Goal: Task Accomplishment & Management: Complete application form

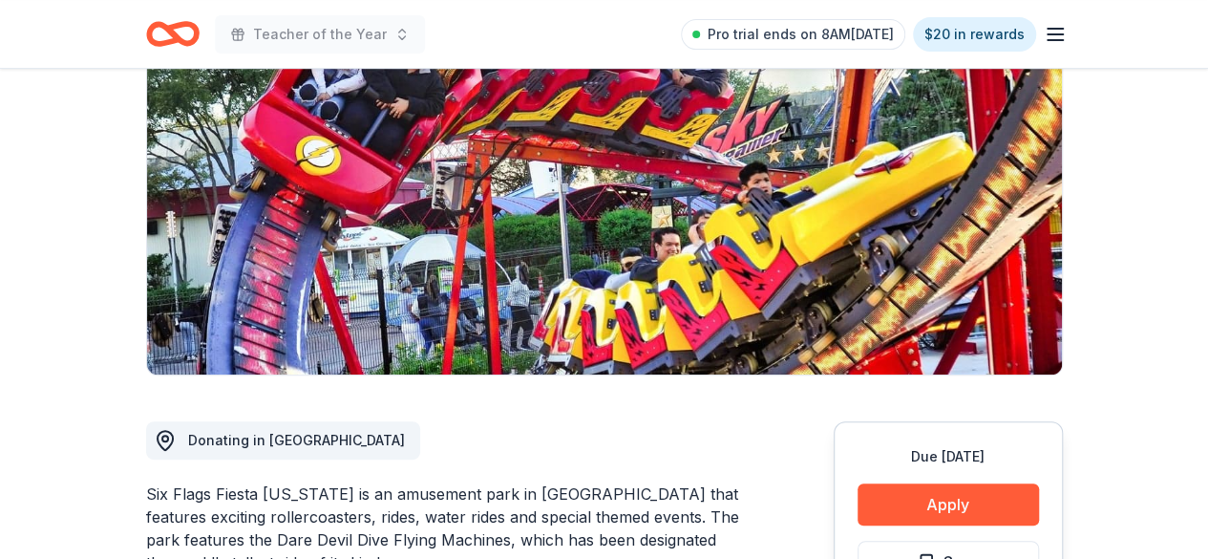
scroll to position [286, 0]
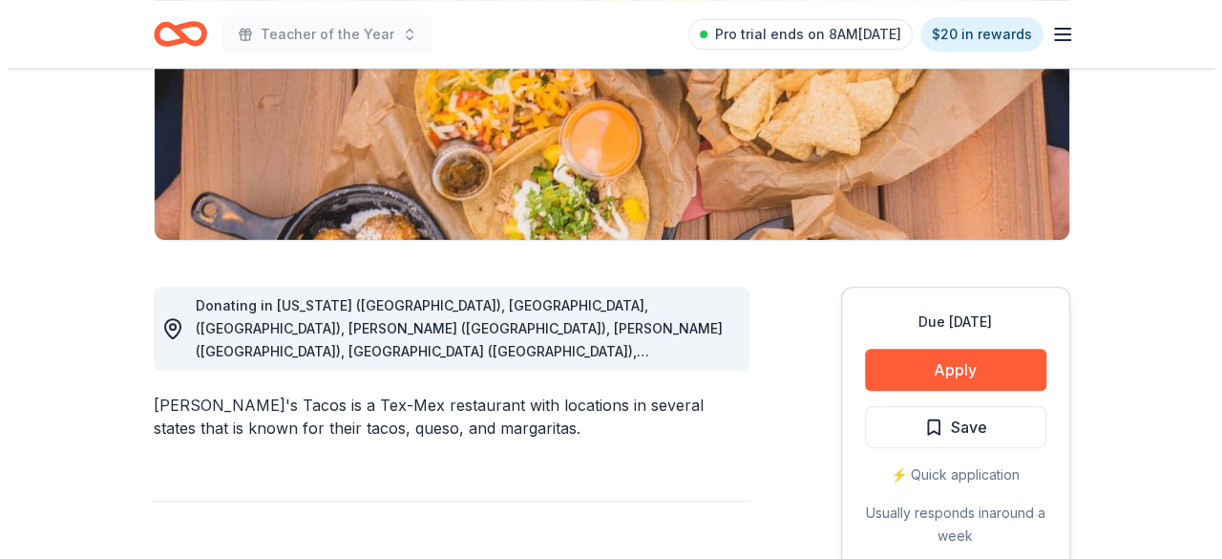
scroll to position [382, 0]
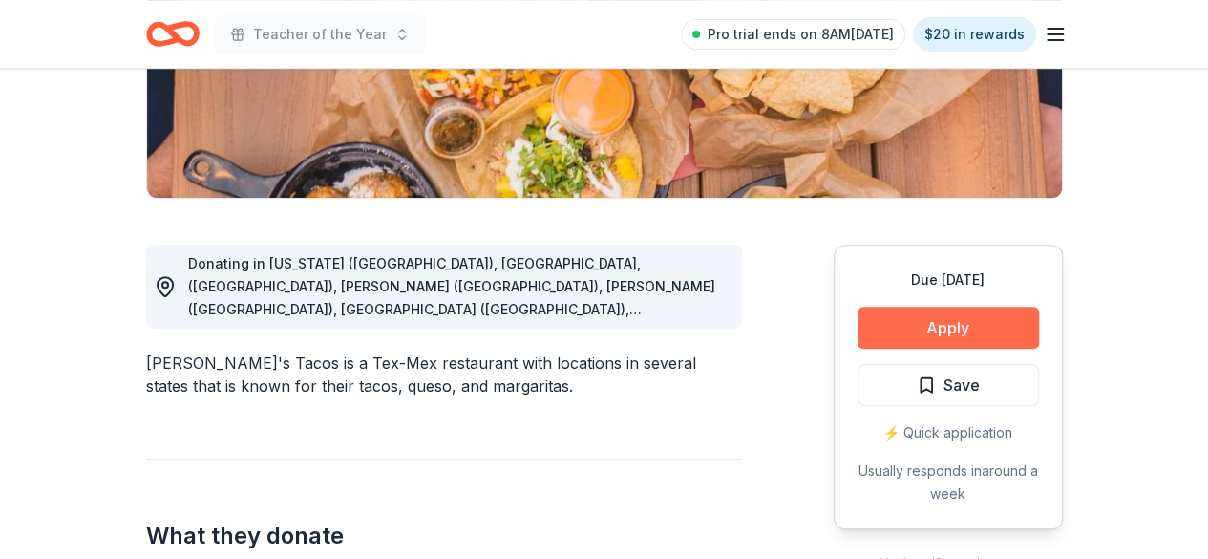
click at [924, 333] on button "Apply" at bounding box center [948, 328] width 181 height 42
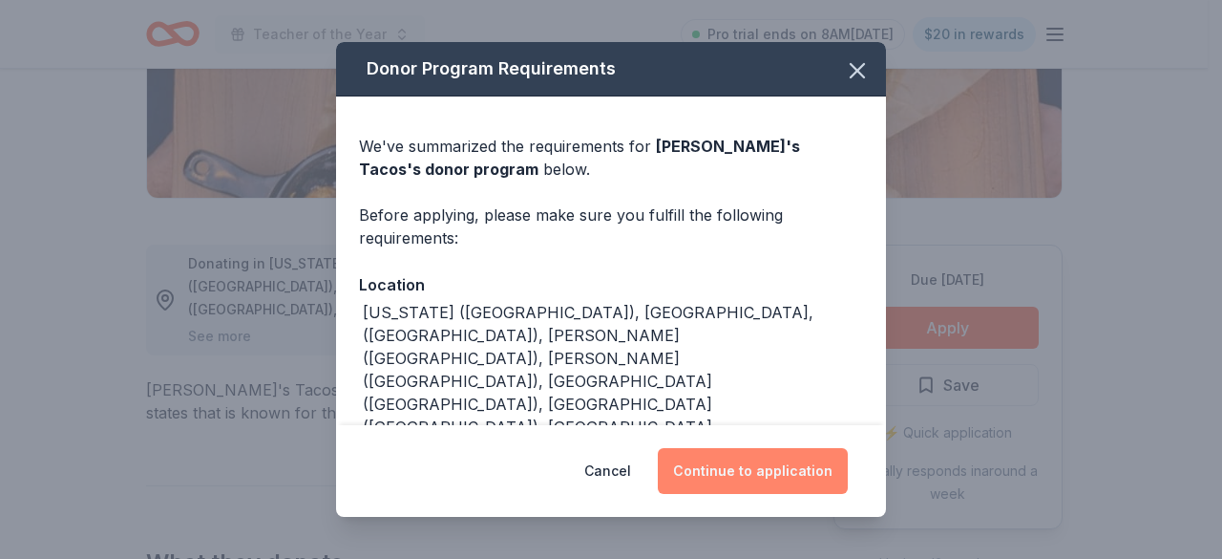
click at [809, 458] on button "Continue to application" at bounding box center [753, 471] width 190 height 46
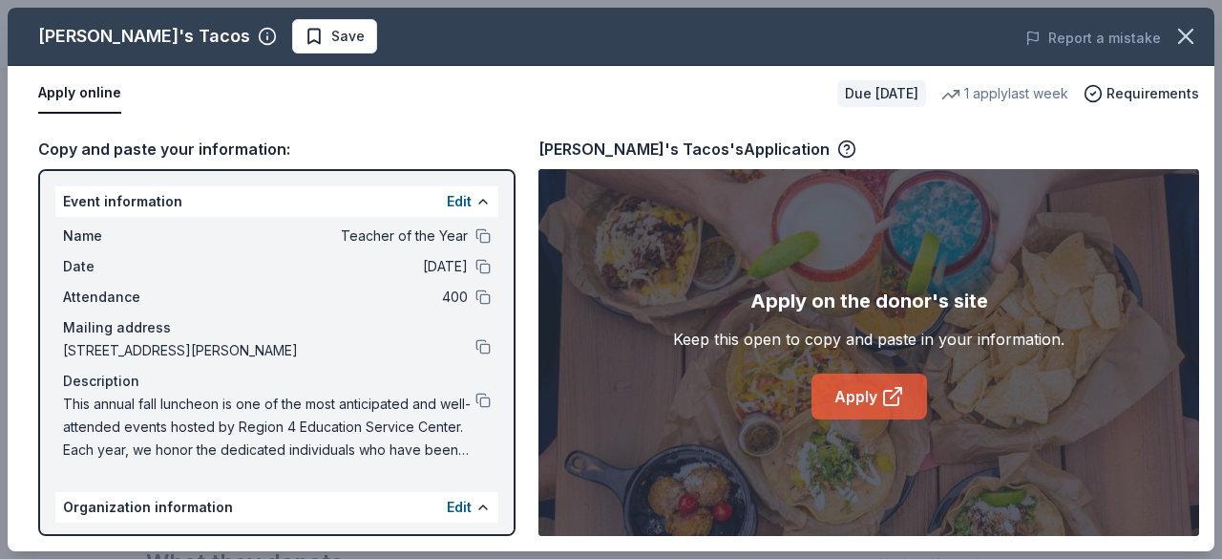
click at [858, 389] on link "Apply" at bounding box center [870, 396] width 116 height 46
click at [867, 398] on link "Apply" at bounding box center [870, 396] width 116 height 46
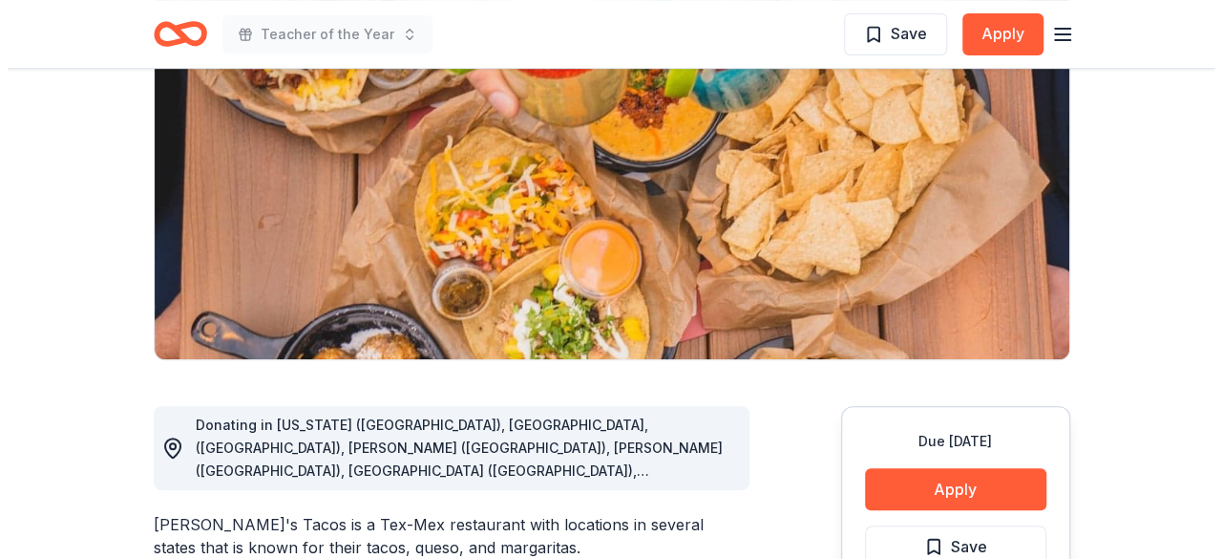
scroll to position [286, 0]
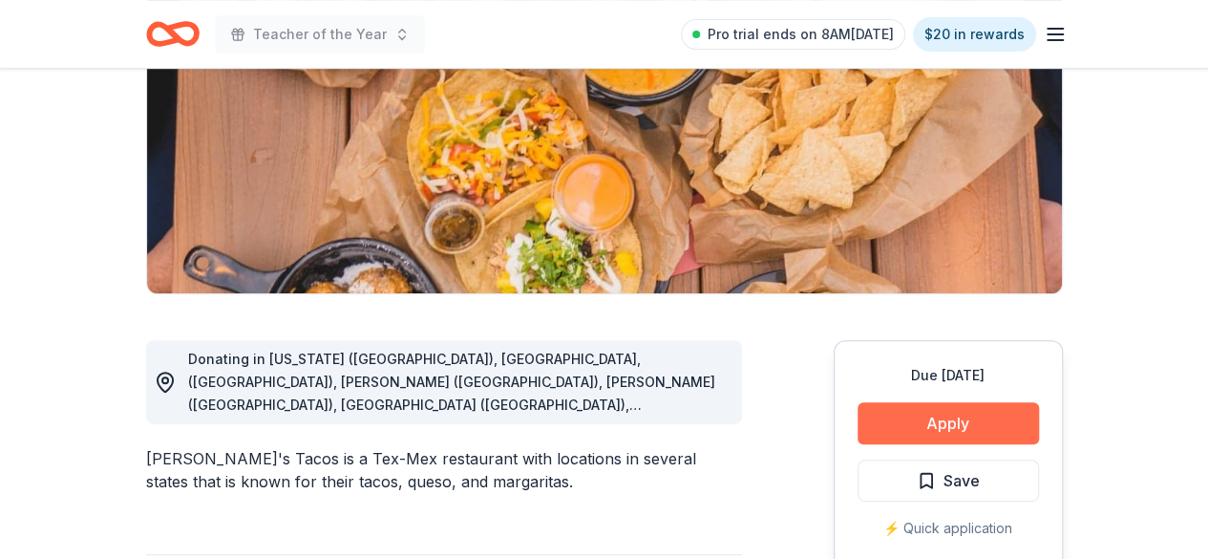
click at [982, 404] on button "Apply" at bounding box center [948, 423] width 181 height 42
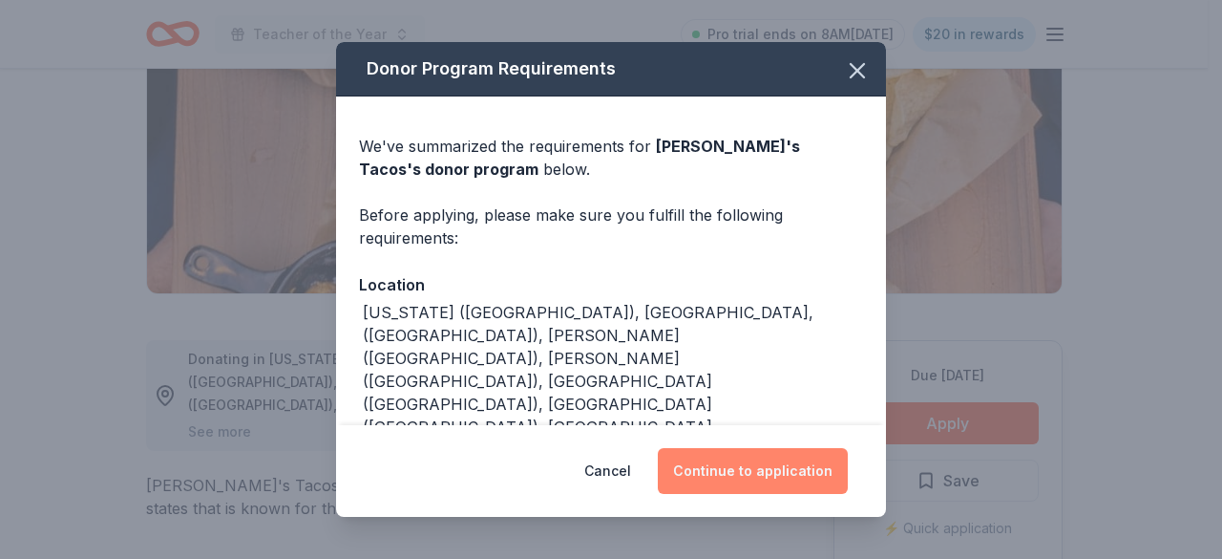
click at [797, 461] on button "Continue to application" at bounding box center [753, 471] width 190 height 46
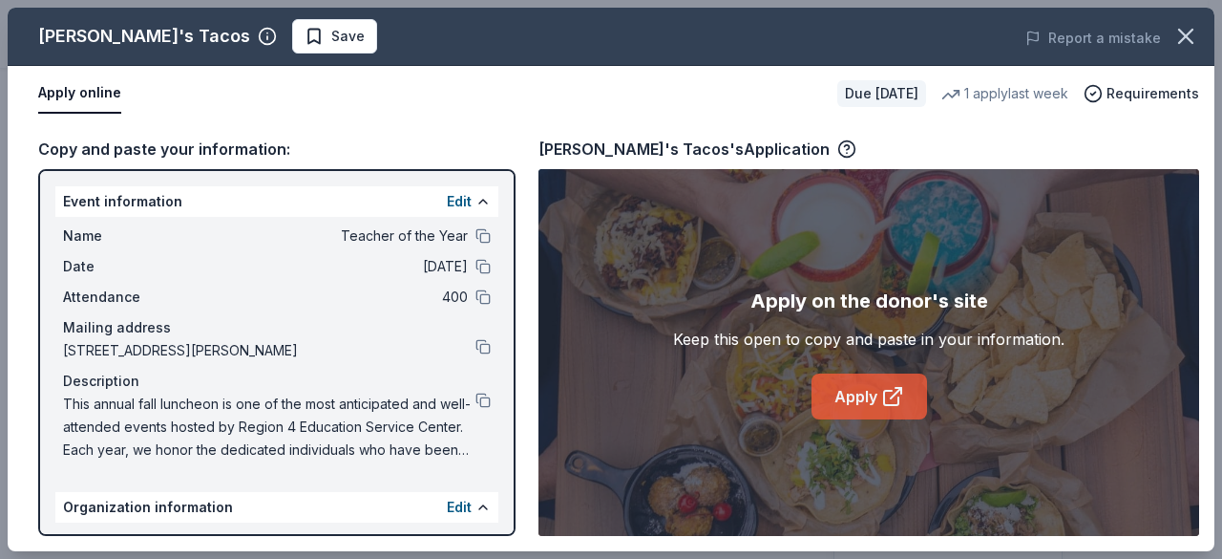
click at [864, 387] on link "Apply" at bounding box center [870, 396] width 116 height 46
click at [862, 388] on link "Apply" at bounding box center [870, 396] width 116 height 46
click at [859, 395] on link "Apply" at bounding box center [870, 396] width 116 height 46
click at [886, 387] on icon at bounding box center [892, 396] width 23 height 23
click at [856, 398] on link "Apply" at bounding box center [870, 396] width 116 height 46
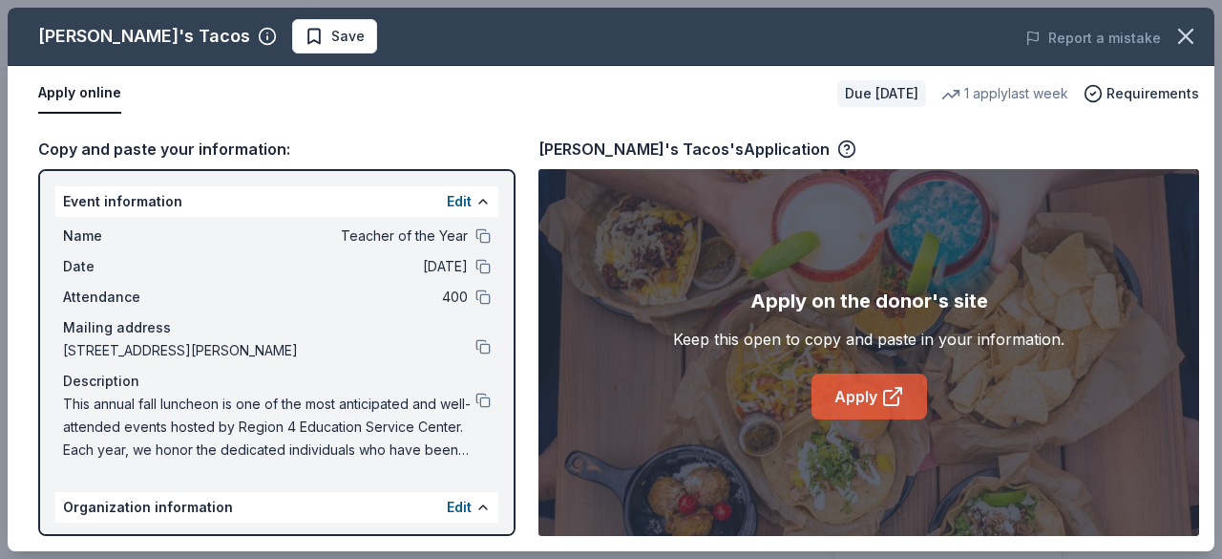
click at [871, 404] on link "Apply" at bounding box center [870, 396] width 116 height 46
click at [844, 402] on link "Apply" at bounding box center [870, 396] width 116 height 46
click at [850, 390] on link "Apply" at bounding box center [870, 396] width 116 height 46
click at [872, 389] on link "Apply" at bounding box center [870, 396] width 116 height 46
click at [882, 404] on icon at bounding box center [892, 396] width 23 height 23
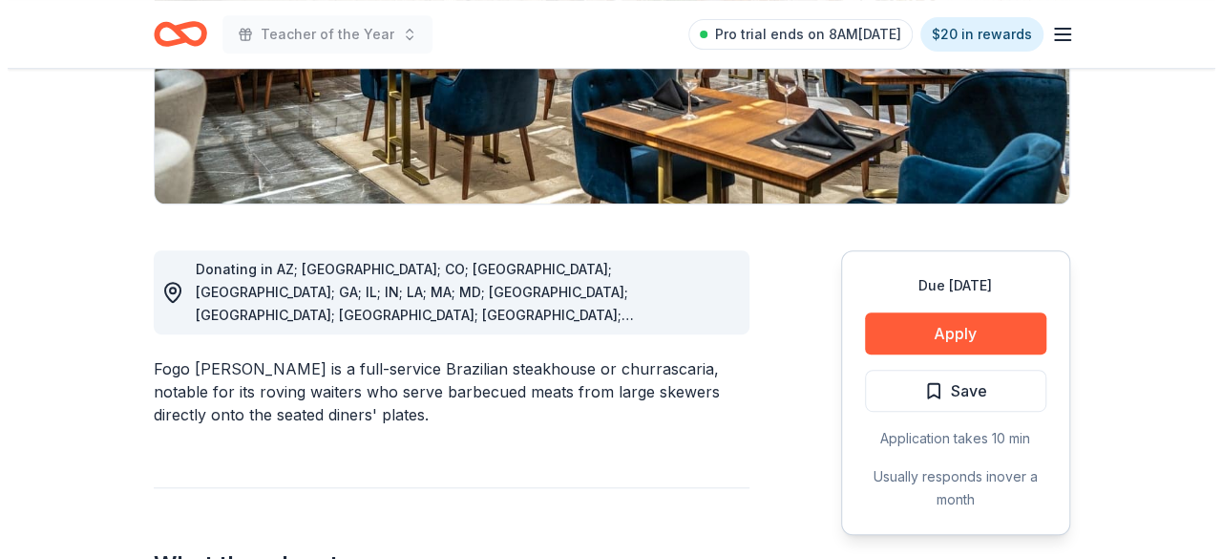
scroll to position [477, 0]
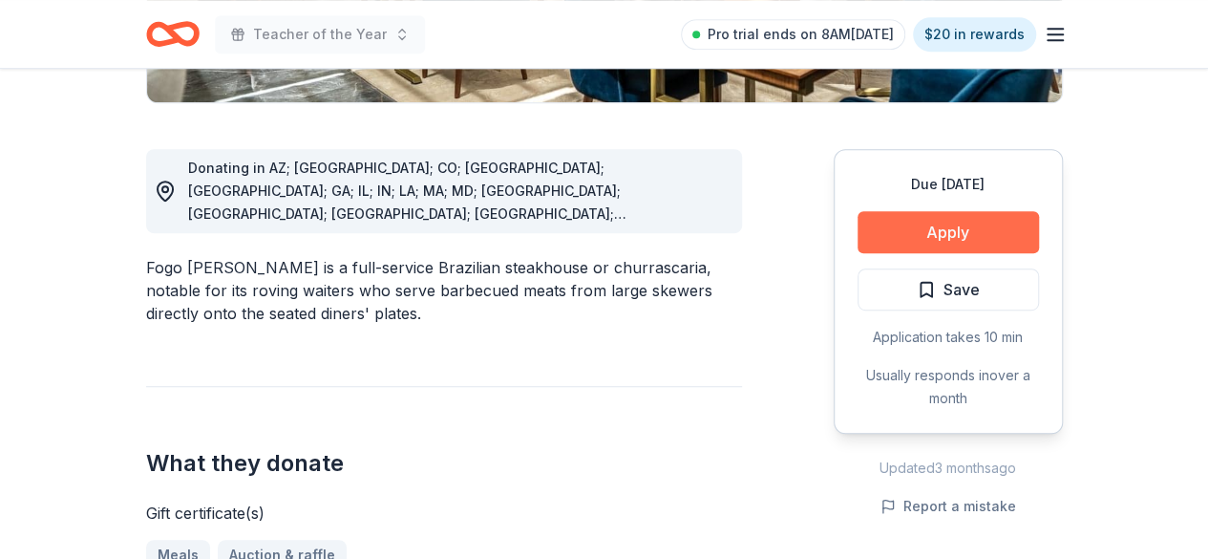
click at [958, 228] on button "Apply" at bounding box center [948, 232] width 181 height 42
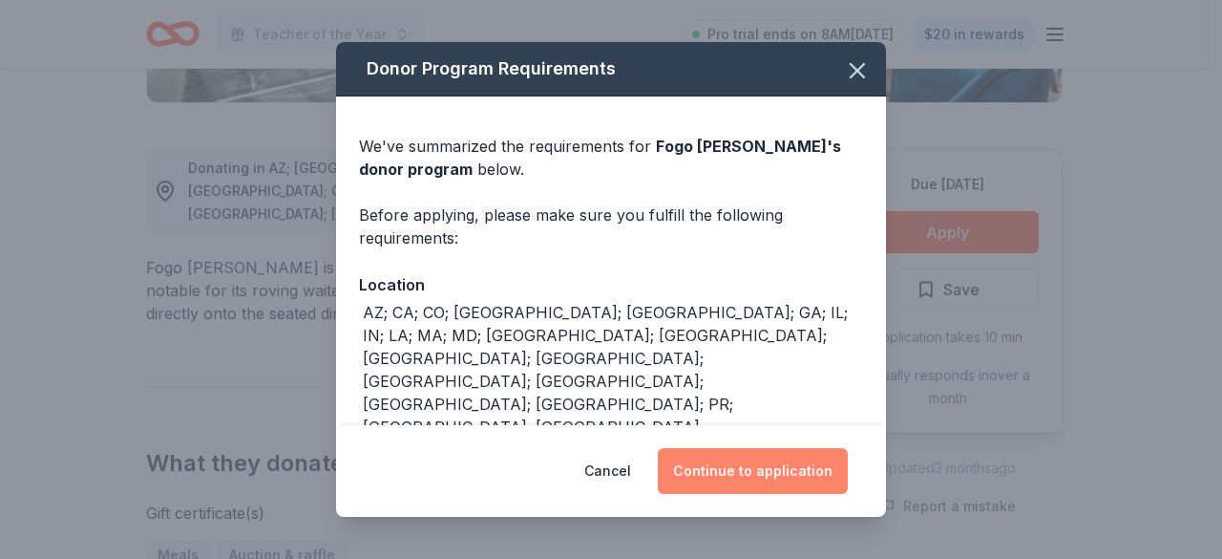
click at [743, 483] on button "Continue to application" at bounding box center [753, 471] width 190 height 46
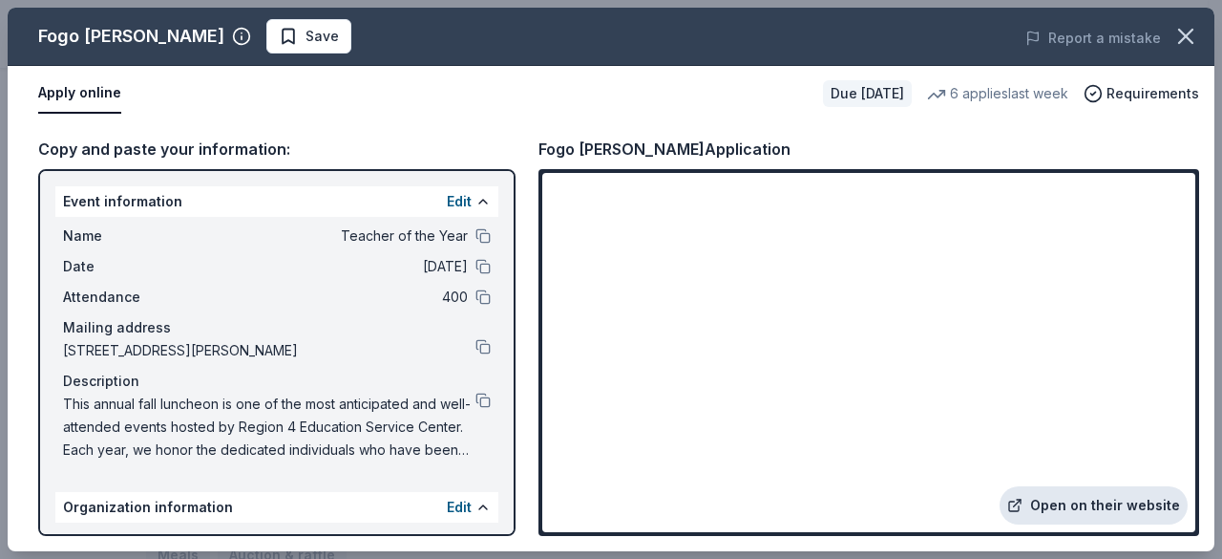
click at [1083, 509] on link "Open on their website" at bounding box center [1094, 505] width 188 height 38
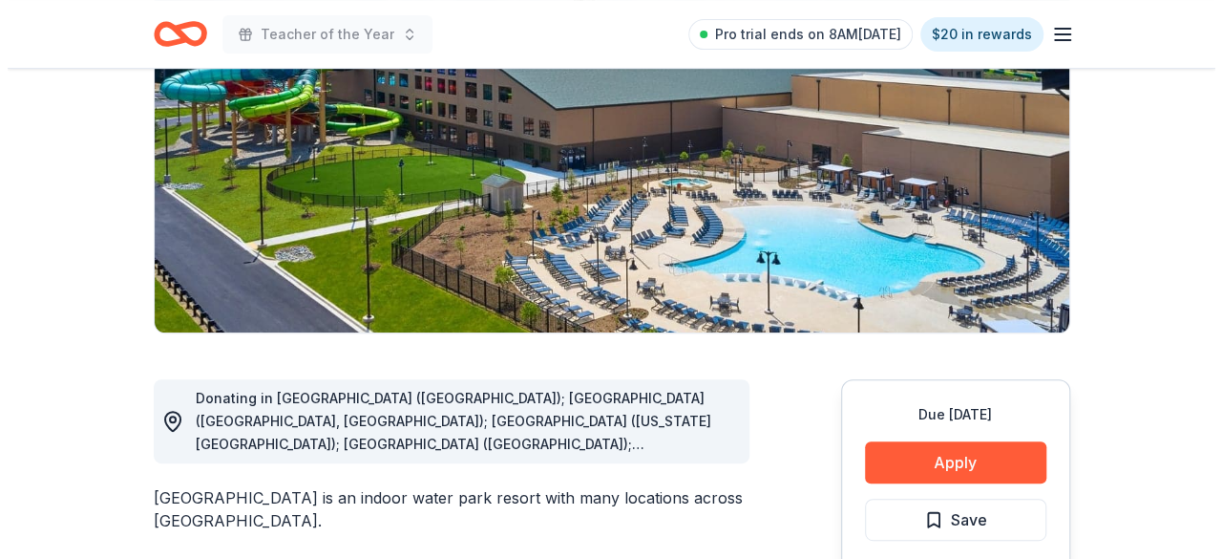
scroll to position [286, 0]
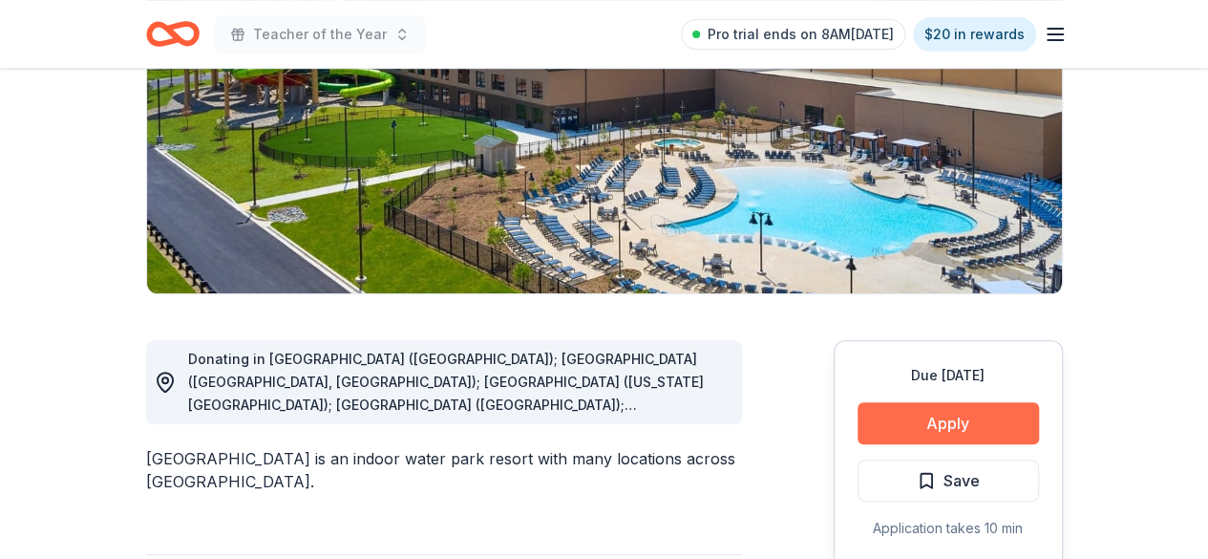
click at [955, 435] on button "Apply" at bounding box center [948, 423] width 181 height 42
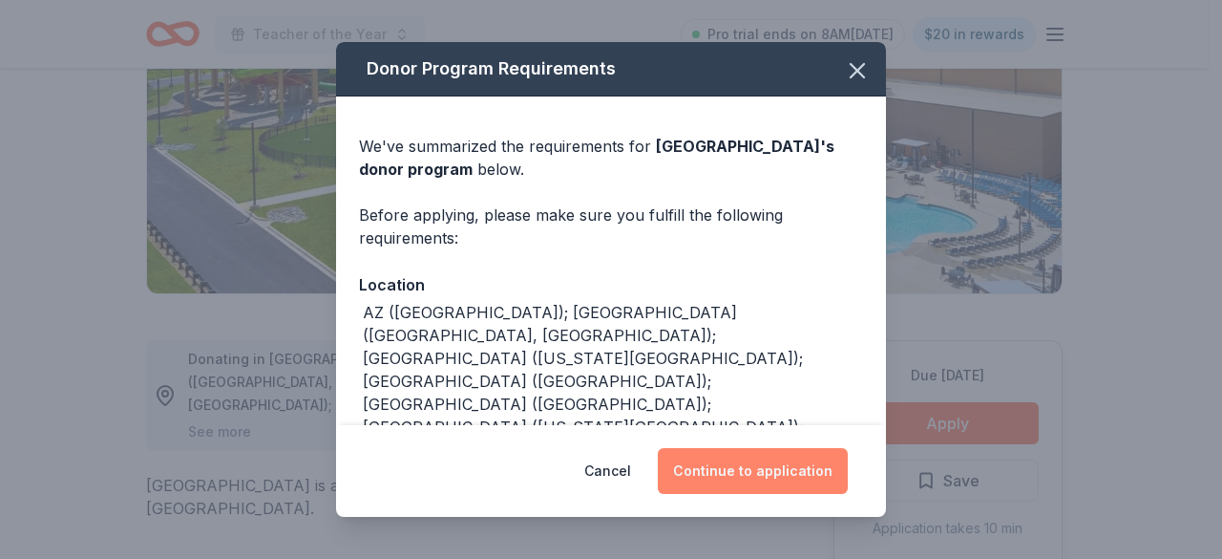
click at [771, 469] on button "Continue to application" at bounding box center [753, 471] width 190 height 46
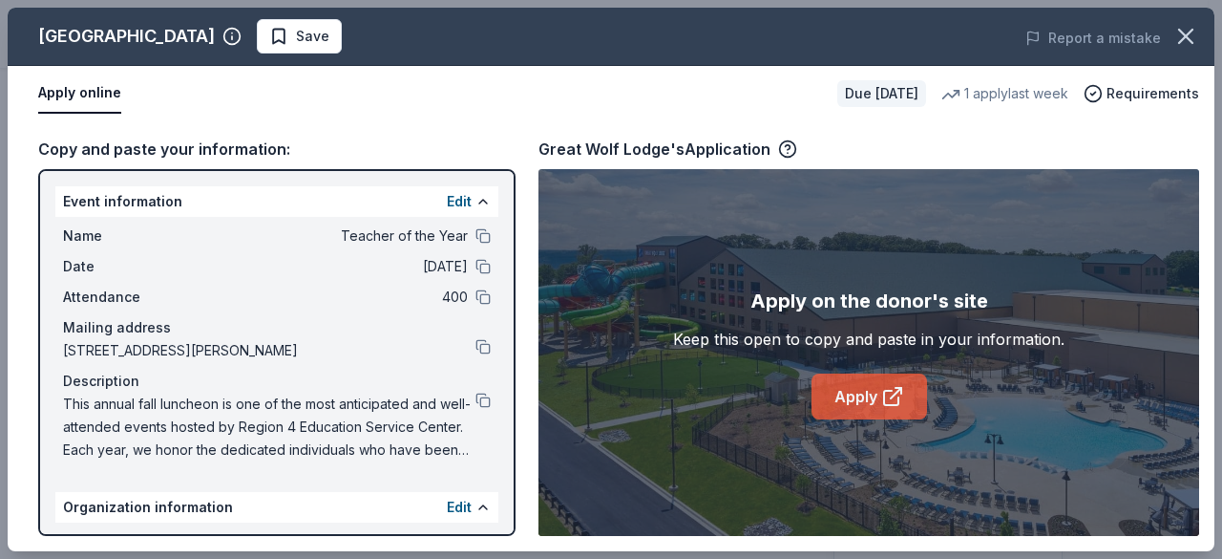
click at [881, 401] on icon at bounding box center [892, 396] width 23 height 23
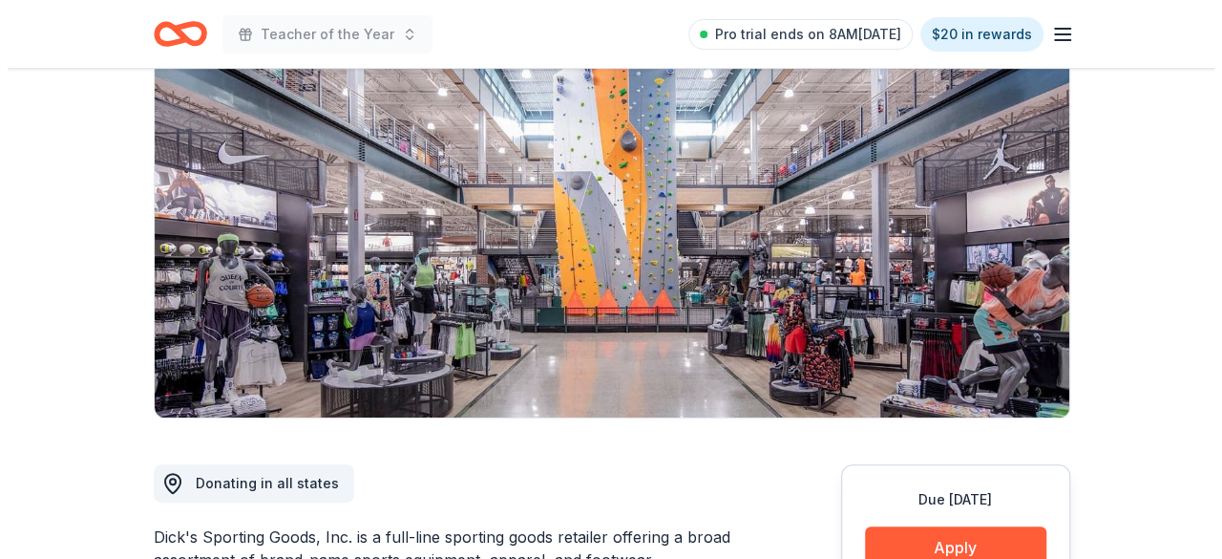
scroll to position [382, 0]
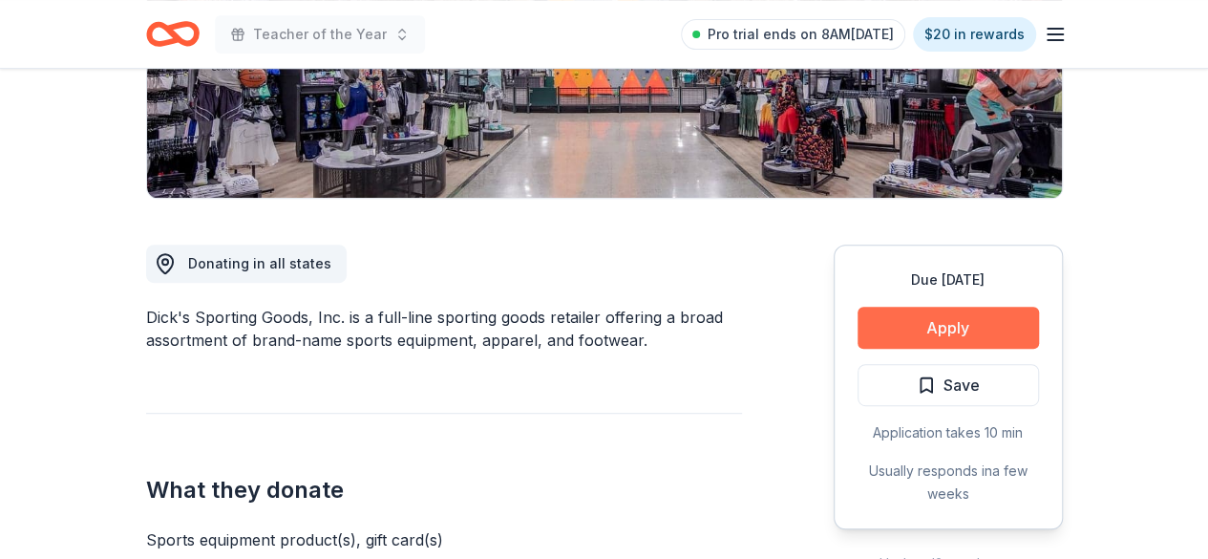
click at [1007, 319] on button "Apply" at bounding box center [948, 328] width 181 height 42
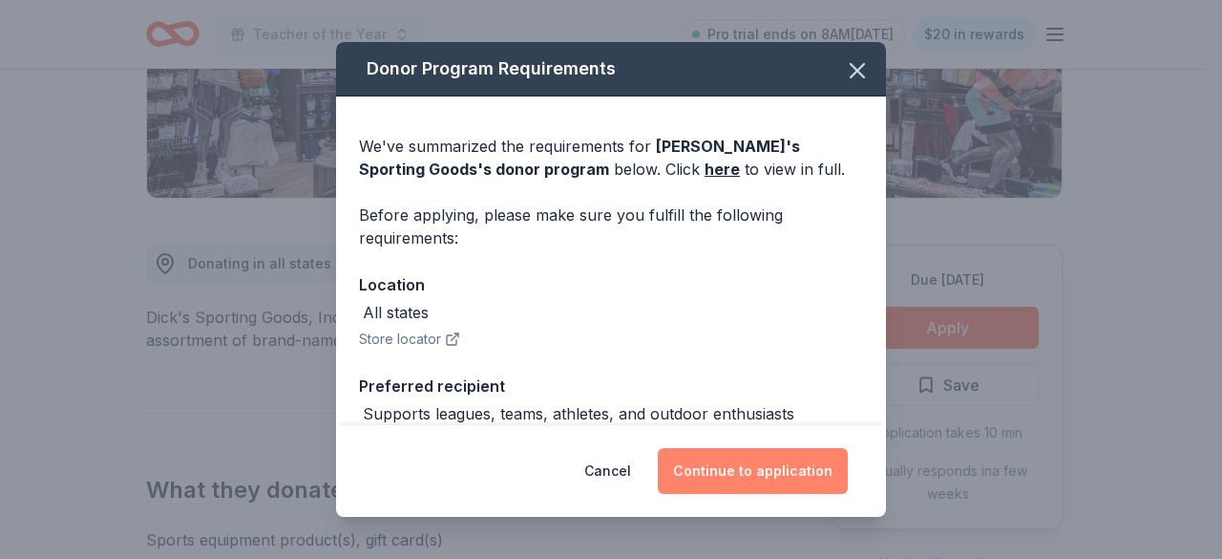
click at [796, 468] on button "Continue to application" at bounding box center [753, 471] width 190 height 46
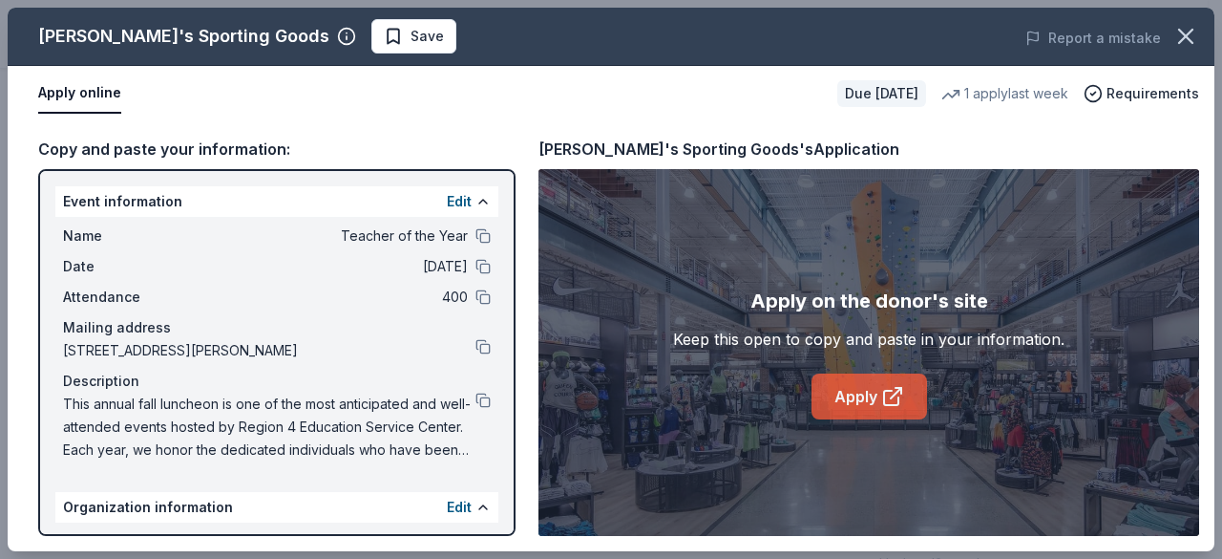
click at [886, 394] on icon at bounding box center [892, 396] width 23 height 23
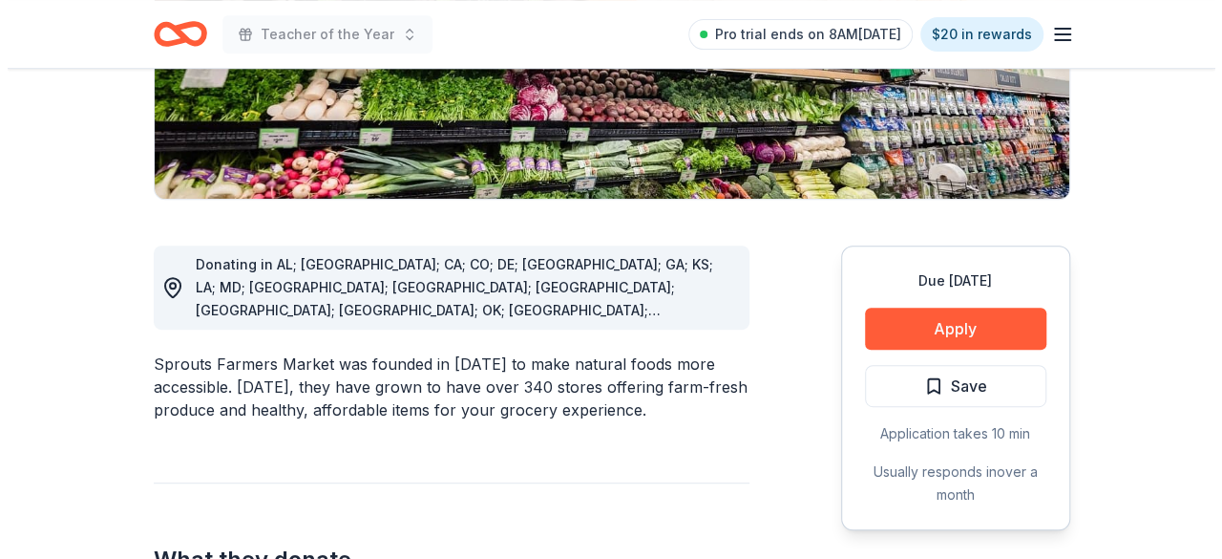
scroll to position [382, 0]
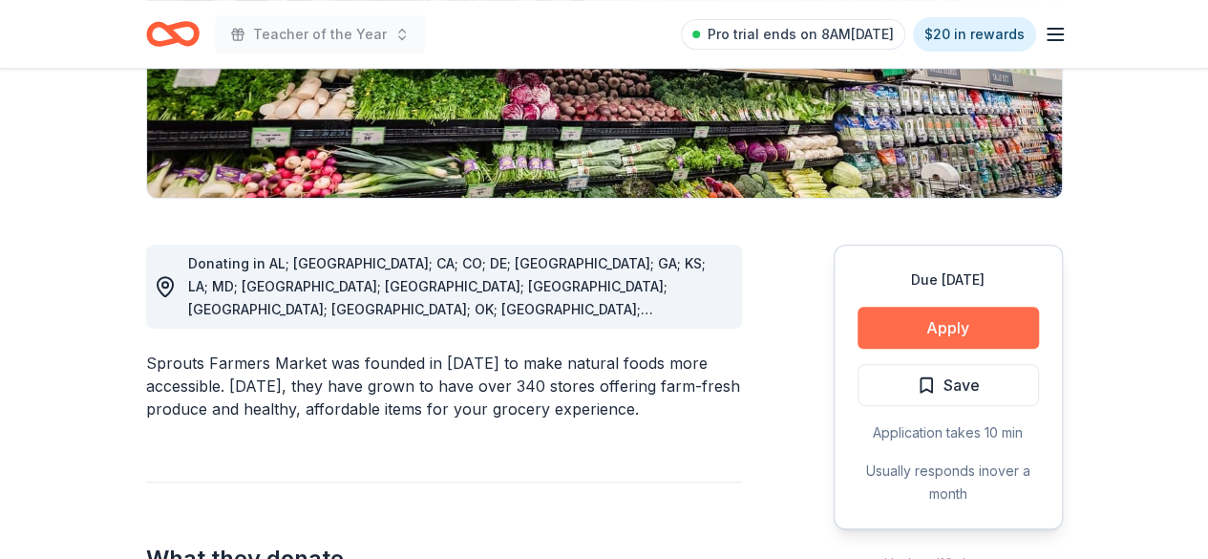
click at [915, 316] on button "Apply" at bounding box center [948, 328] width 181 height 42
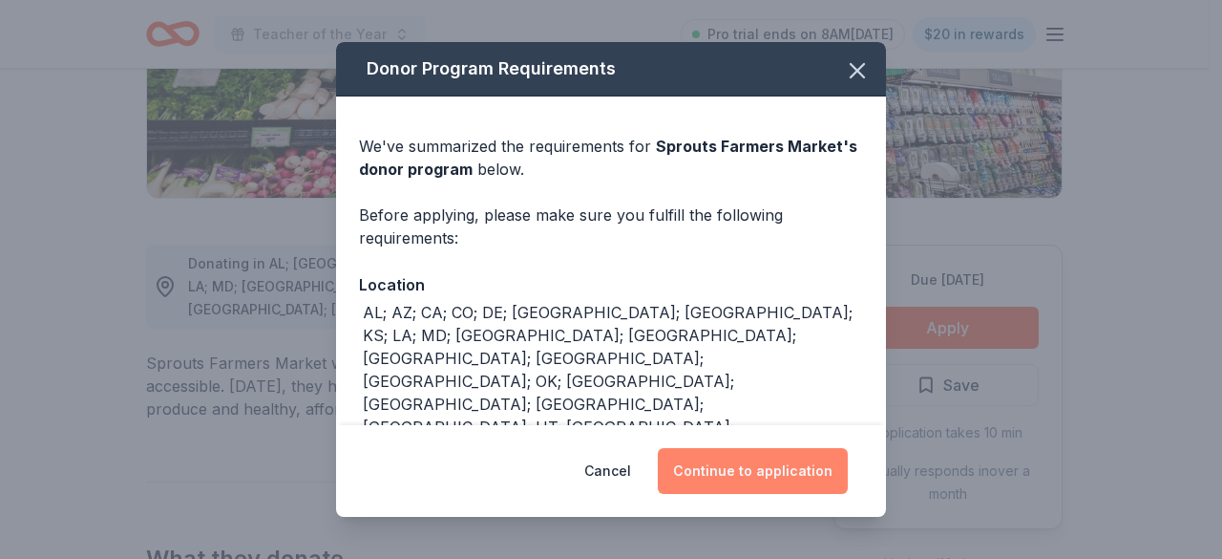
click at [812, 463] on button "Continue to application" at bounding box center [753, 471] width 190 height 46
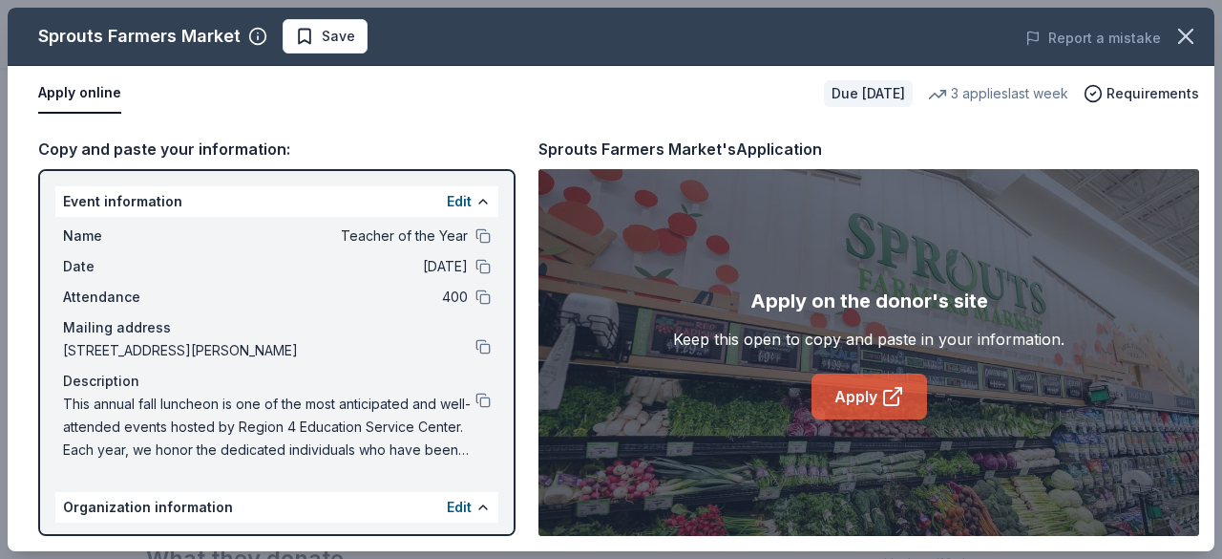
click at [862, 389] on link "Apply" at bounding box center [870, 396] width 116 height 46
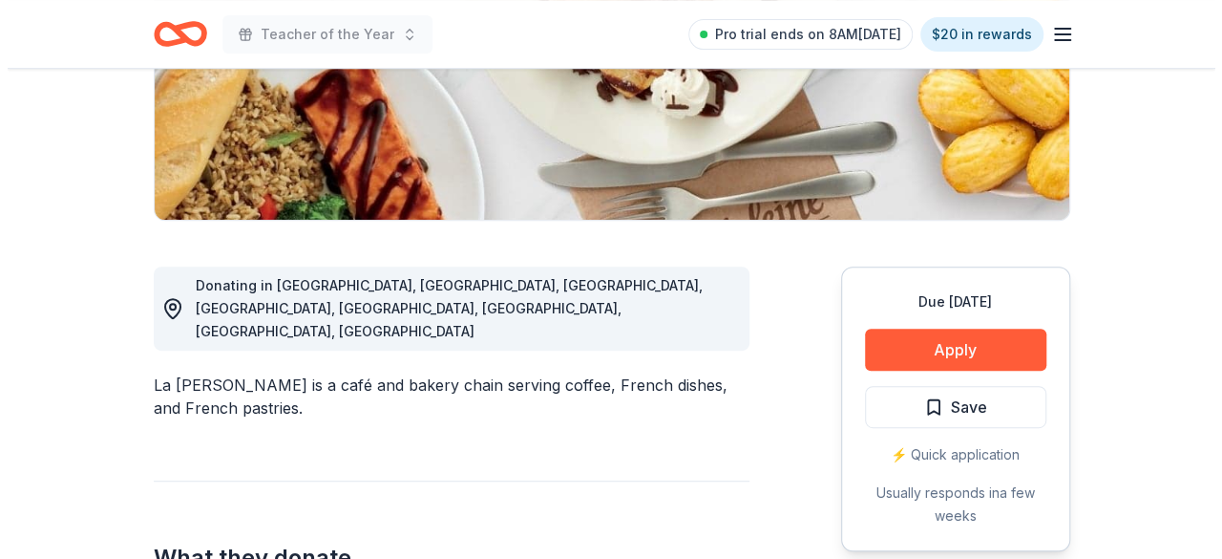
scroll to position [477, 0]
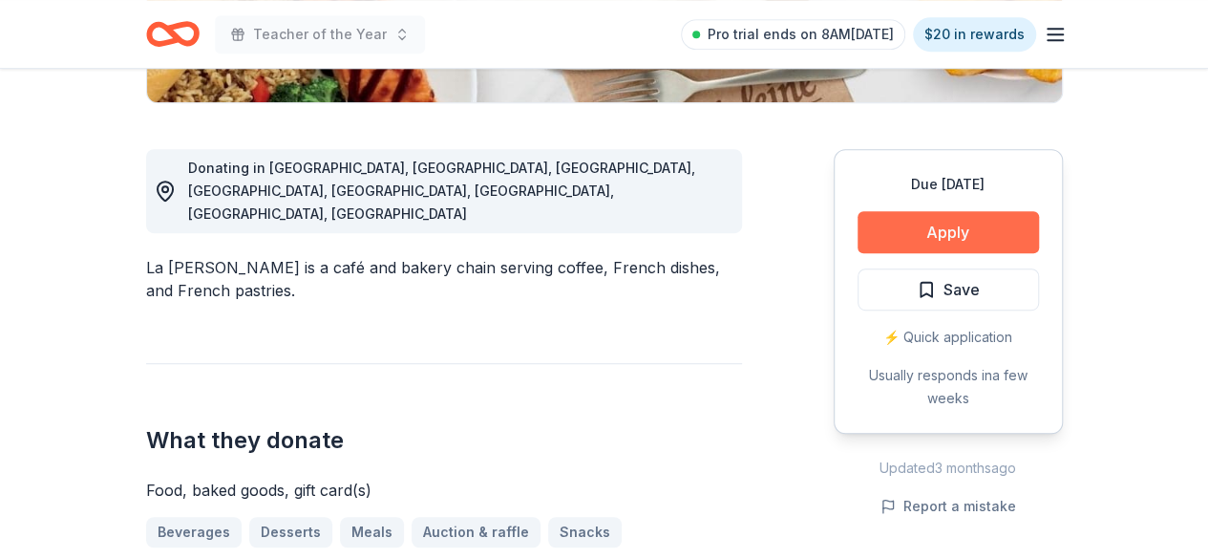
click at [932, 228] on button "Apply" at bounding box center [948, 232] width 181 height 42
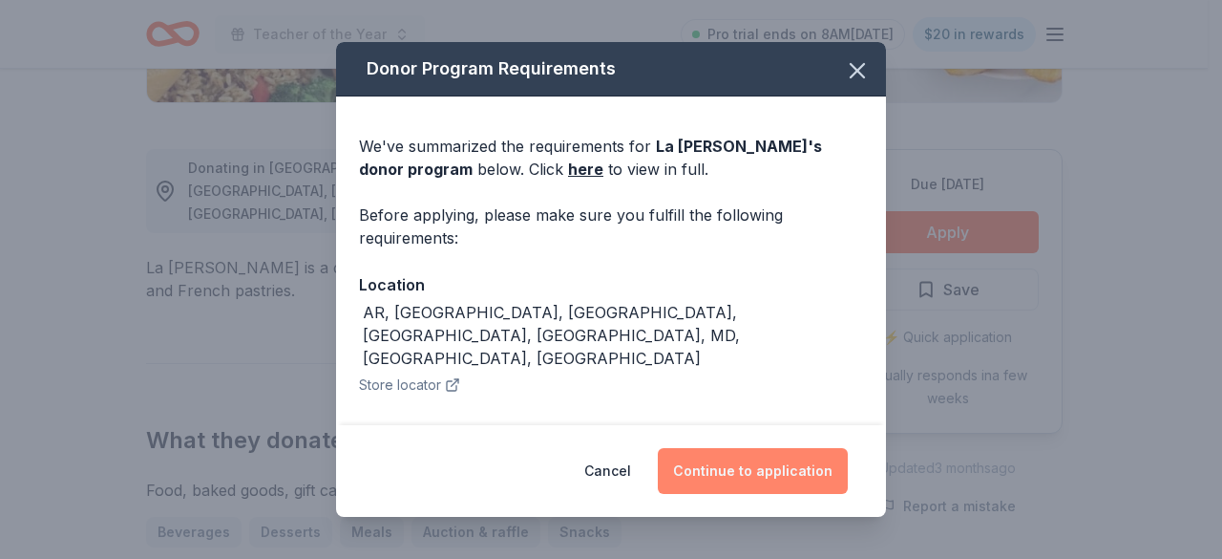
click at [802, 474] on button "Continue to application" at bounding box center [753, 471] width 190 height 46
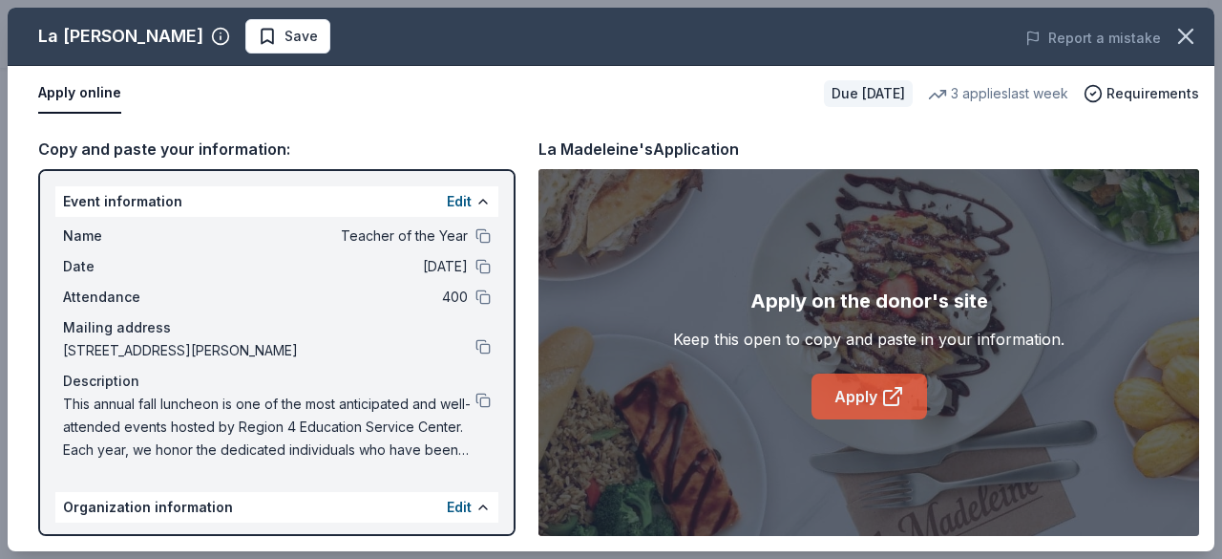
click at [873, 399] on link "Apply" at bounding box center [870, 396] width 116 height 46
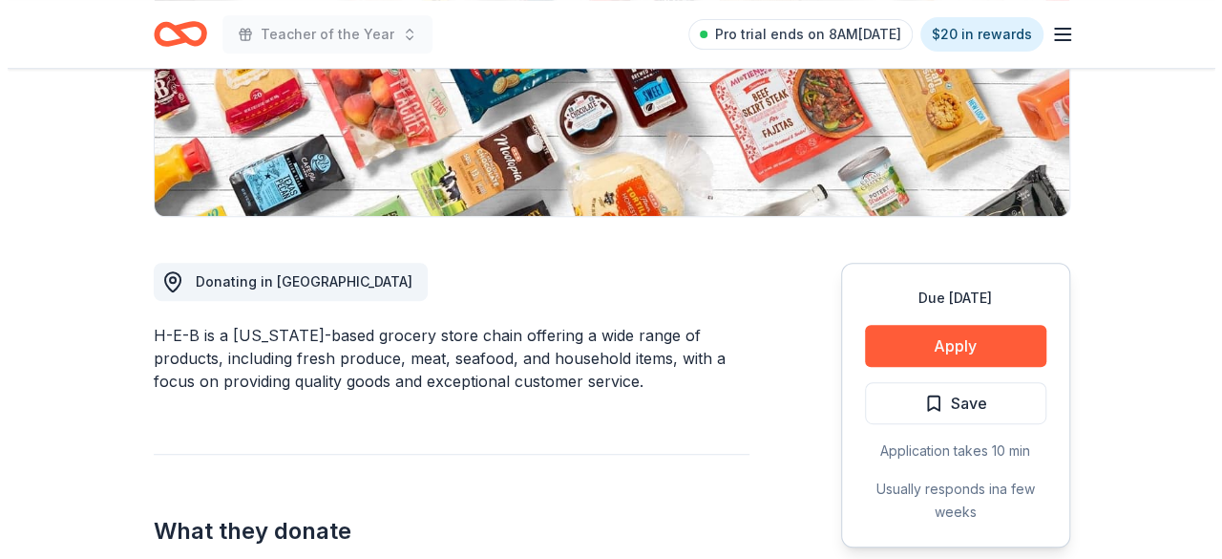
scroll to position [382, 0]
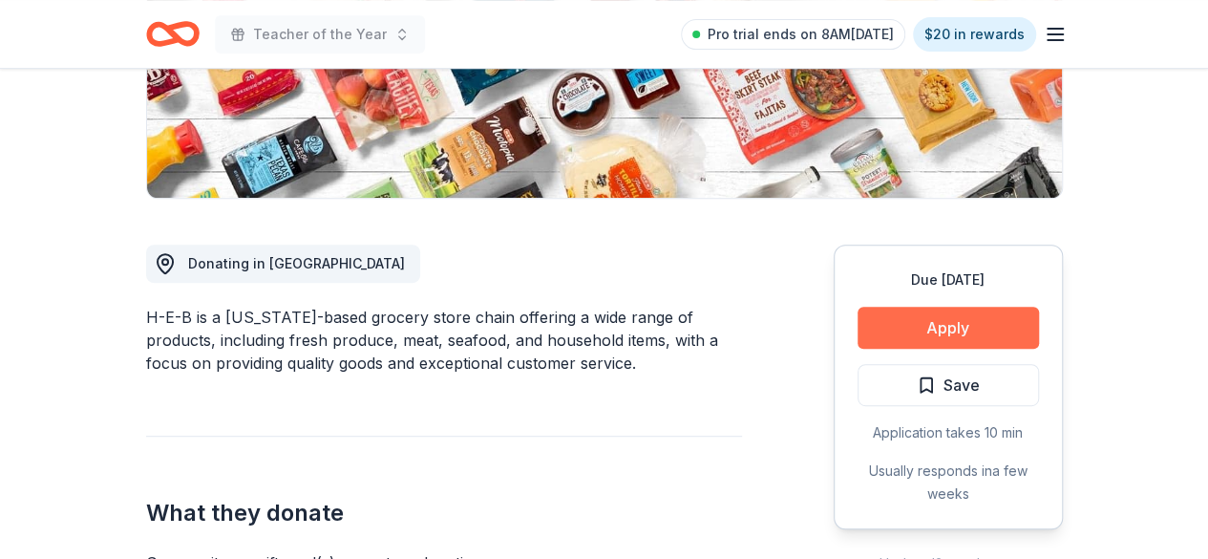
click at [941, 334] on button "Apply" at bounding box center [948, 328] width 181 height 42
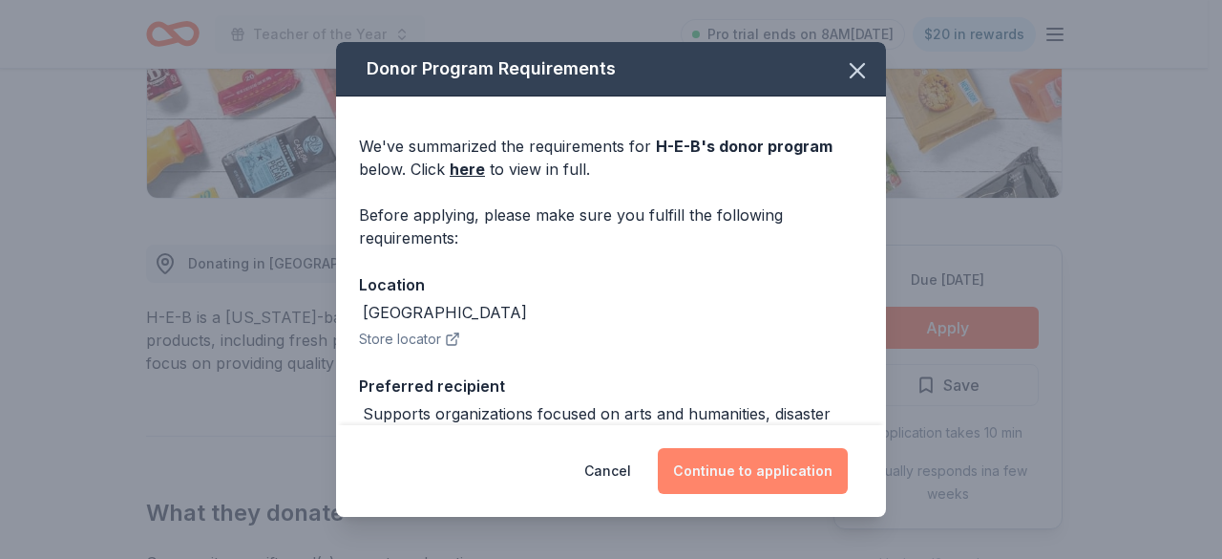
click at [789, 475] on button "Continue to application" at bounding box center [753, 471] width 190 height 46
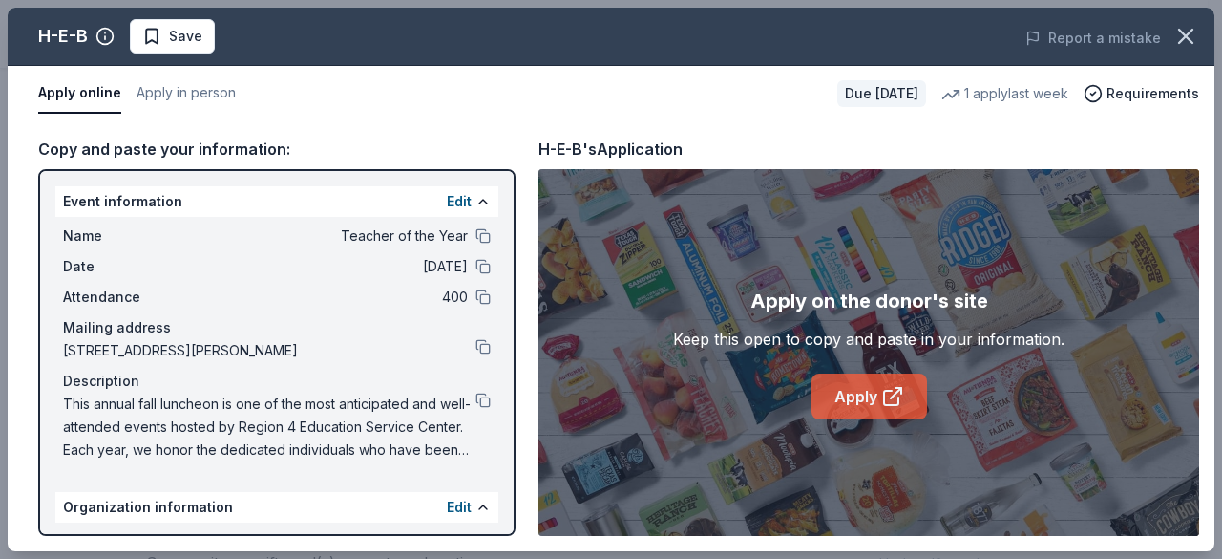
click at [846, 399] on link "Apply" at bounding box center [870, 396] width 116 height 46
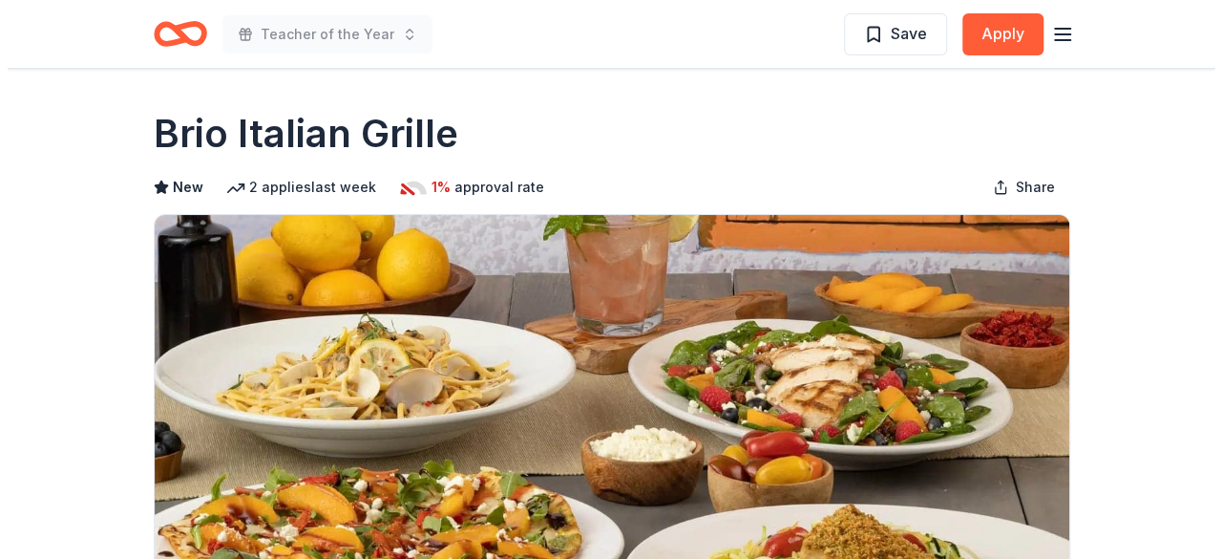
scroll to position [382, 0]
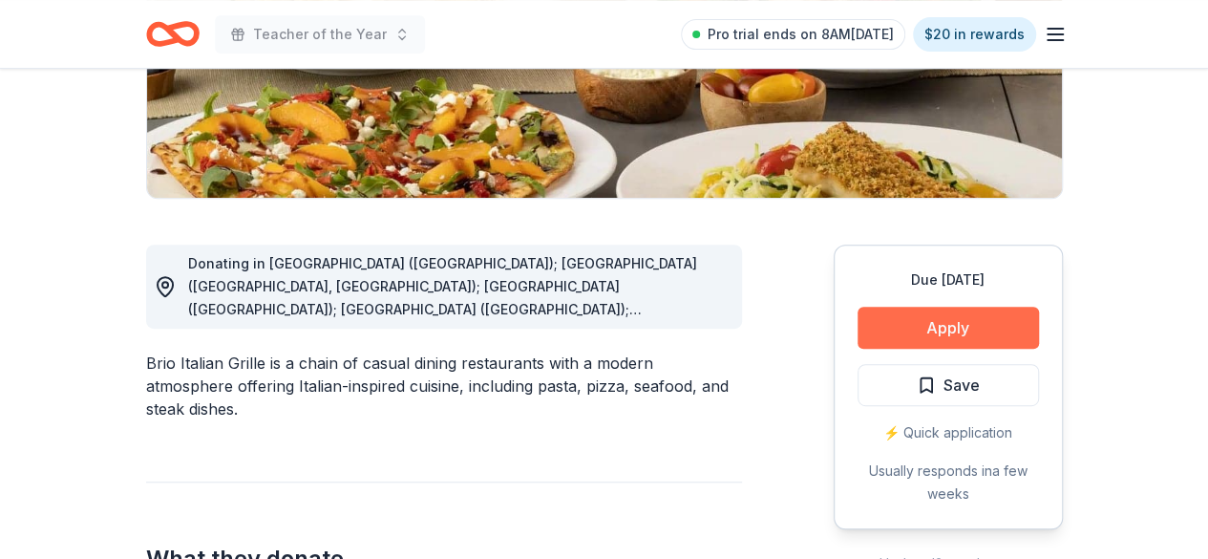
click at [952, 329] on button "Apply" at bounding box center [948, 328] width 181 height 42
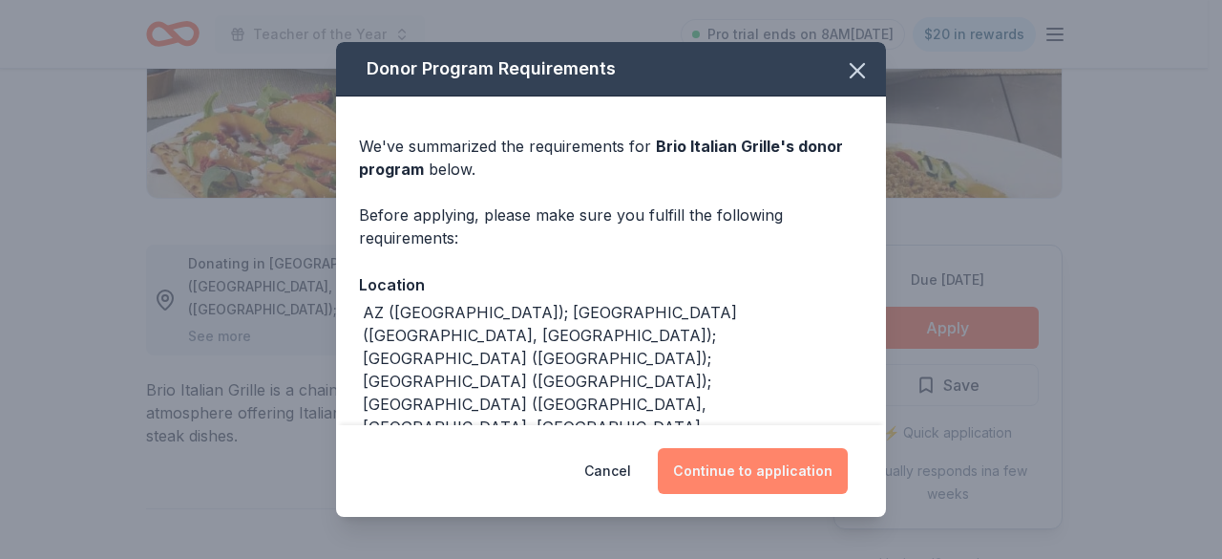
click at [783, 475] on button "Continue to application" at bounding box center [753, 471] width 190 height 46
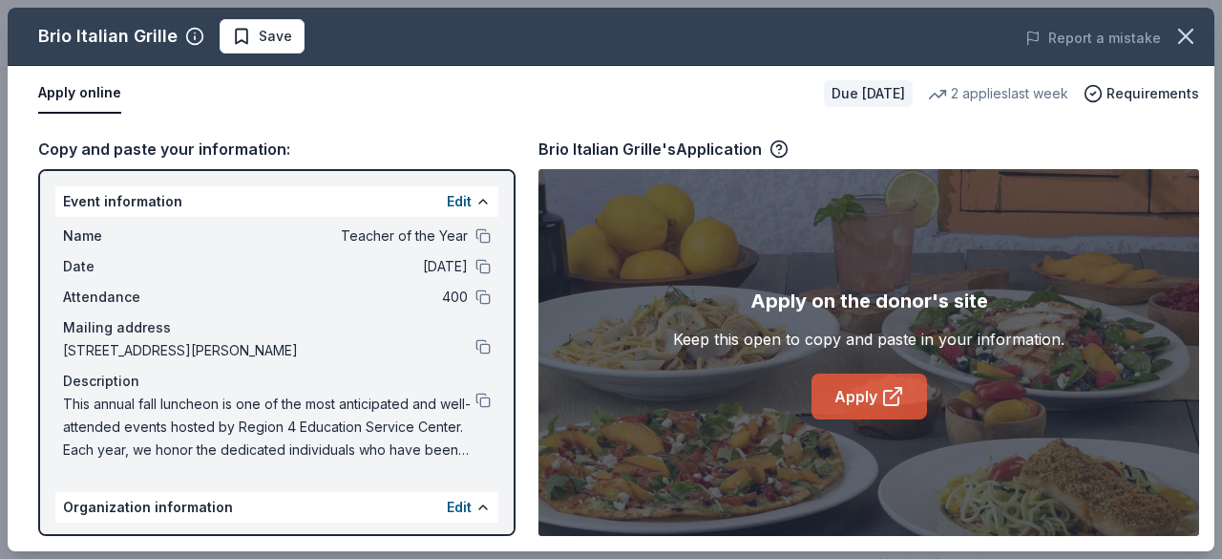
click at [859, 395] on link "Apply" at bounding box center [870, 396] width 116 height 46
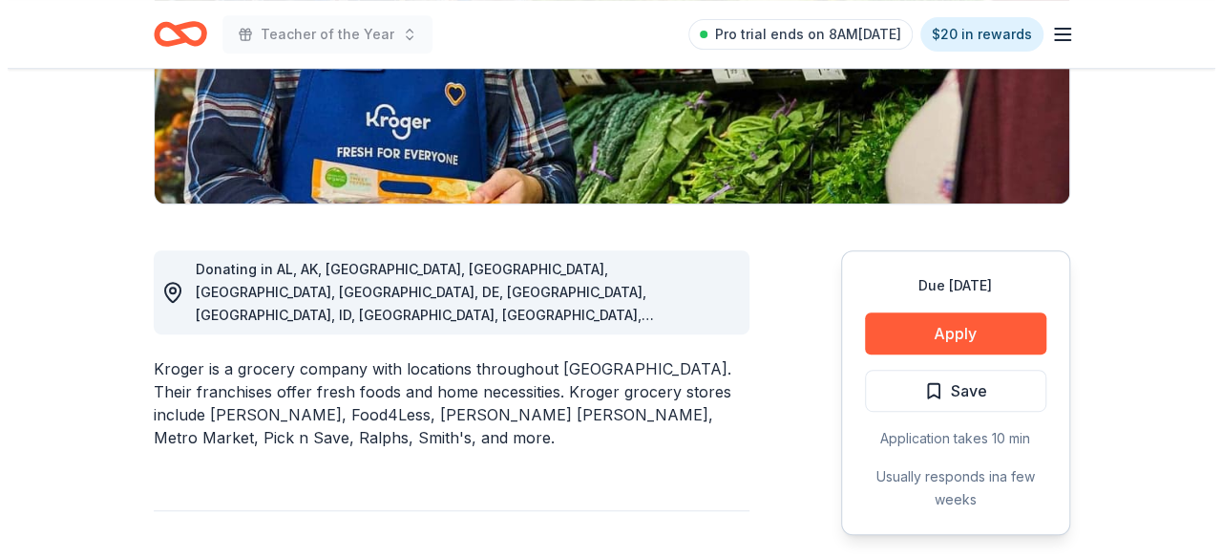
scroll to position [382, 0]
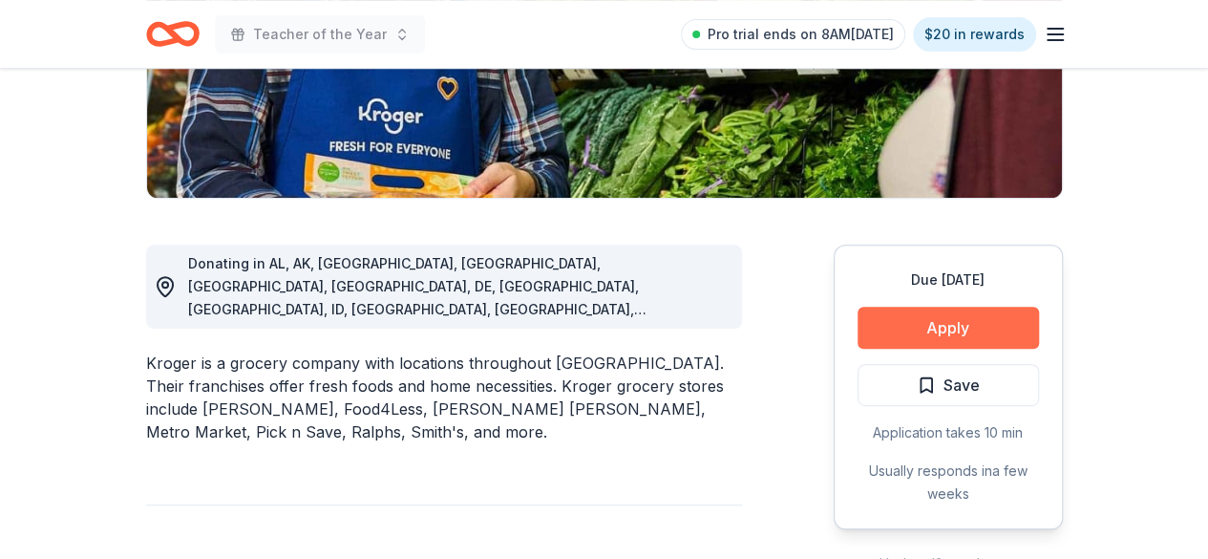
click at [926, 329] on button "Apply" at bounding box center [948, 328] width 181 height 42
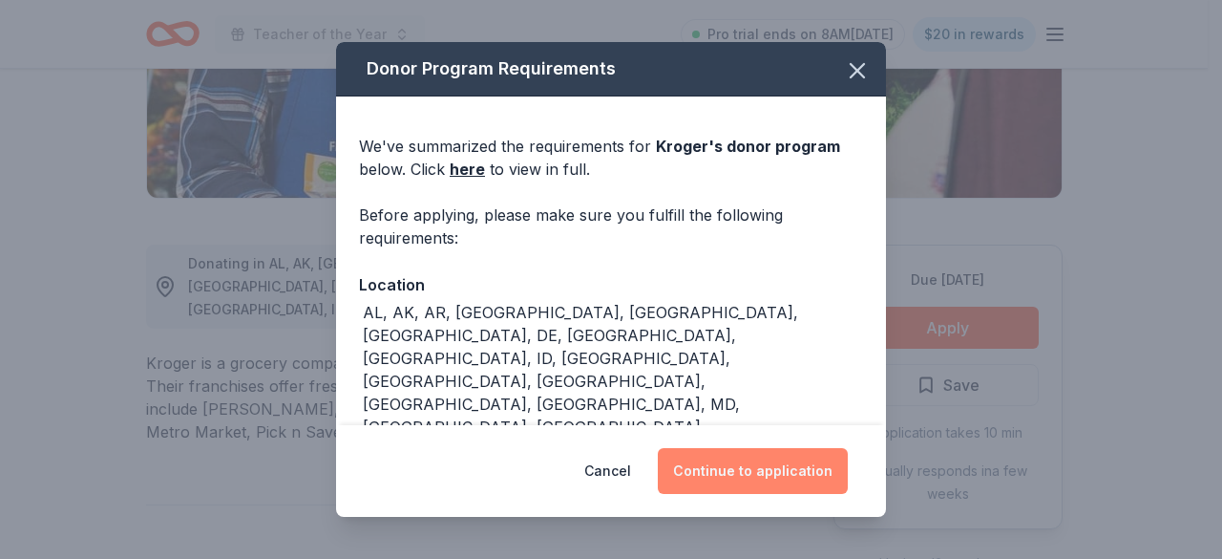
click at [783, 471] on button "Continue to application" at bounding box center [753, 471] width 190 height 46
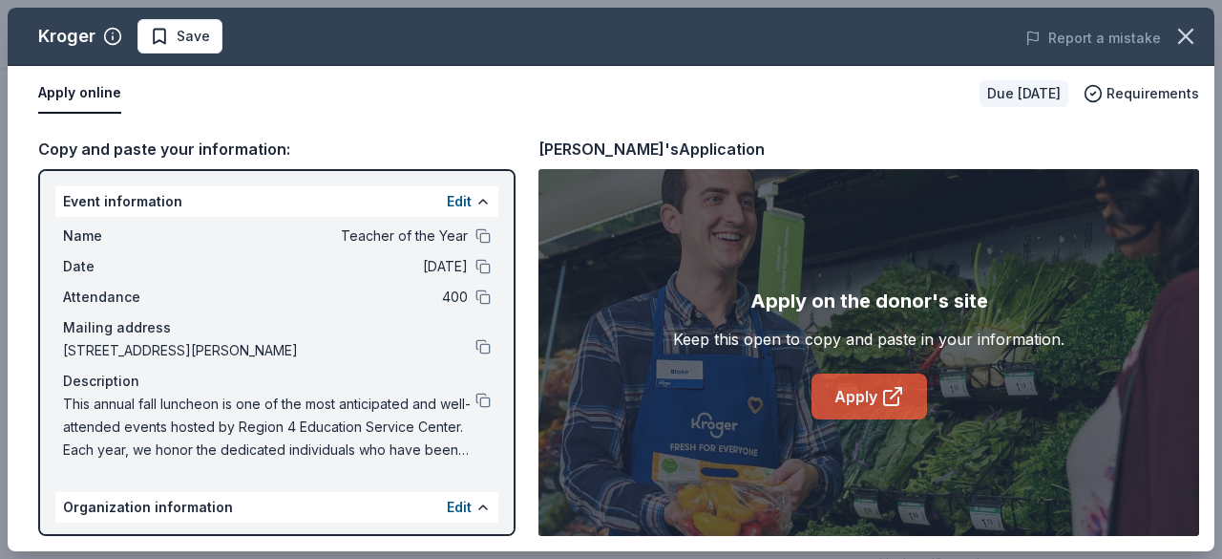
click at [862, 407] on link "Apply" at bounding box center [870, 396] width 116 height 46
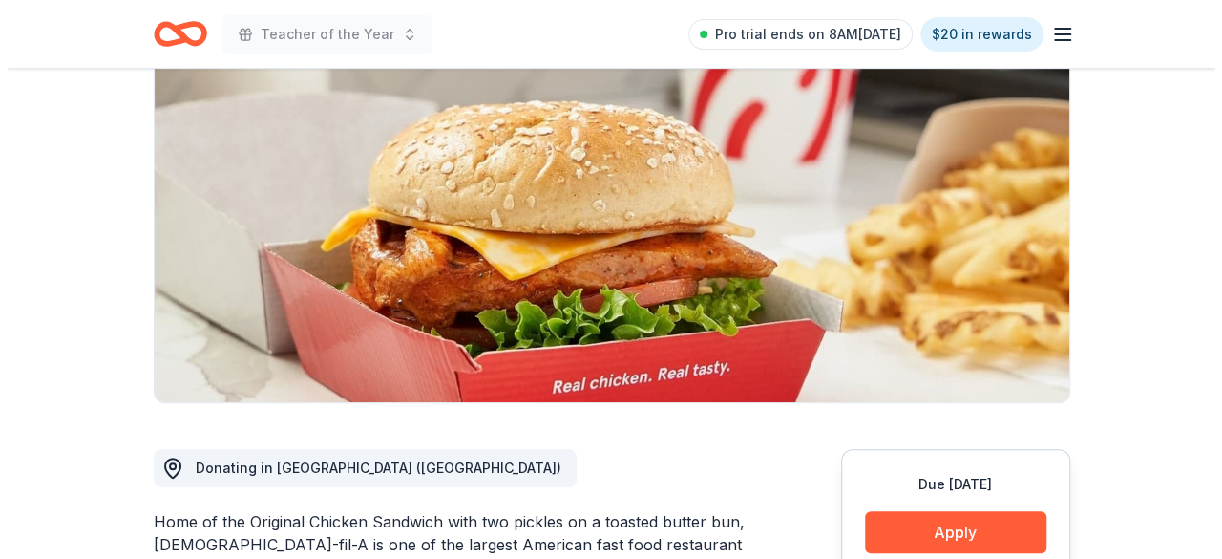
scroll to position [286, 0]
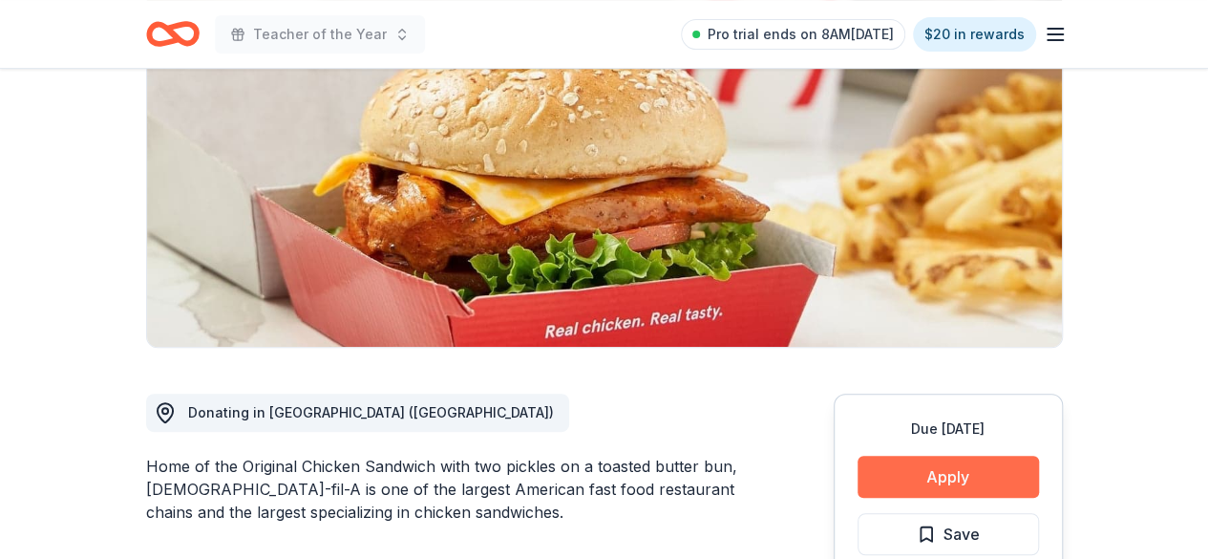
click at [945, 456] on button "Apply" at bounding box center [948, 477] width 181 height 42
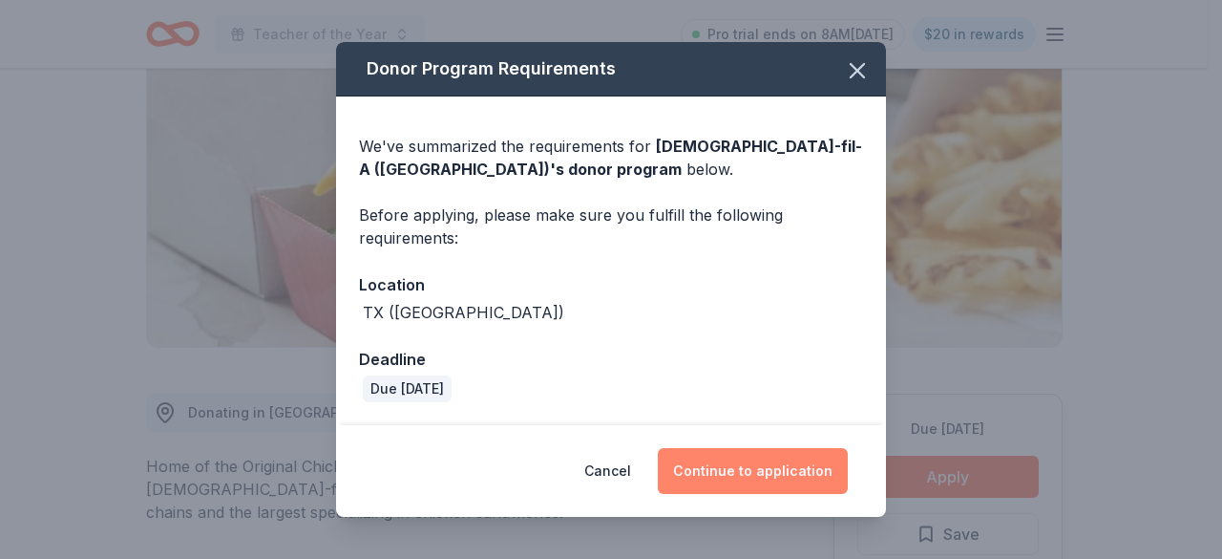
click at [767, 488] on button "Continue to application" at bounding box center [753, 471] width 190 height 46
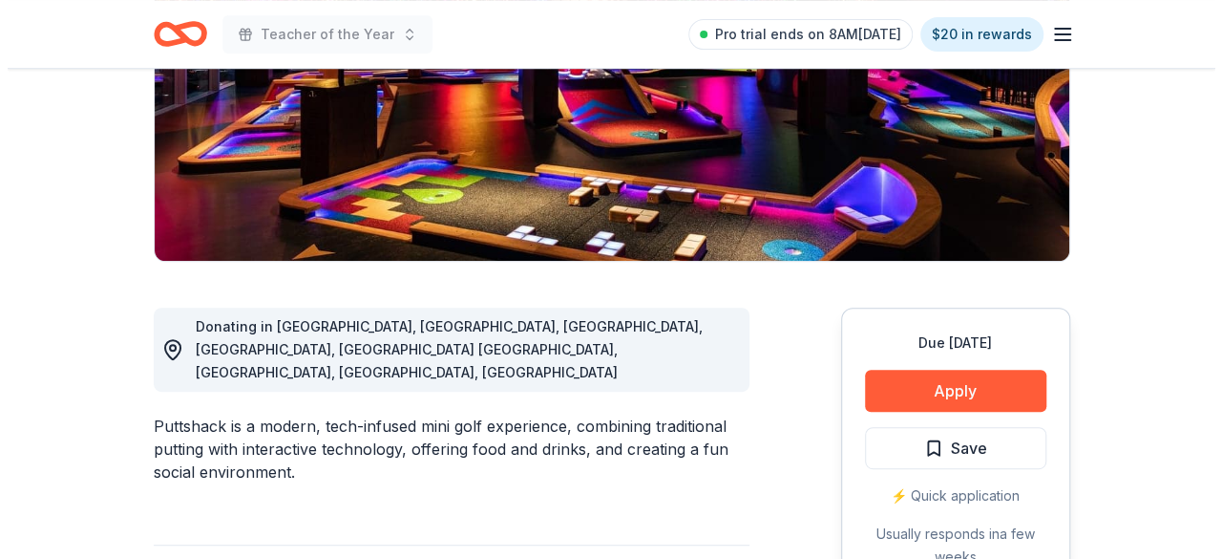
scroll to position [382, 0]
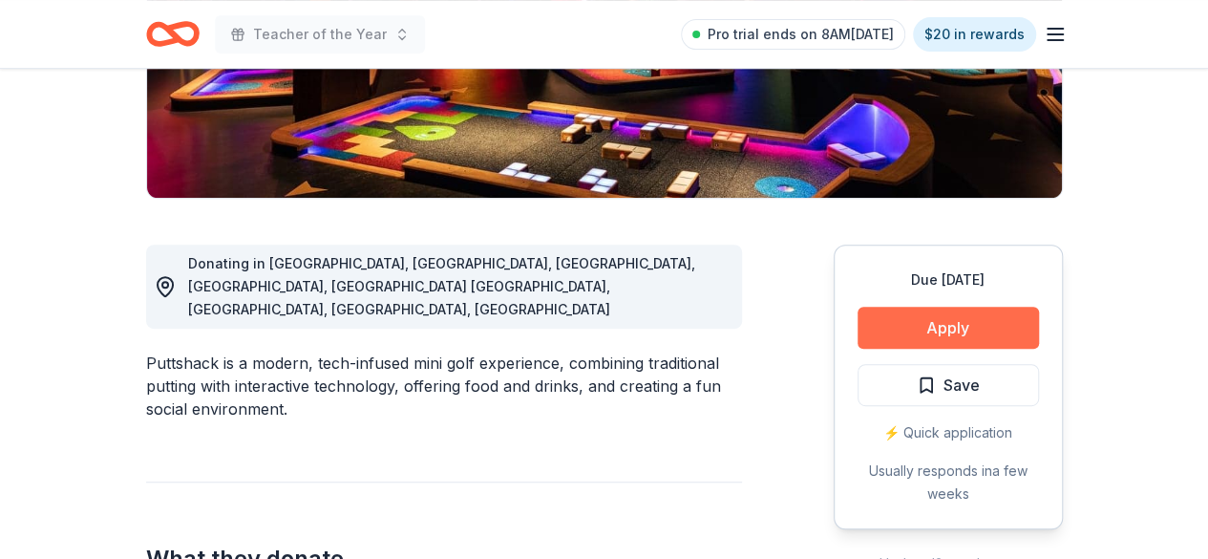
click at [940, 323] on button "Apply" at bounding box center [948, 328] width 181 height 42
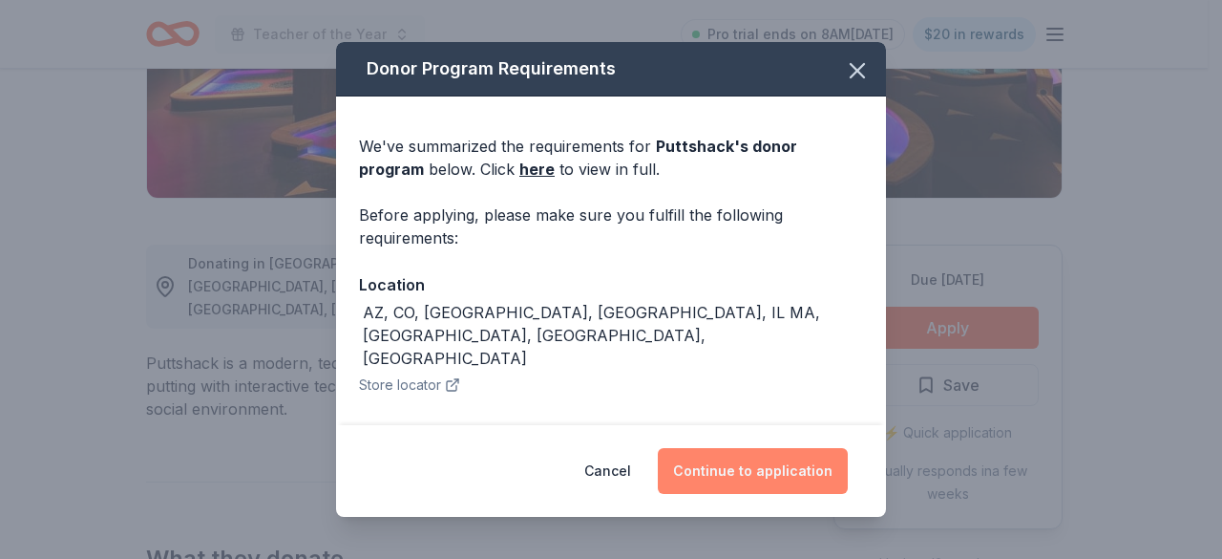
click at [806, 457] on button "Continue to application" at bounding box center [753, 471] width 190 height 46
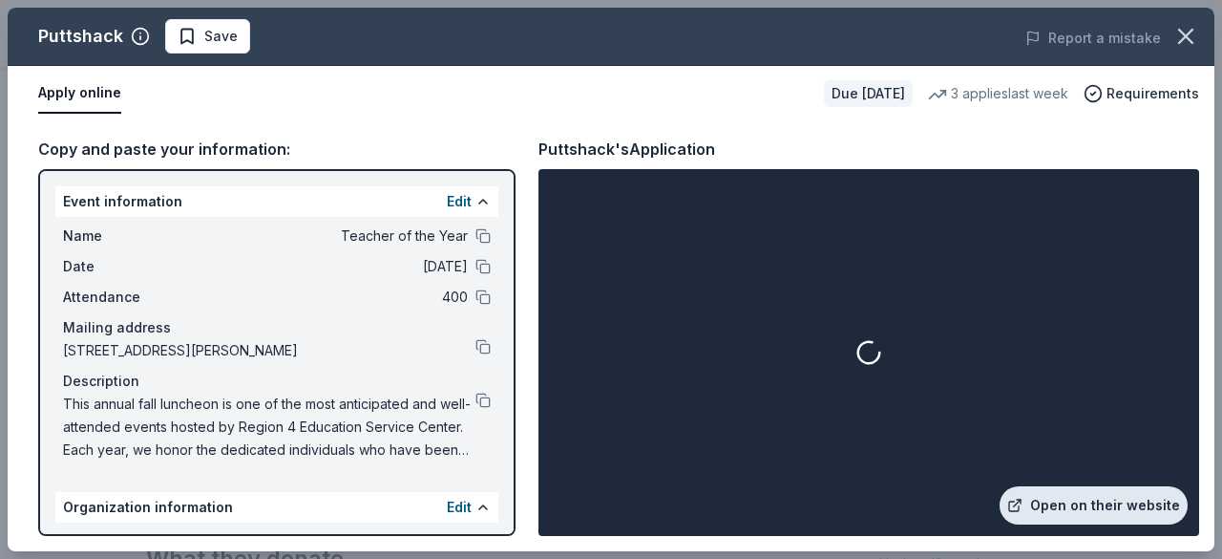
click at [1100, 501] on link "Open on their website" at bounding box center [1094, 505] width 188 height 38
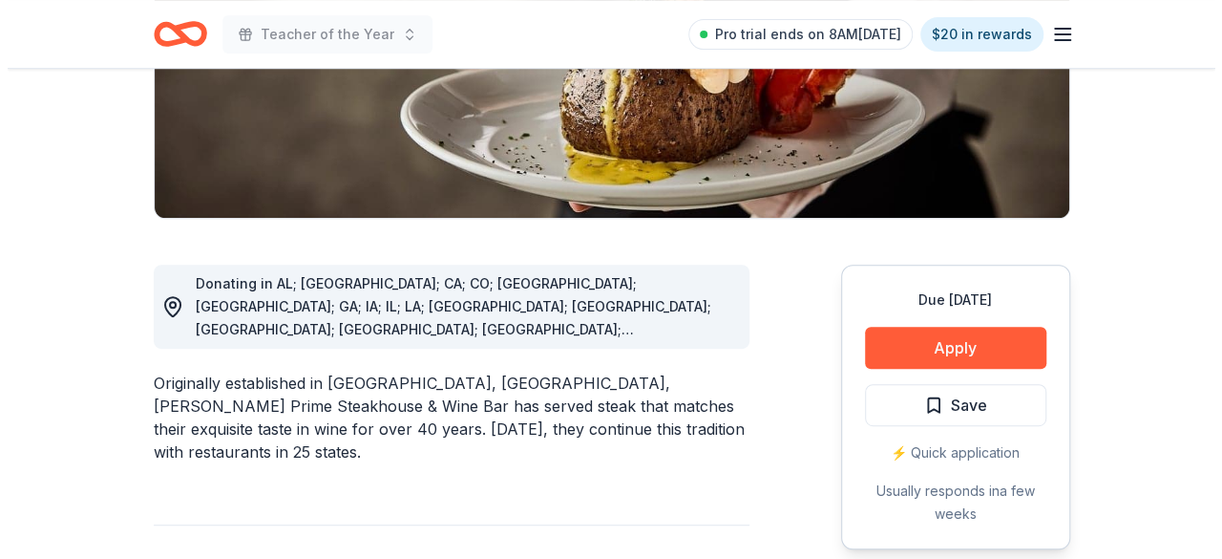
scroll to position [382, 0]
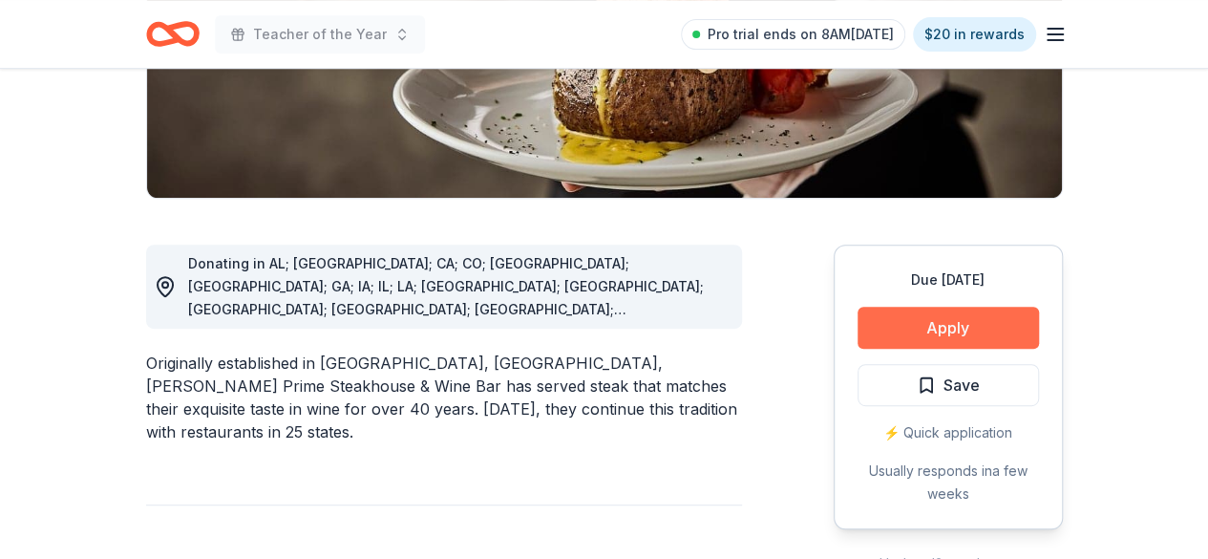
click at [933, 328] on button "Apply" at bounding box center [948, 328] width 181 height 42
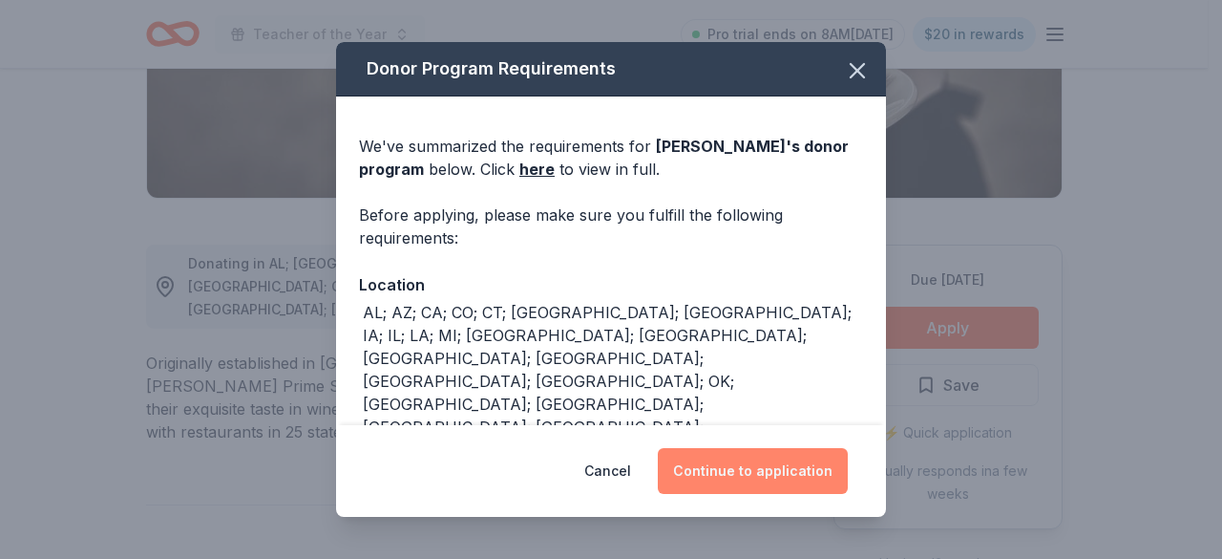
click at [761, 465] on button "Continue to application" at bounding box center [753, 471] width 190 height 46
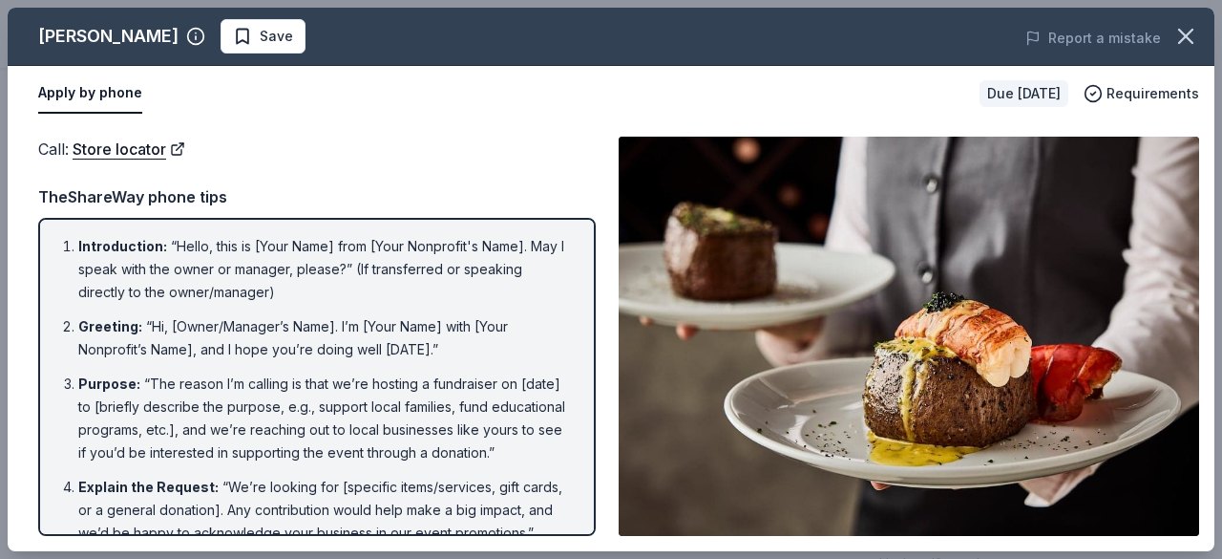
scroll to position [0, 0]
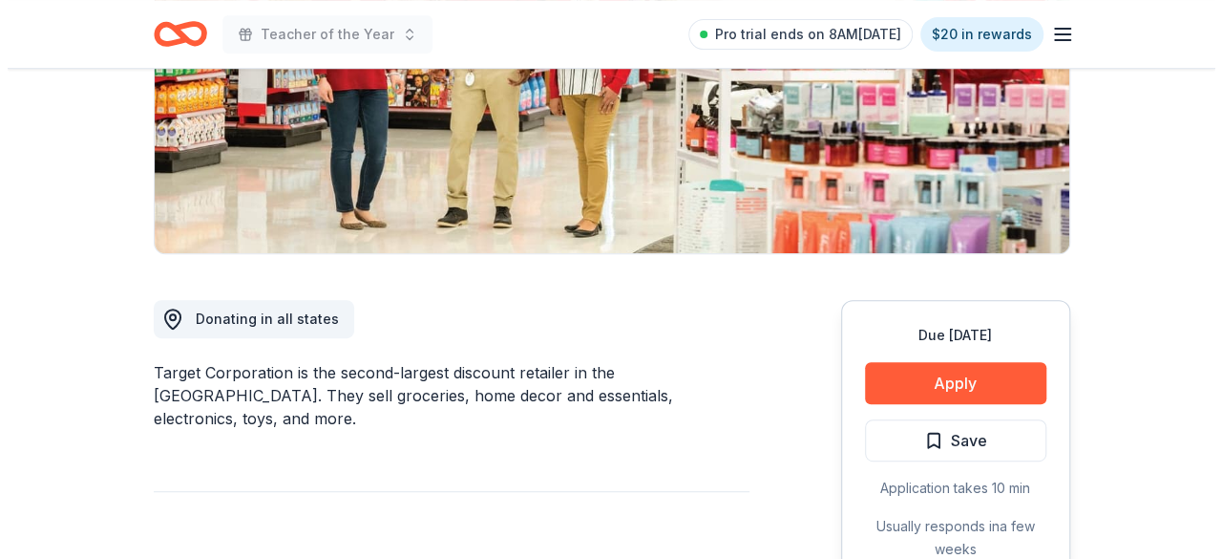
scroll to position [382, 0]
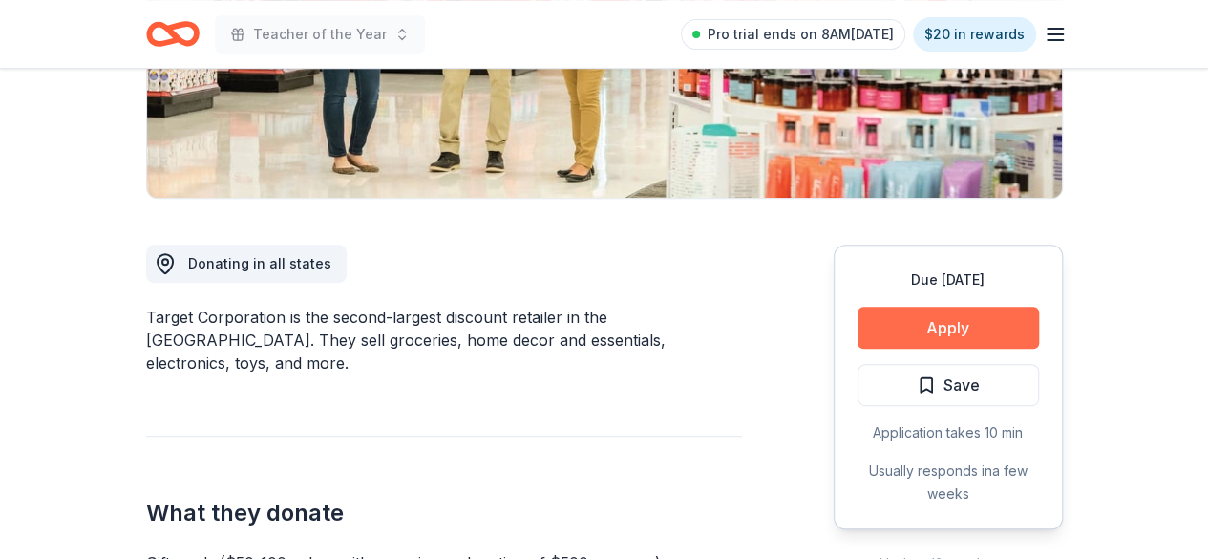
click at [930, 335] on button "Apply" at bounding box center [948, 328] width 181 height 42
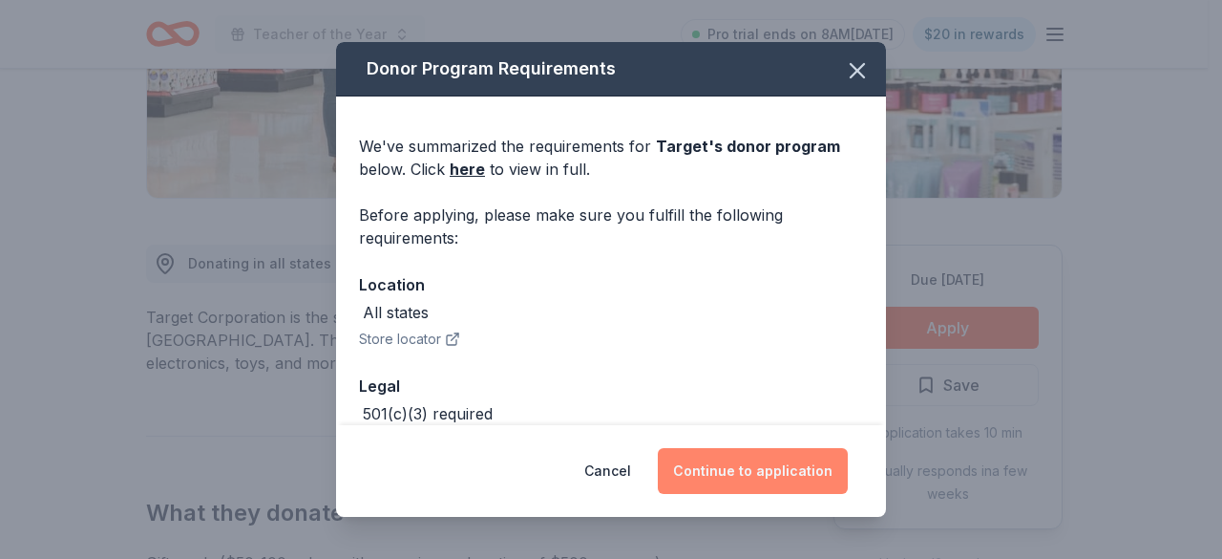
click at [747, 467] on button "Continue to application" at bounding box center [753, 471] width 190 height 46
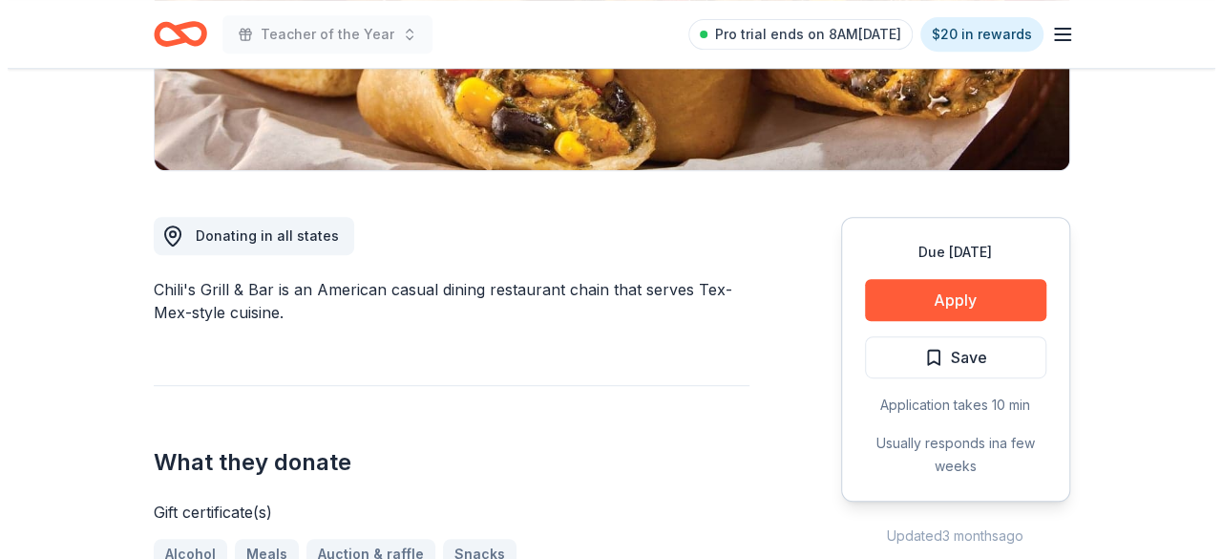
scroll to position [477, 0]
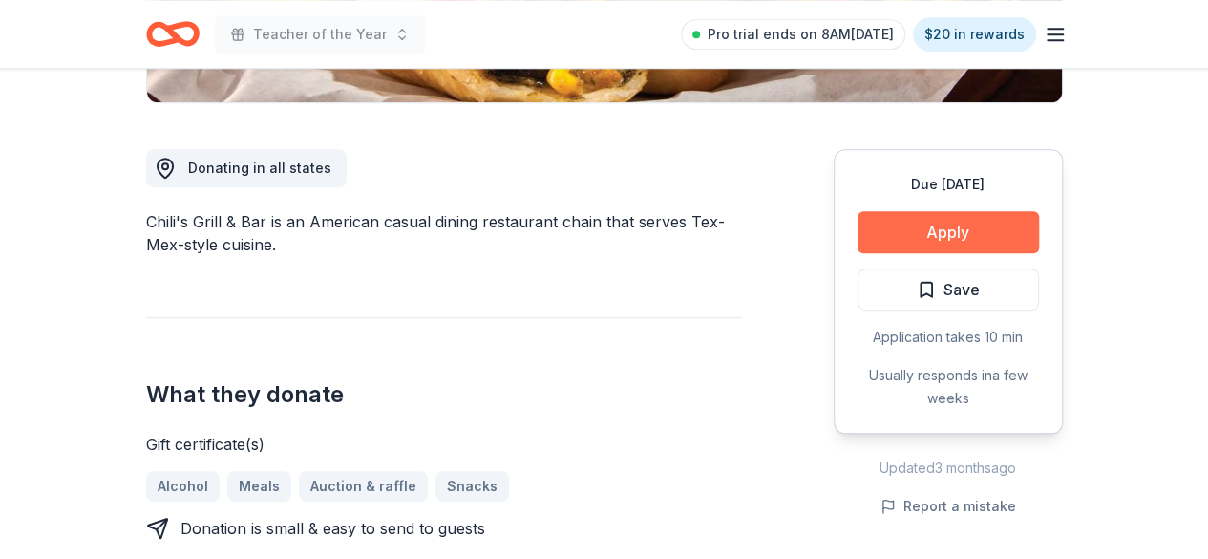
click at [953, 234] on button "Apply" at bounding box center [948, 232] width 181 height 42
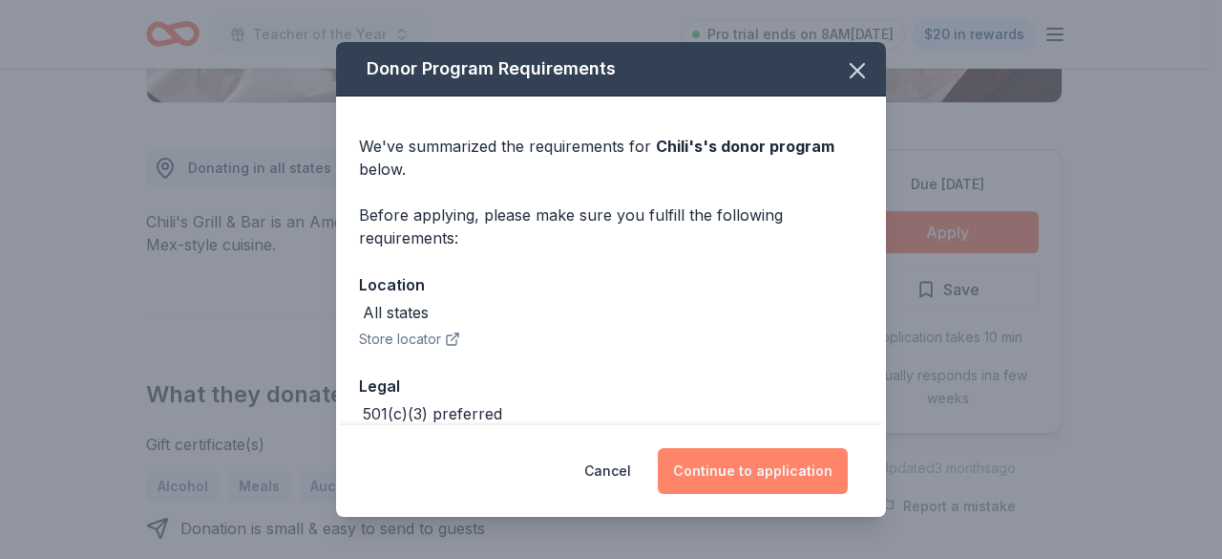
click at [766, 475] on button "Continue to application" at bounding box center [753, 471] width 190 height 46
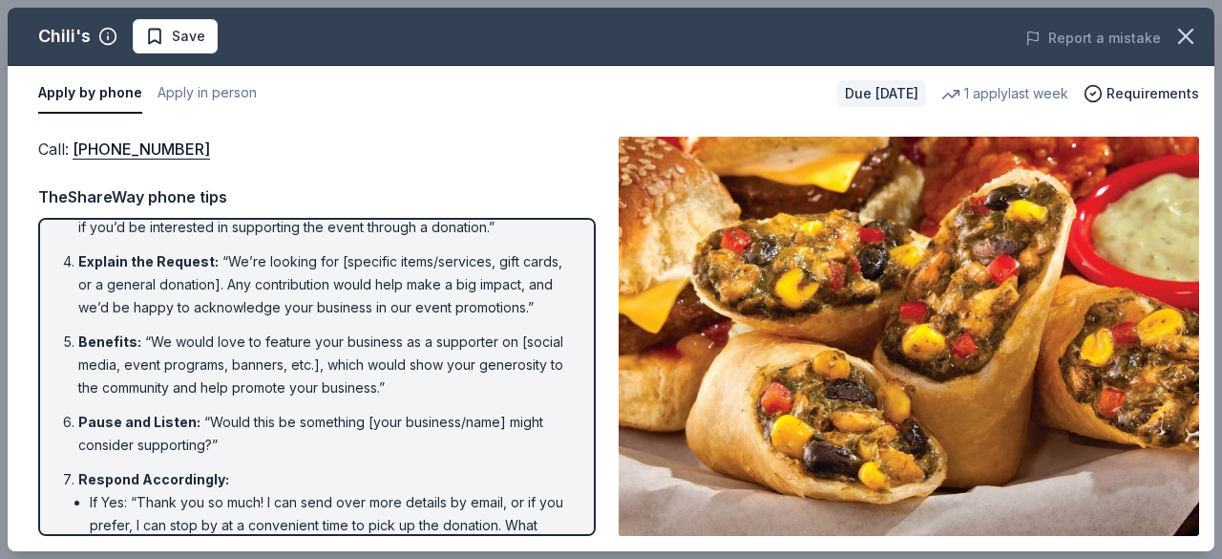
scroll to position [286, 0]
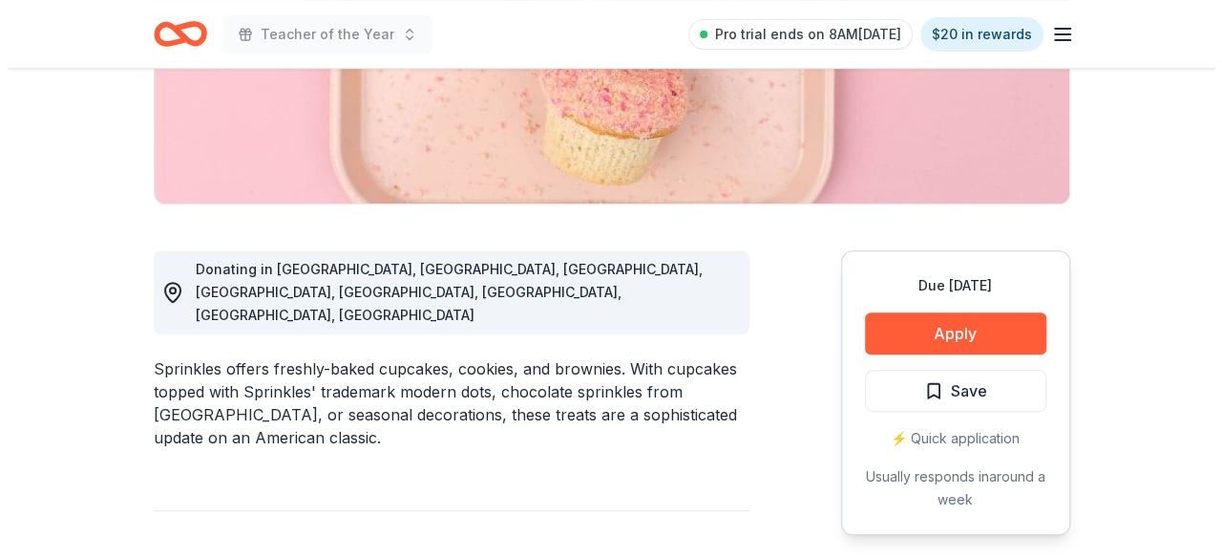
scroll to position [382, 0]
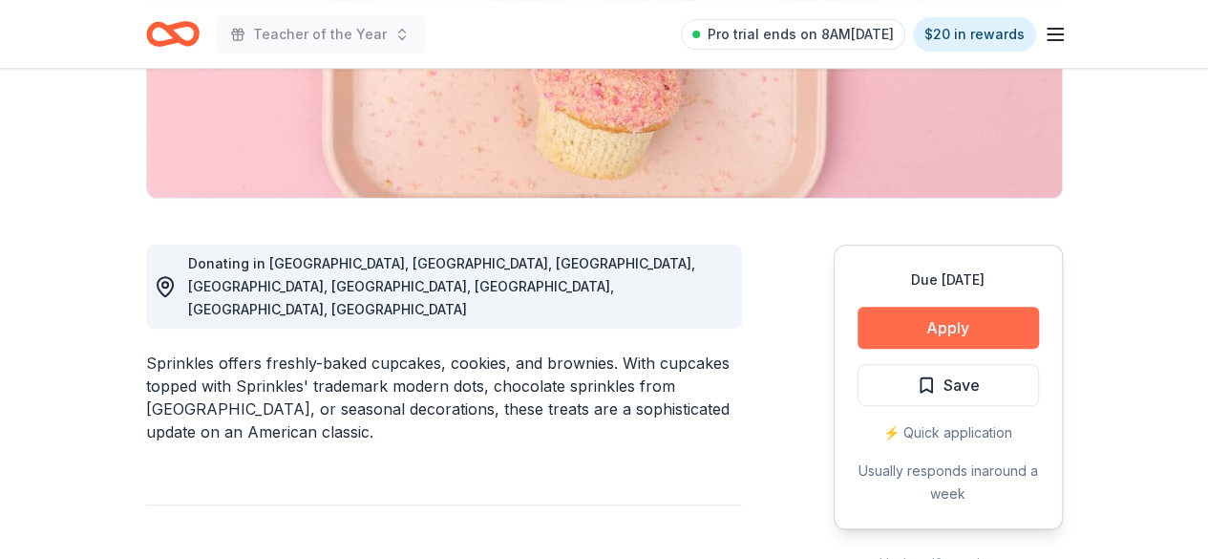
click at [947, 334] on button "Apply" at bounding box center [948, 328] width 181 height 42
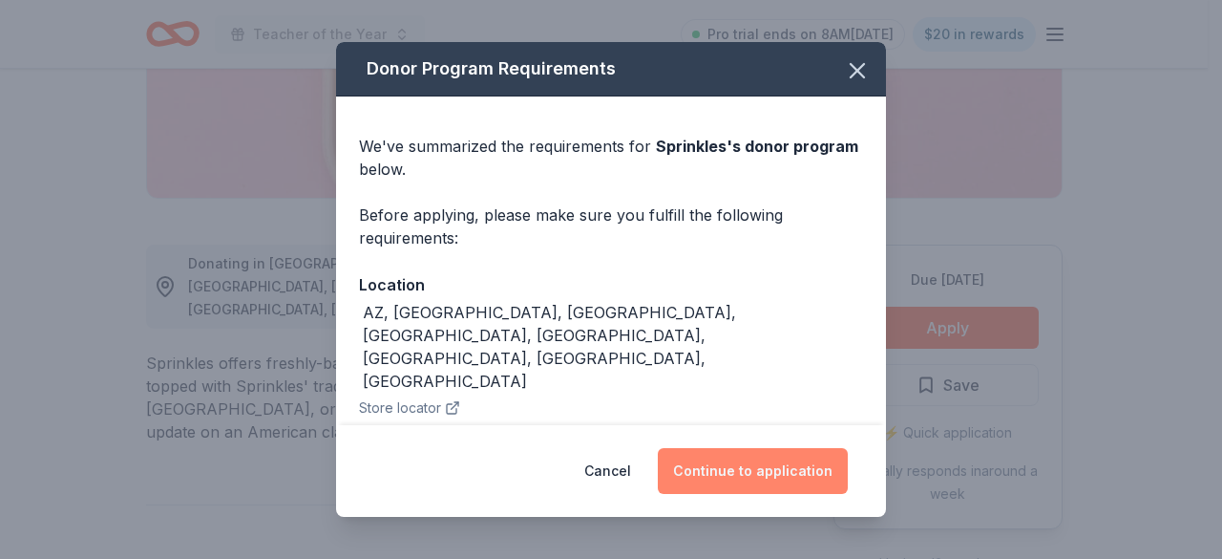
click at [786, 480] on button "Continue to application" at bounding box center [753, 471] width 190 height 46
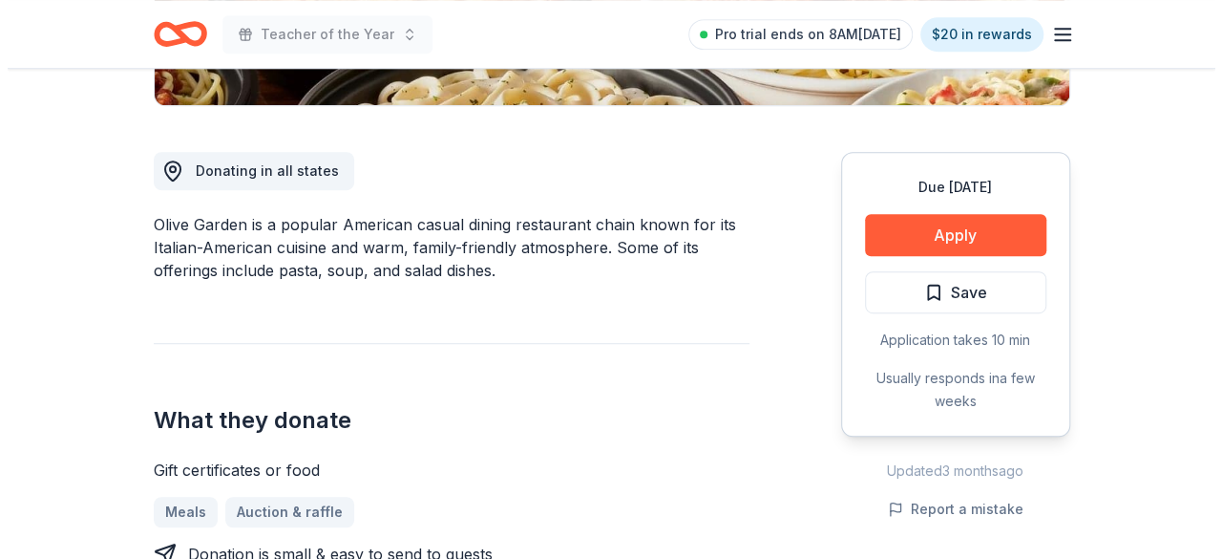
scroll to position [477, 0]
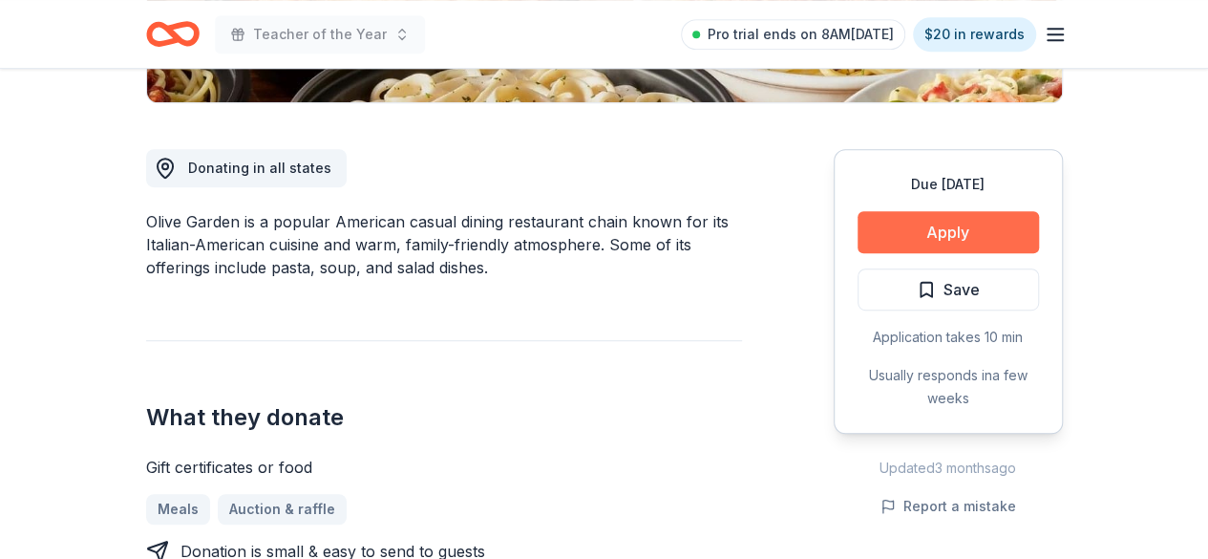
click at [932, 226] on button "Apply" at bounding box center [948, 232] width 181 height 42
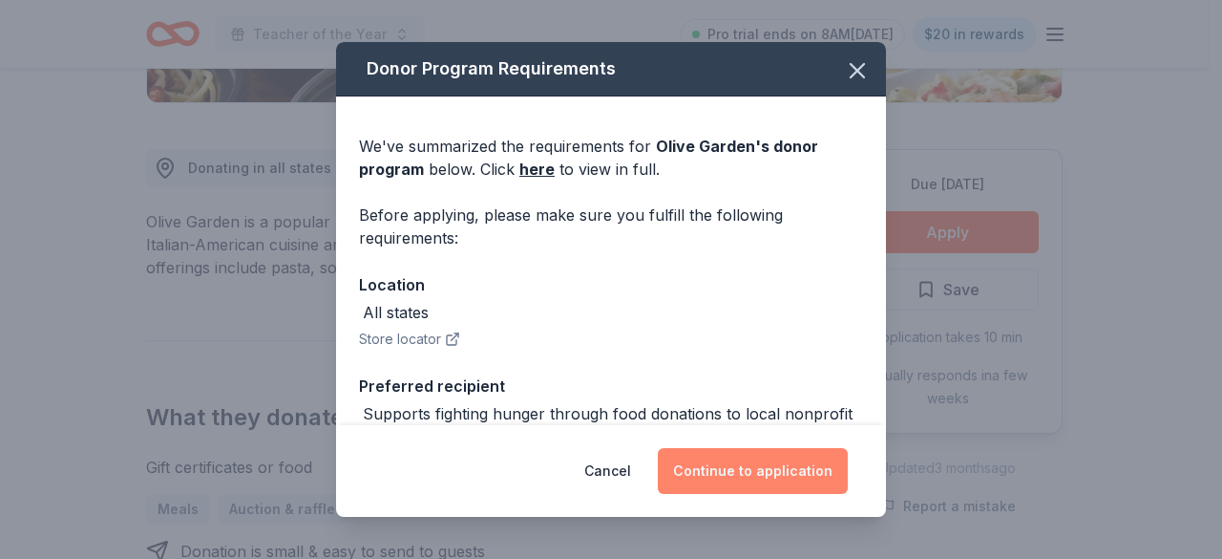
click at [716, 456] on button "Continue to application" at bounding box center [753, 471] width 190 height 46
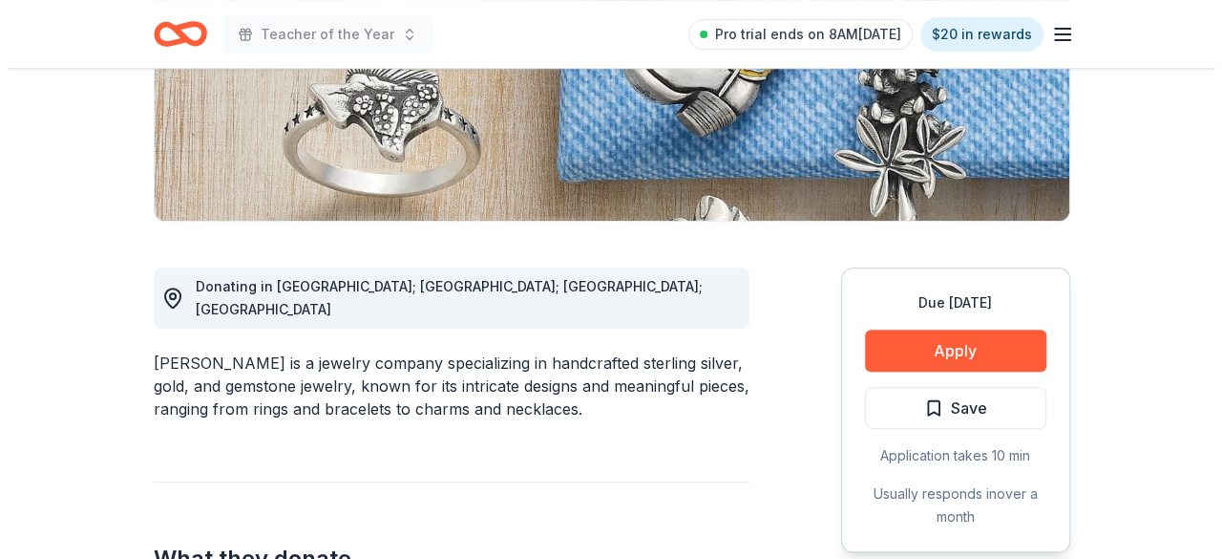
scroll to position [382, 0]
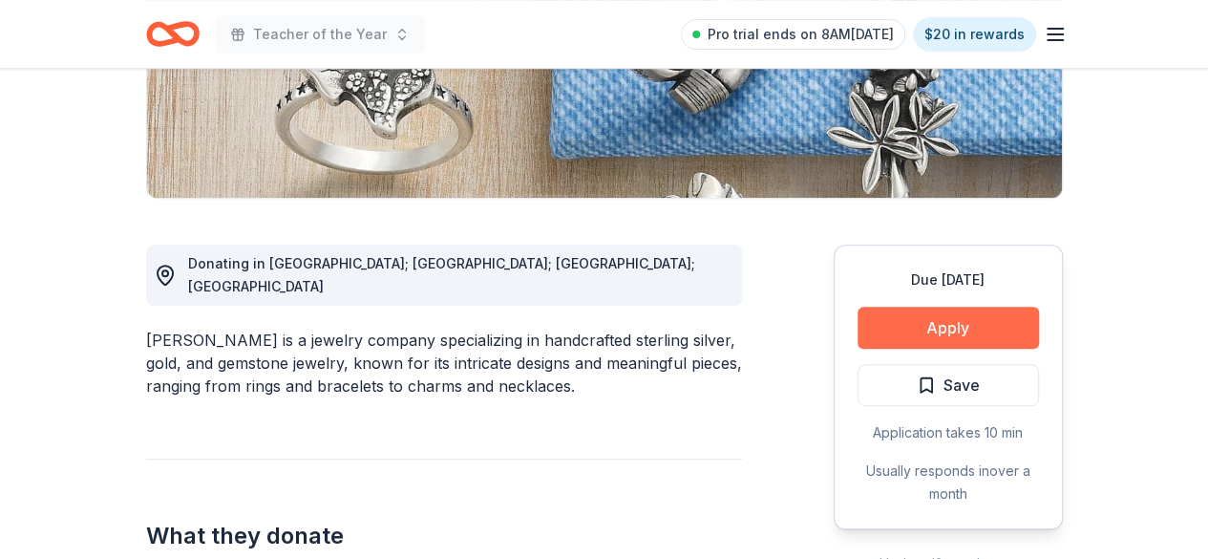
click at [944, 316] on button "Apply" at bounding box center [948, 328] width 181 height 42
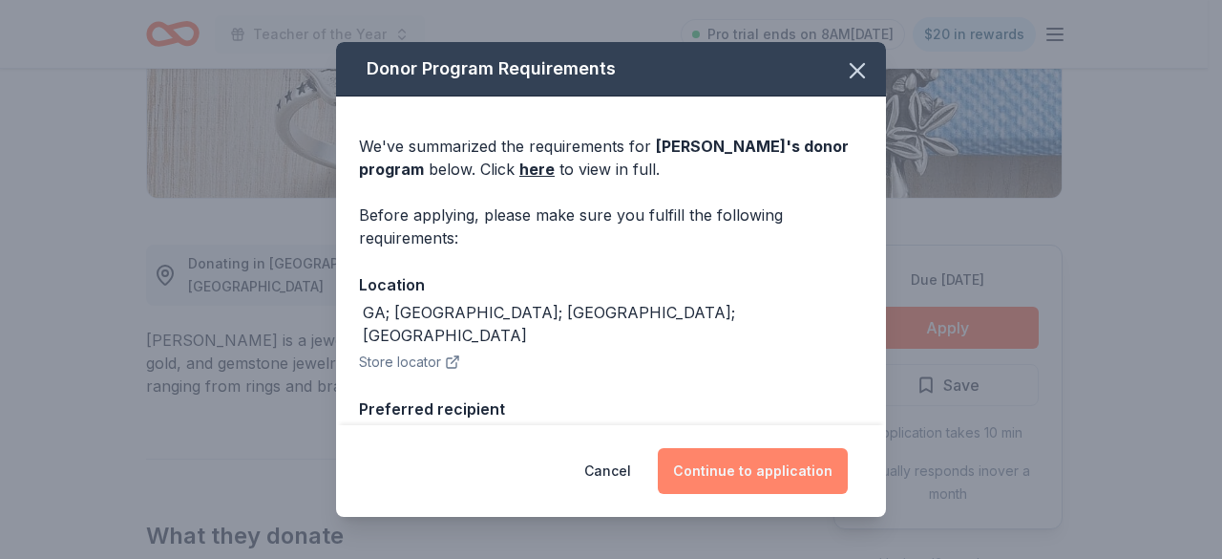
click at [771, 465] on button "Continue to application" at bounding box center [753, 471] width 190 height 46
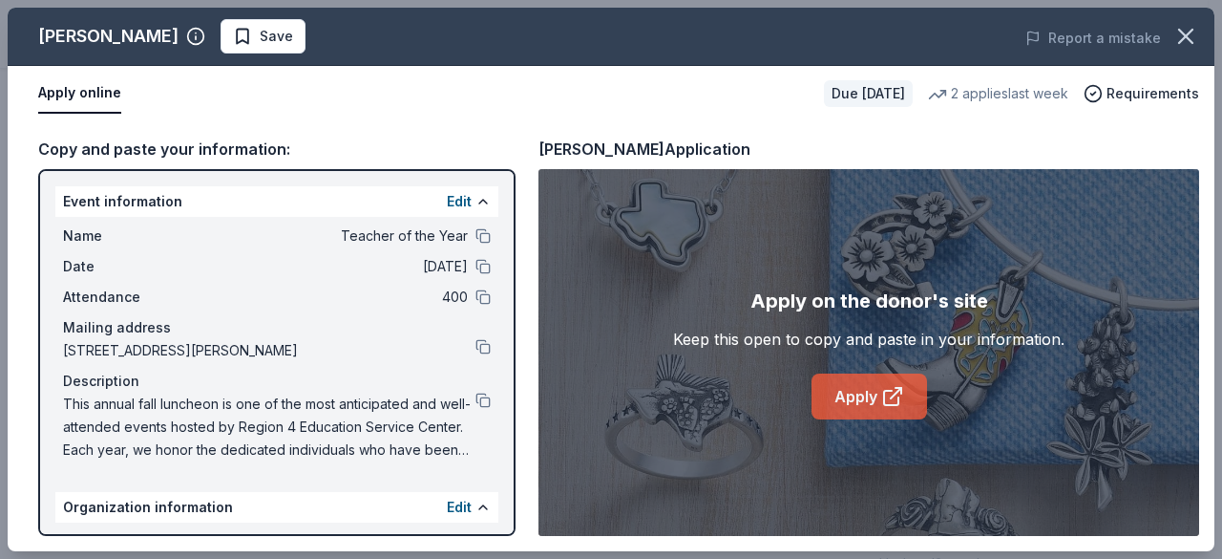
click at [864, 389] on link "Apply" at bounding box center [870, 396] width 116 height 46
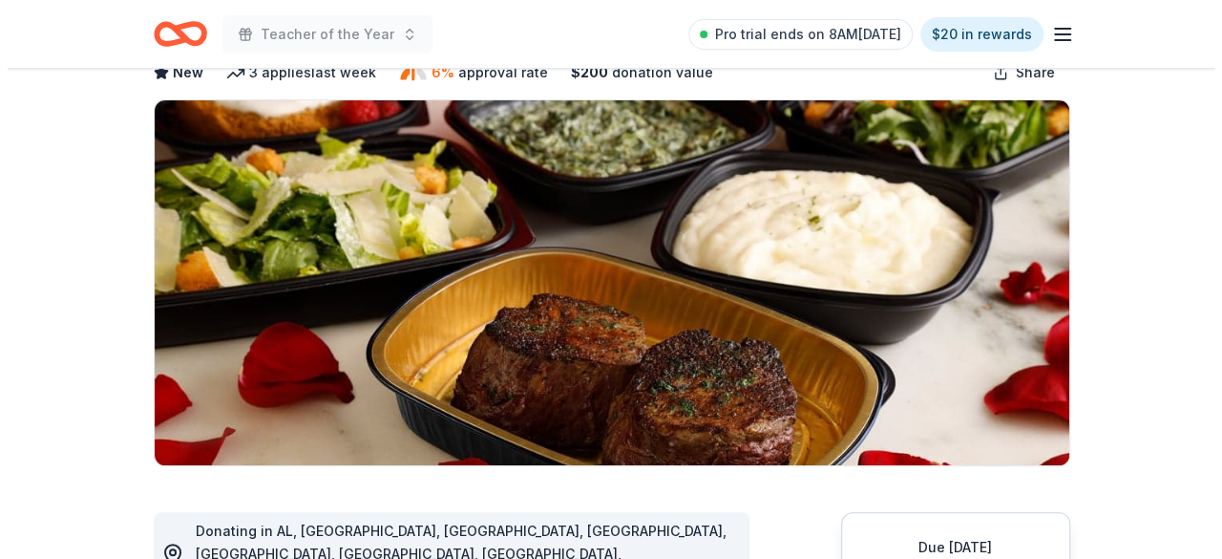
scroll to position [286, 0]
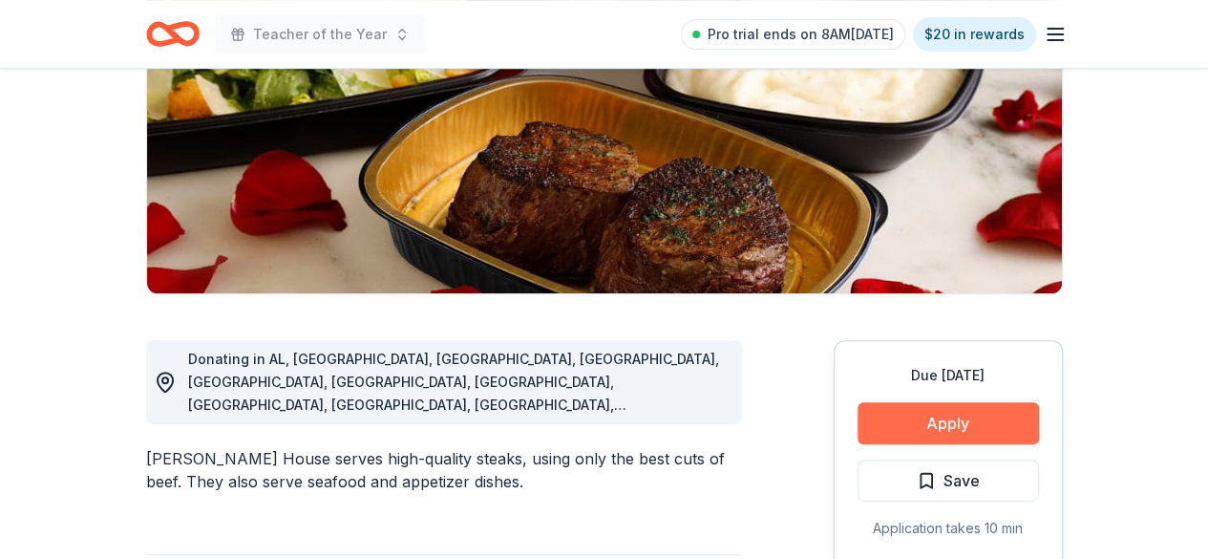
click at [932, 419] on button "Apply" at bounding box center [948, 423] width 181 height 42
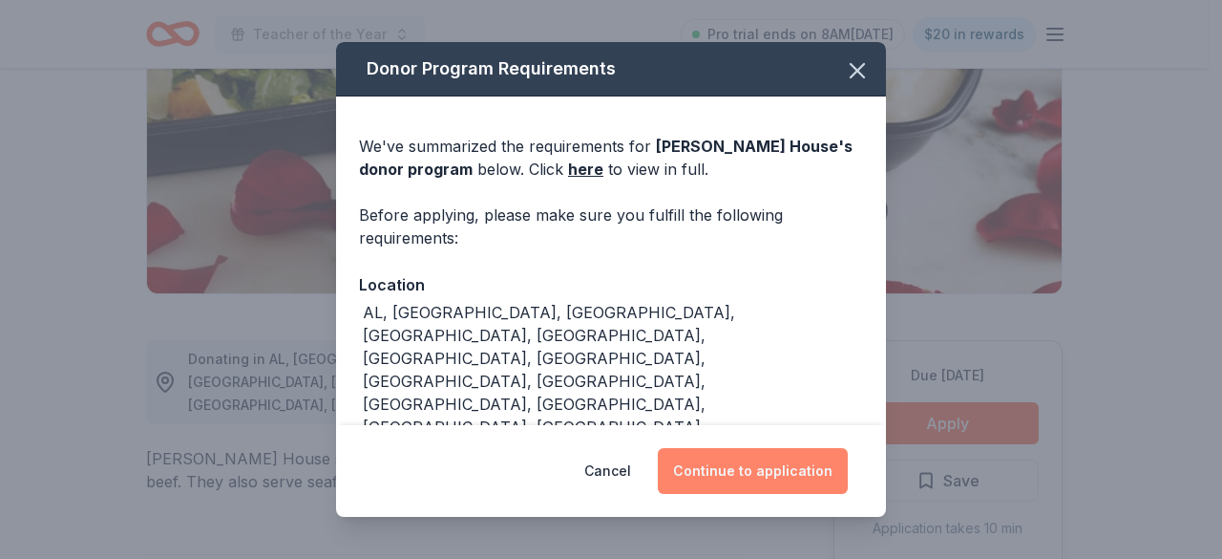
click at [752, 472] on button "Continue to application" at bounding box center [753, 471] width 190 height 46
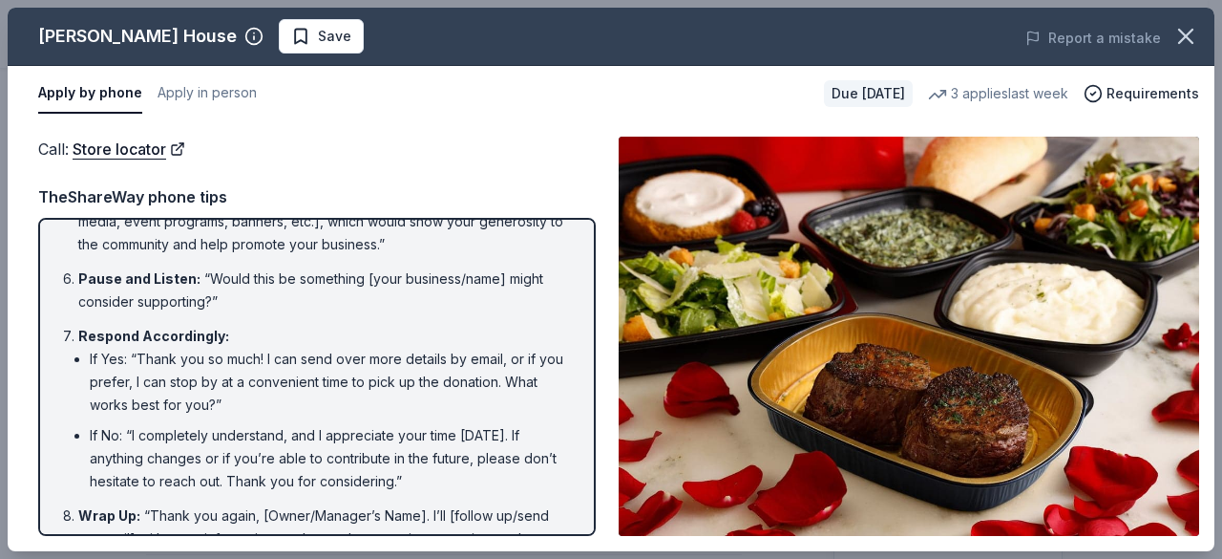
scroll to position [468, 0]
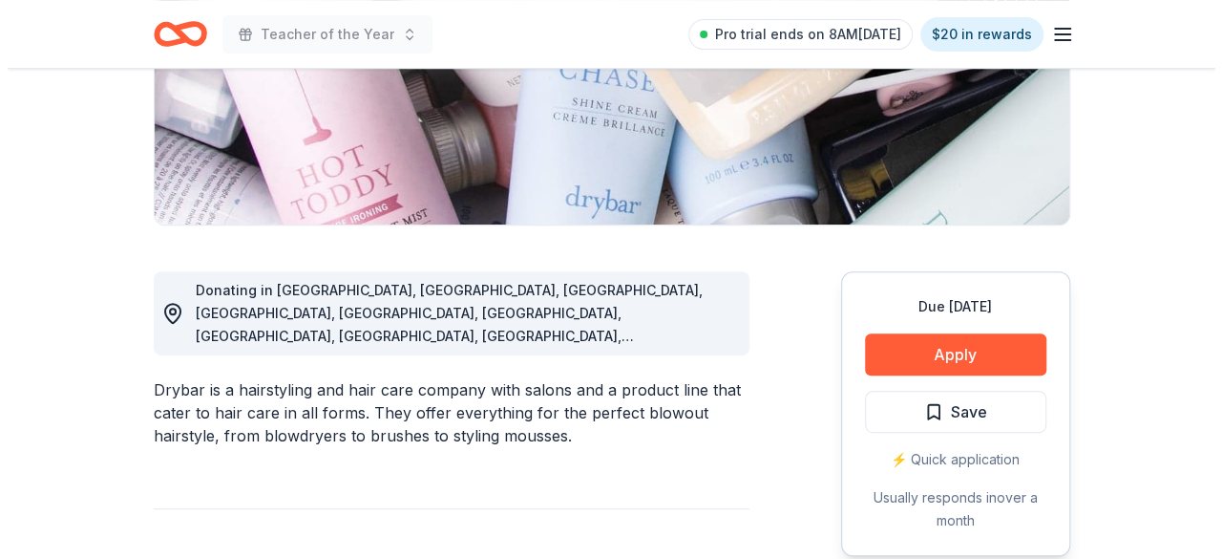
scroll to position [382, 0]
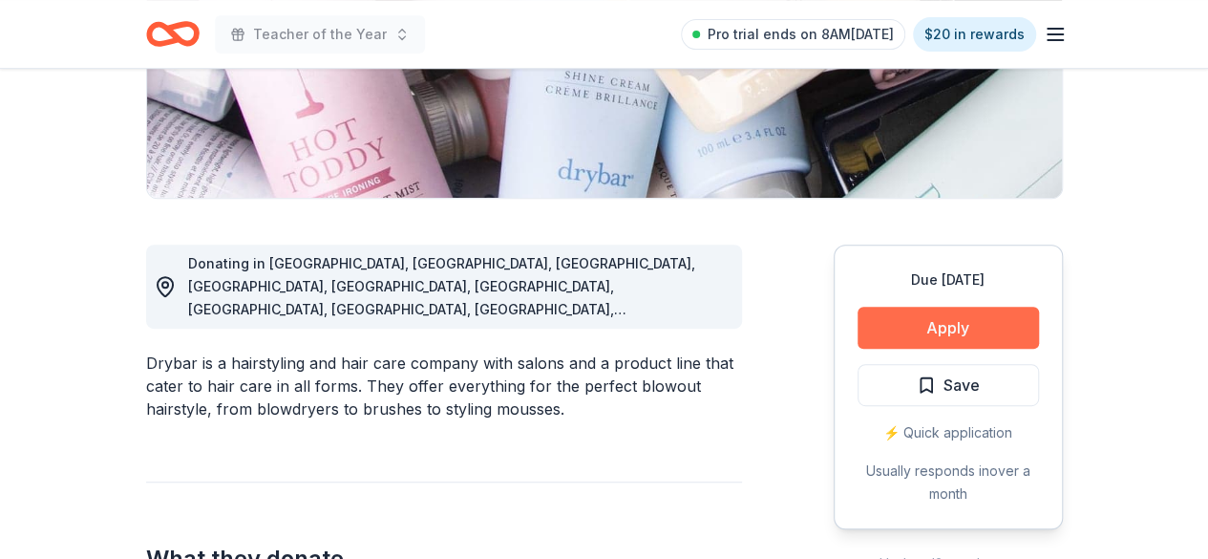
click at [944, 328] on button "Apply" at bounding box center [948, 328] width 181 height 42
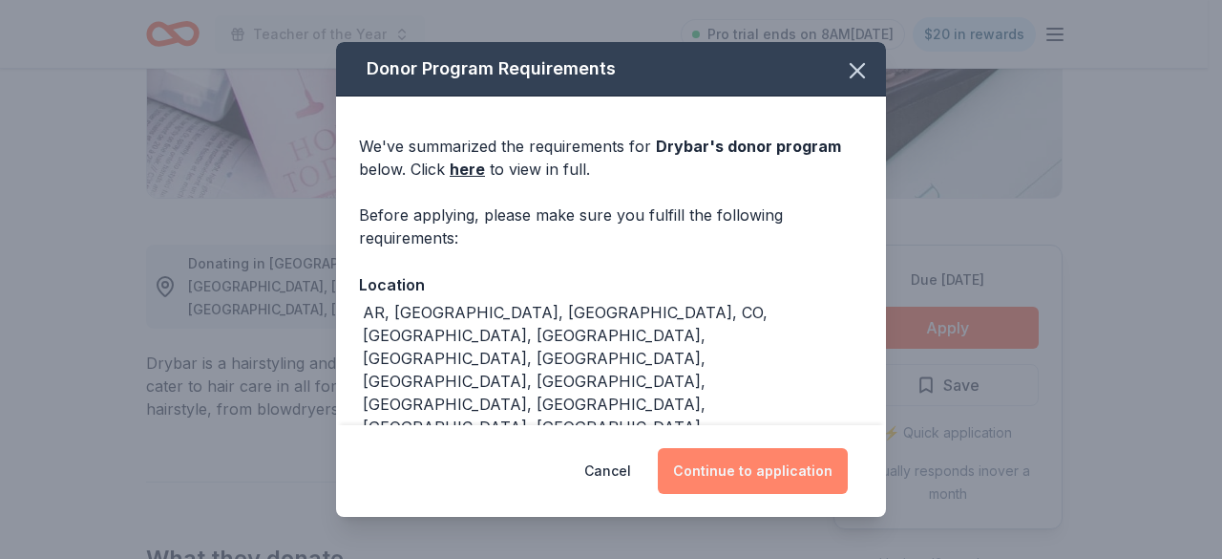
click at [792, 471] on button "Continue to application" at bounding box center [753, 471] width 190 height 46
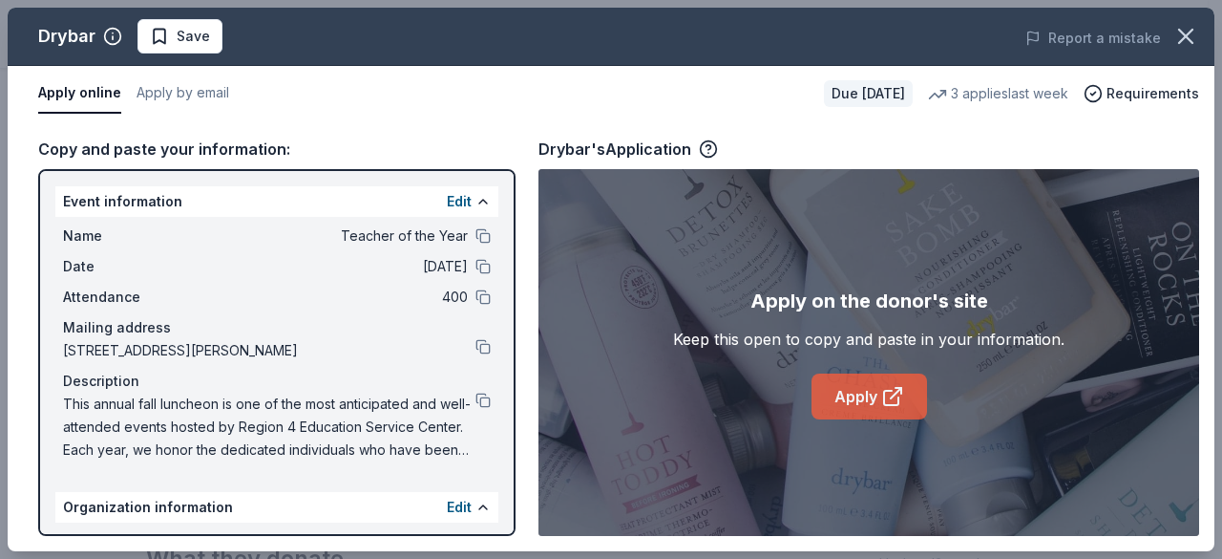
click at [907, 388] on link "Apply" at bounding box center [870, 396] width 116 height 46
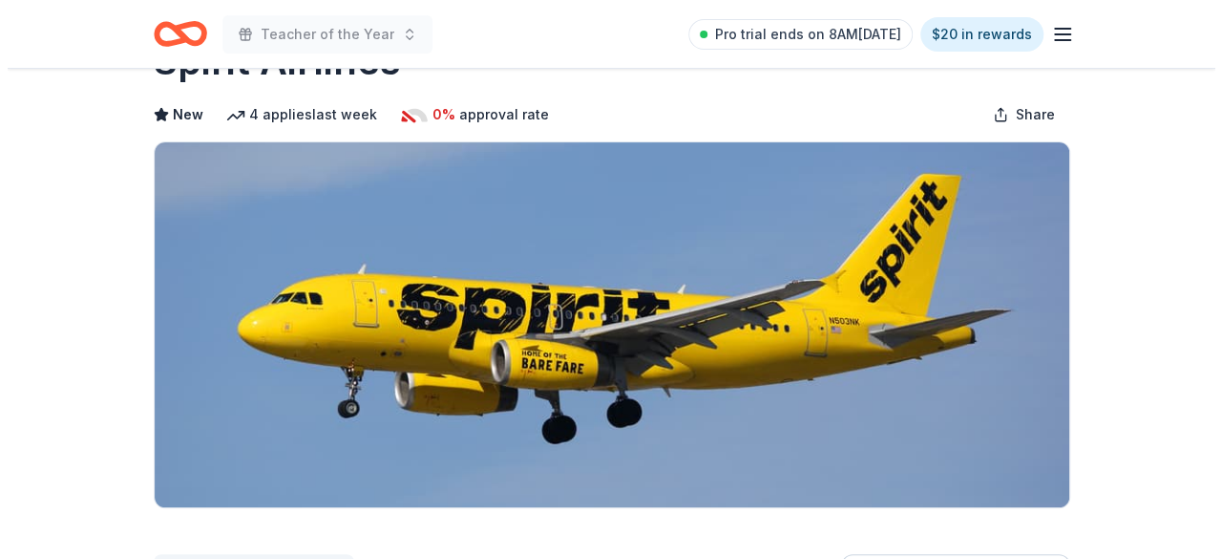
scroll to position [286, 0]
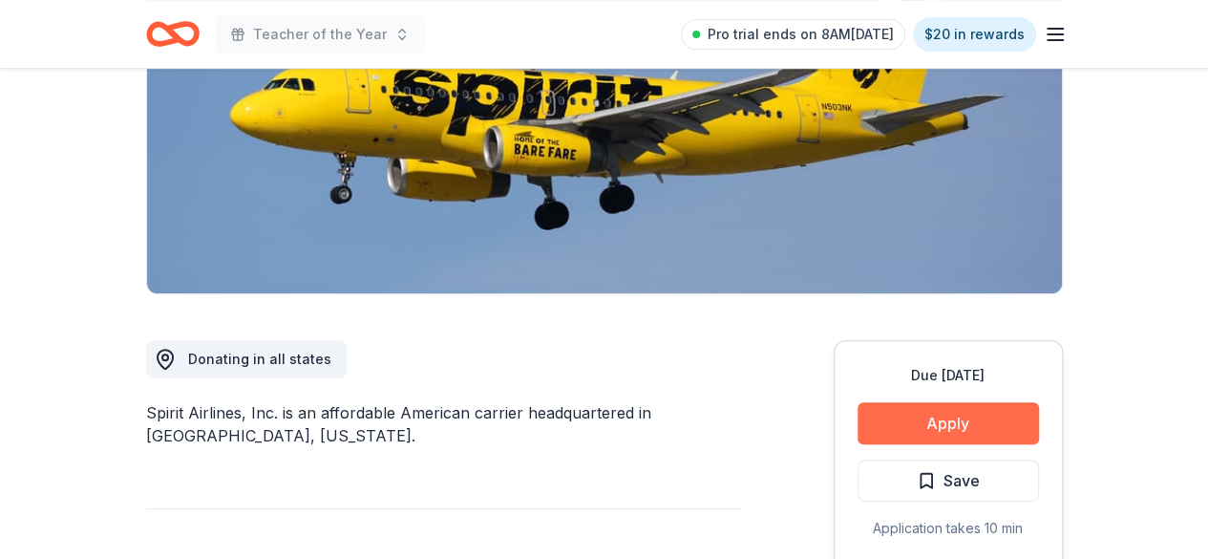
click at [952, 429] on button "Apply" at bounding box center [948, 423] width 181 height 42
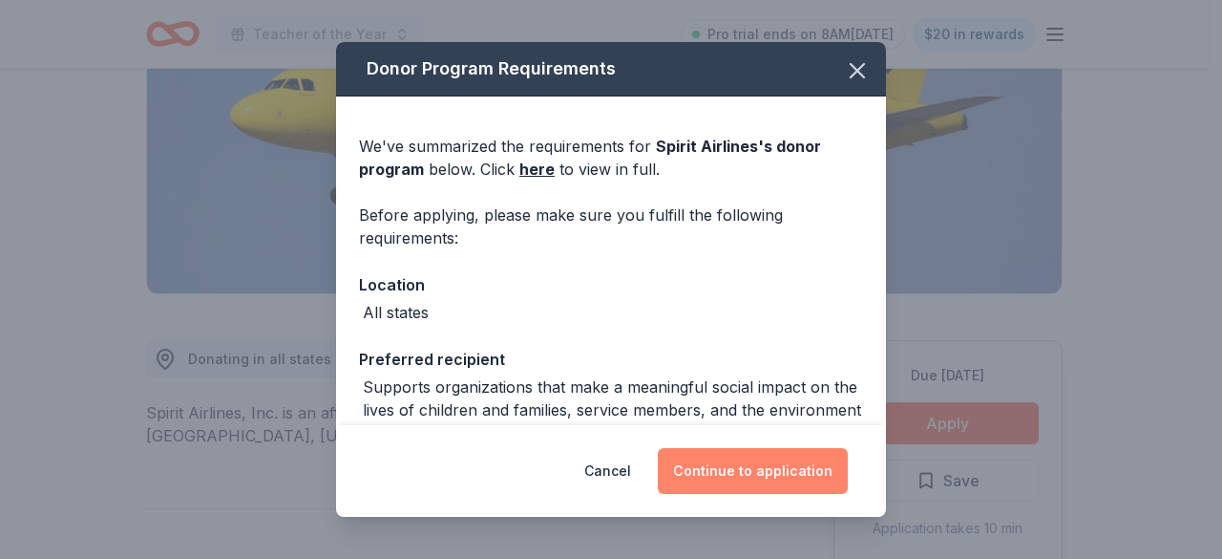
click at [816, 483] on button "Continue to application" at bounding box center [753, 471] width 190 height 46
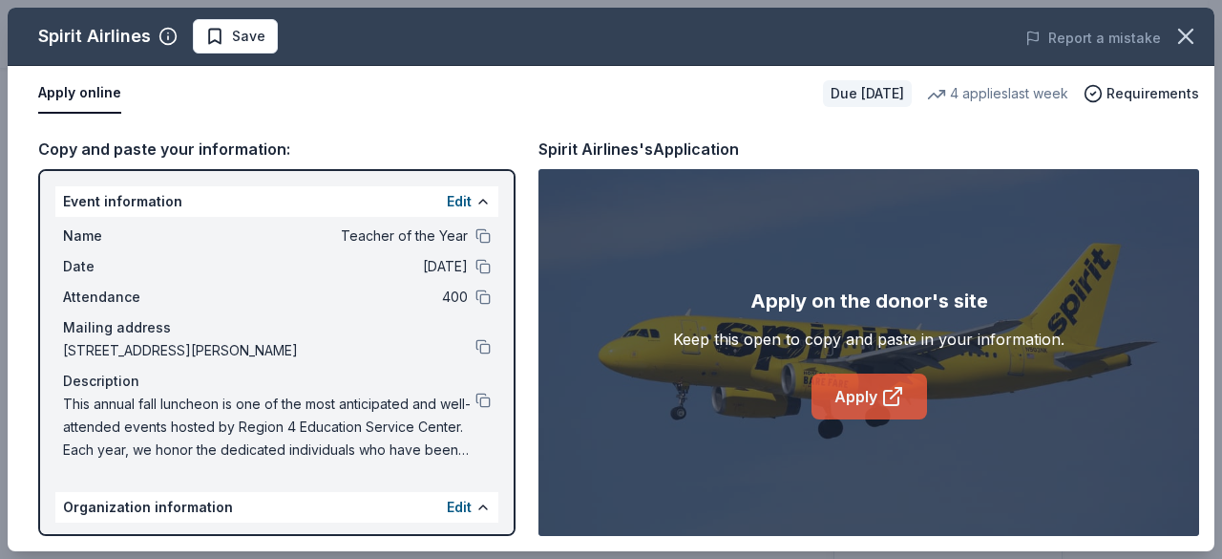
click at [850, 398] on link "Apply" at bounding box center [870, 396] width 116 height 46
click at [880, 387] on link "Apply" at bounding box center [870, 396] width 116 height 46
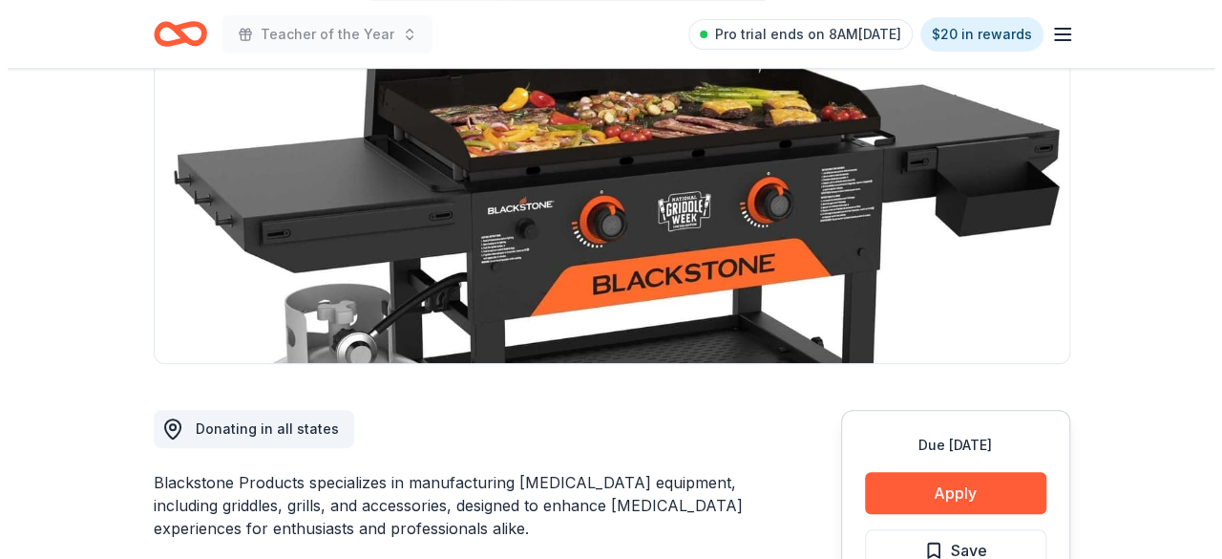
scroll to position [286, 0]
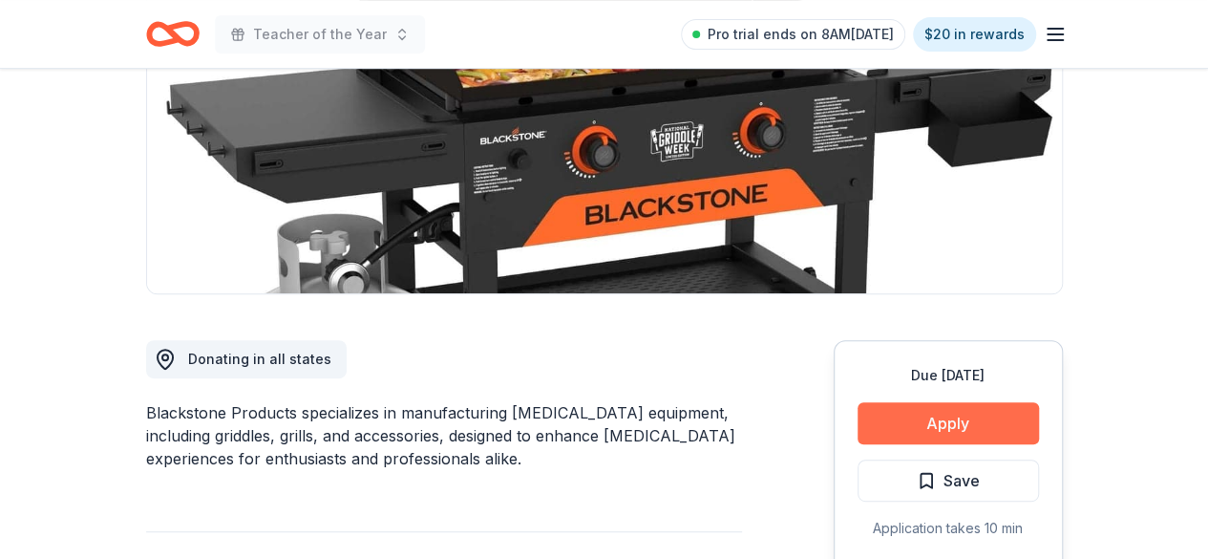
click at [955, 415] on button "Apply" at bounding box center [948, 423] width 181 height 42
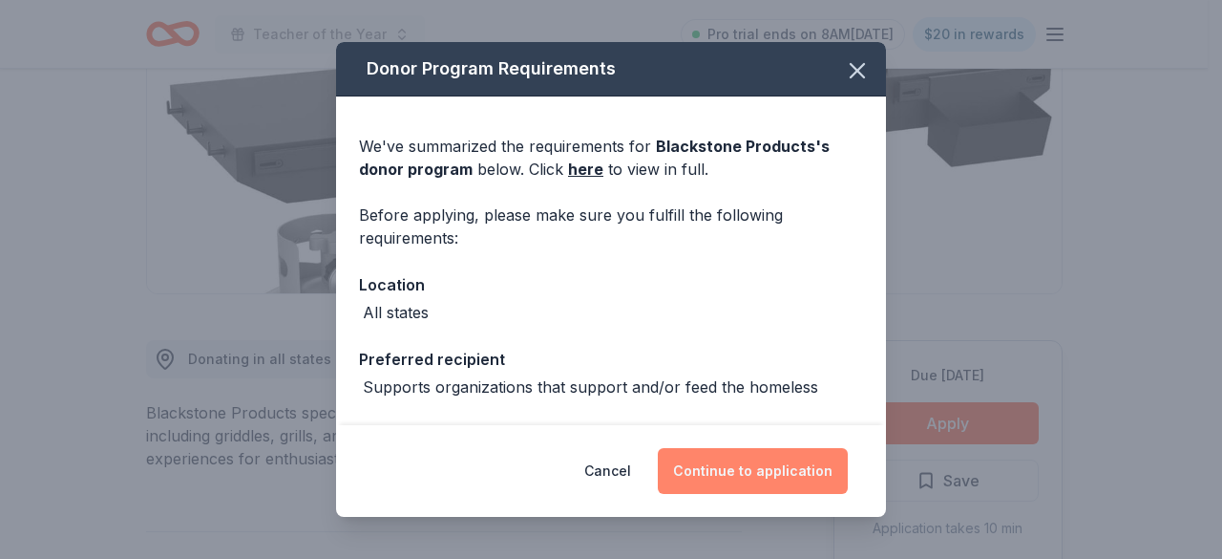
click at [758, 473] on button "Continue to application" at bounding box center [753, 471] width 190 height 46
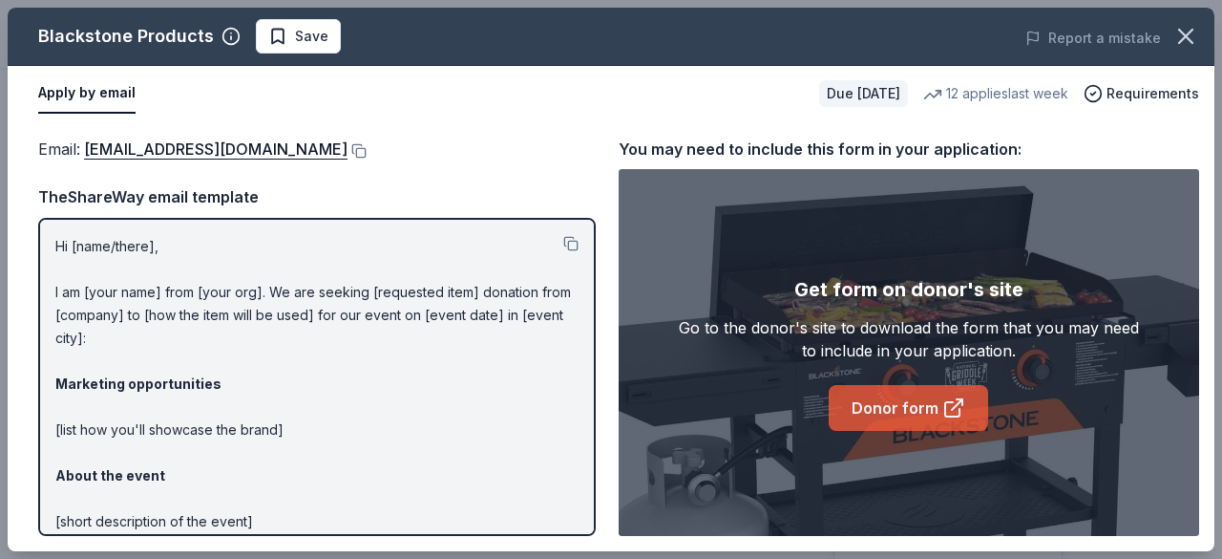
click at [909, 410] on link "Donor form" at bounding box center [908, 408] width 159 height 46
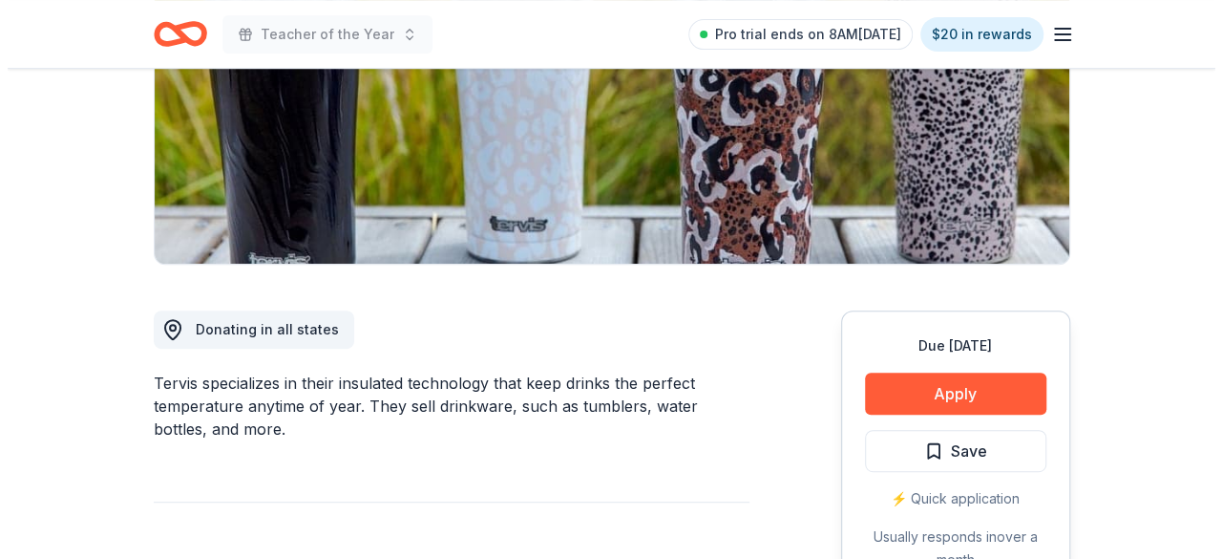
scroll to position [382, 0]
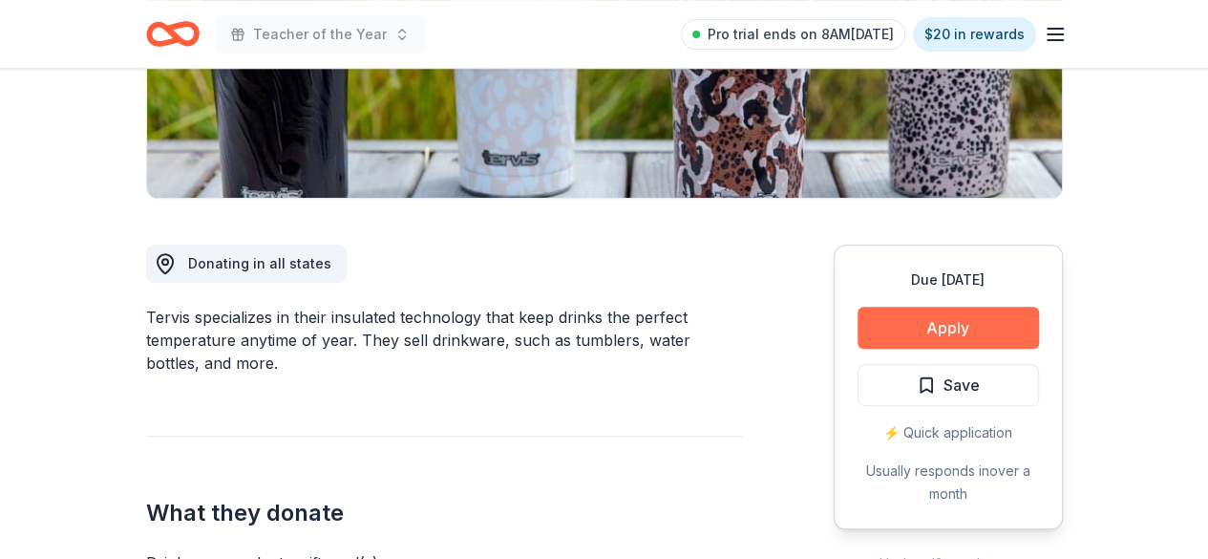
click at [934, 326] on button "Apply" at bounding box center [948, 328] width 181 height 42
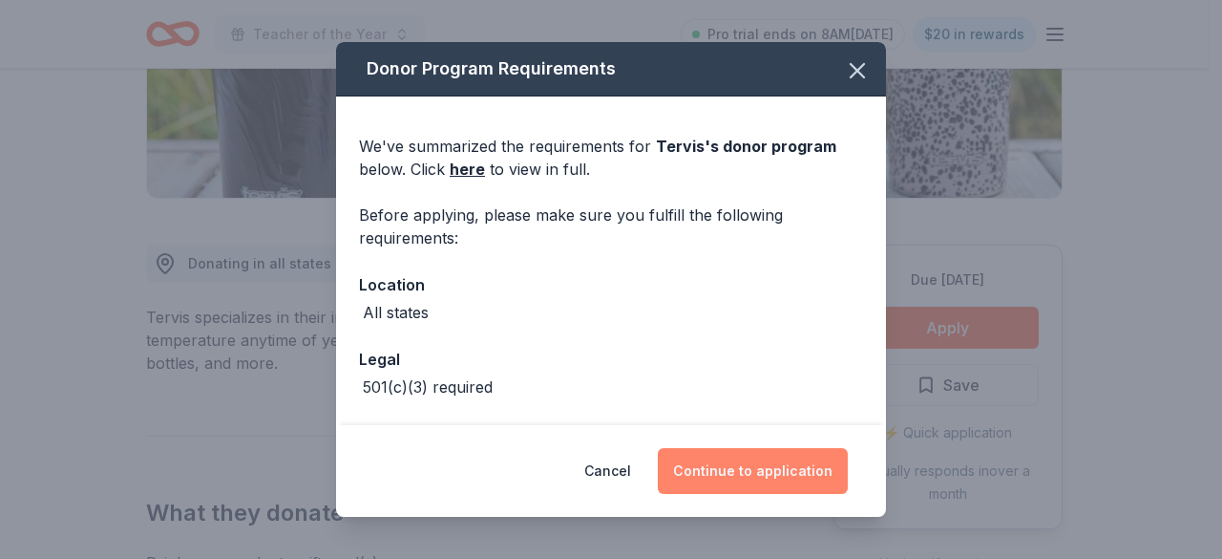
click at [779, 461] on button "Continue to application" at bounding box center [753, 471] width 190 height 46
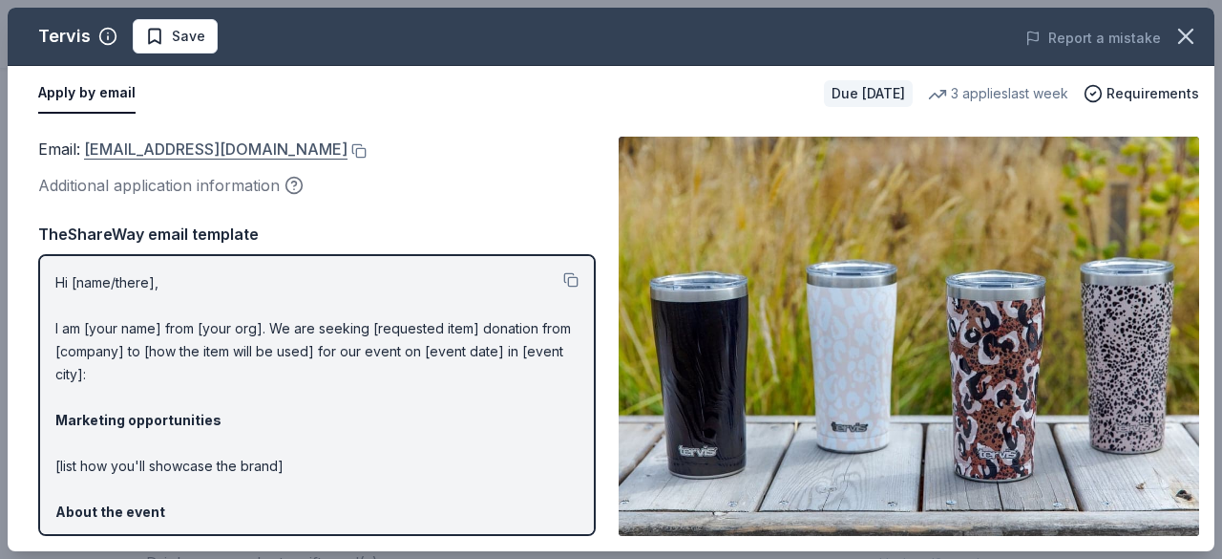
drag, startPoint x: 250, startPoint y: 150, endPoint x: 177, endPoint y: 150, distance: 73.5
click at [177, 150] on div "Email : donations@tervis.com" at bounding box center [317, 149] width 558 height 25
click at [348, 150] on button at bounding box center [357, 150] width 19 height 15
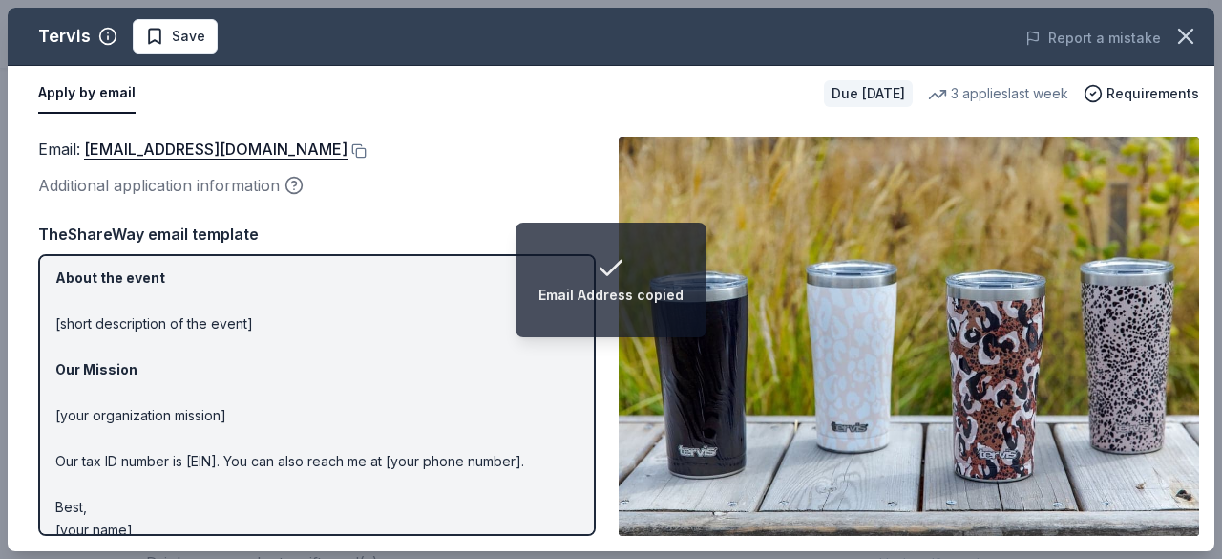
scroll to position [256, 0]
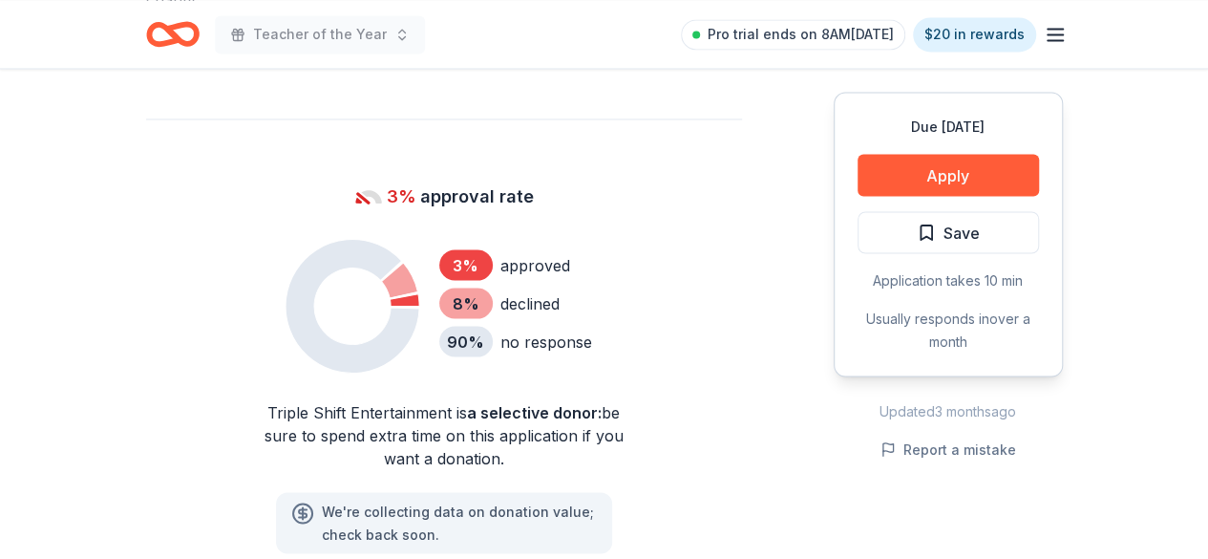
scroll to position [1719, 0]
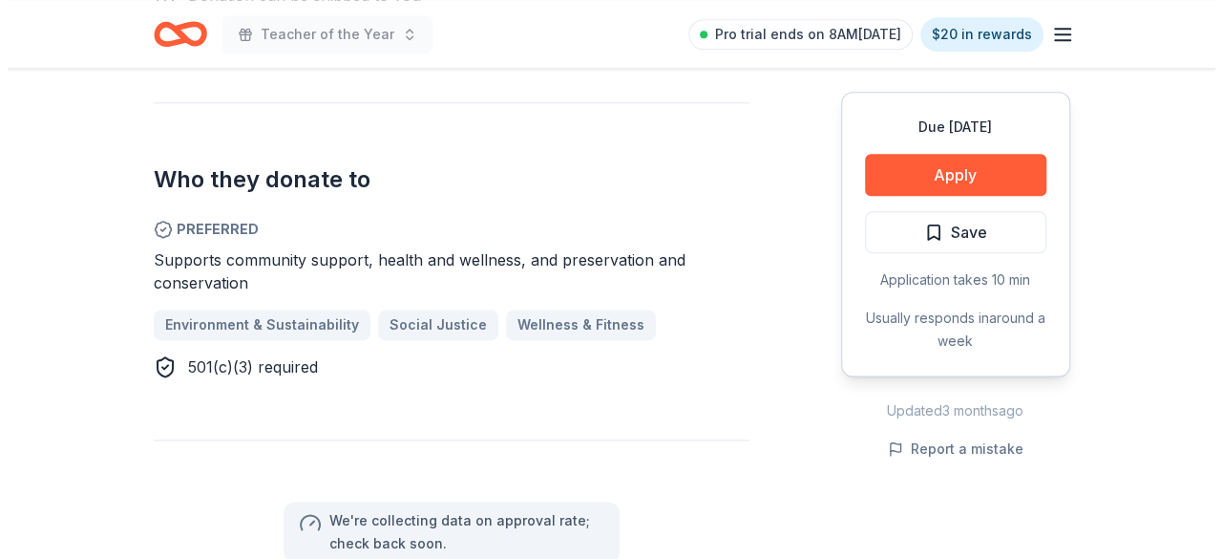
scroll to position [1050, 0]
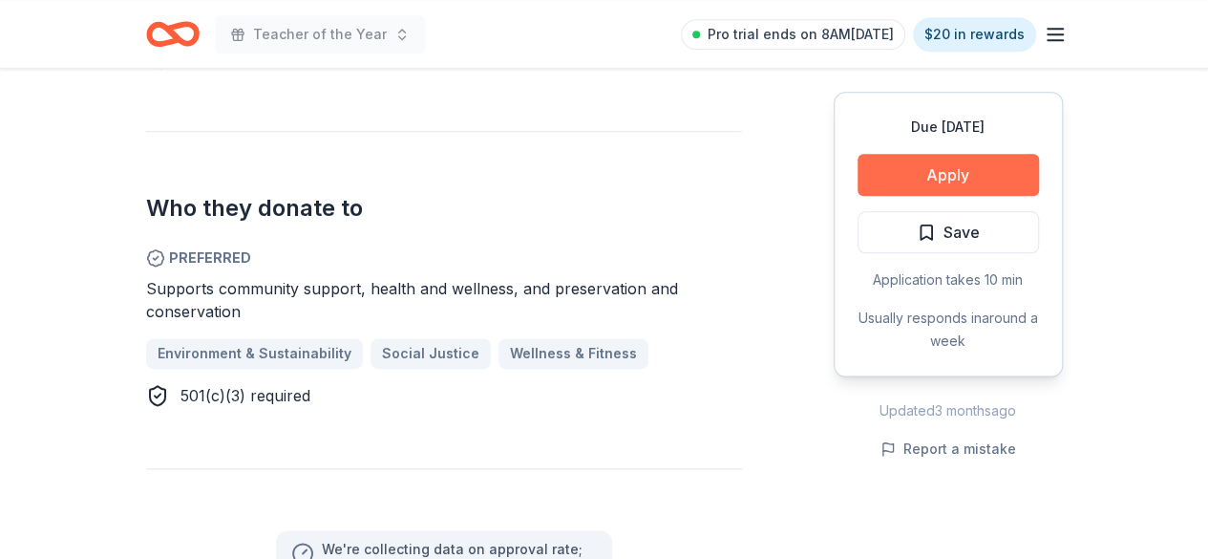
click at [949, 167] on button "Apply" at bounding box center [948, 175] width 181 height 42
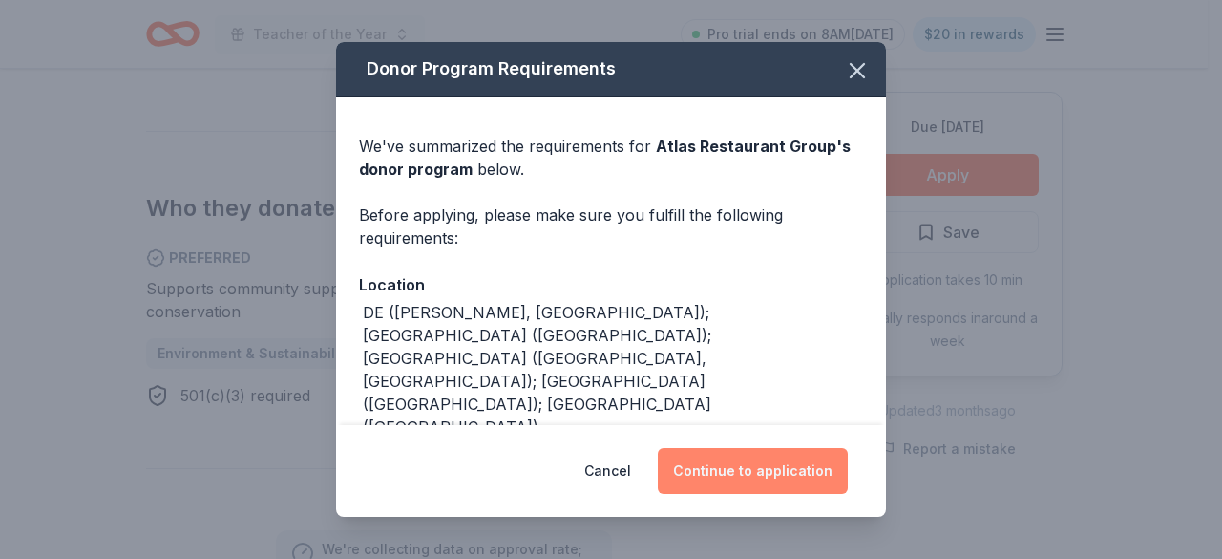
click at [777, 478] on button "Continue to application" at bounding box center [753, 471] width 190 height 46
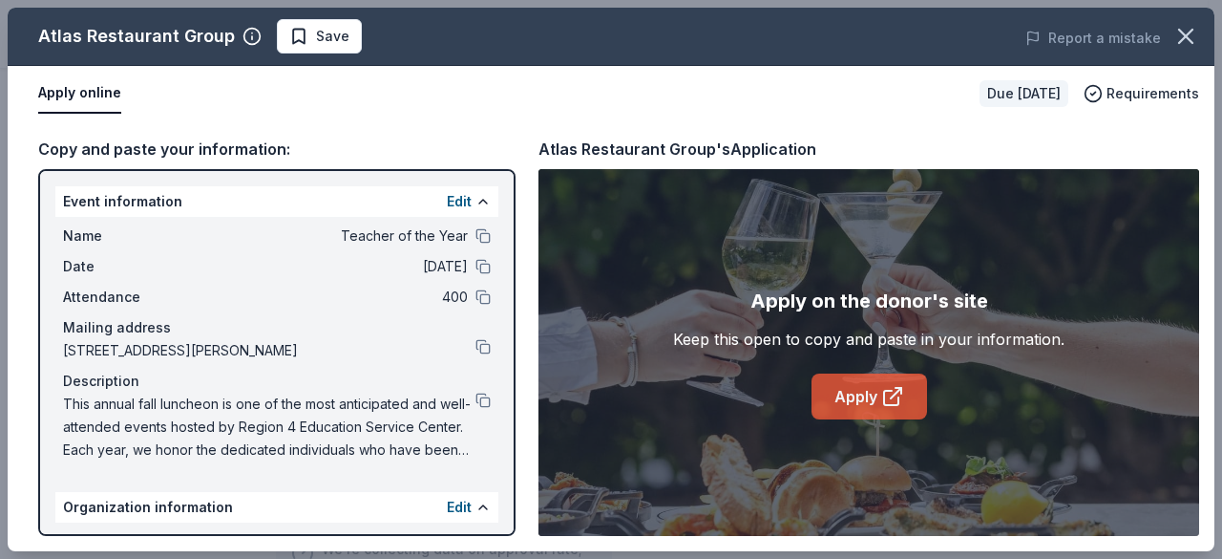
click at [869, 412] on link "Apply" at bounding box center [870, 396] width 116 height 46
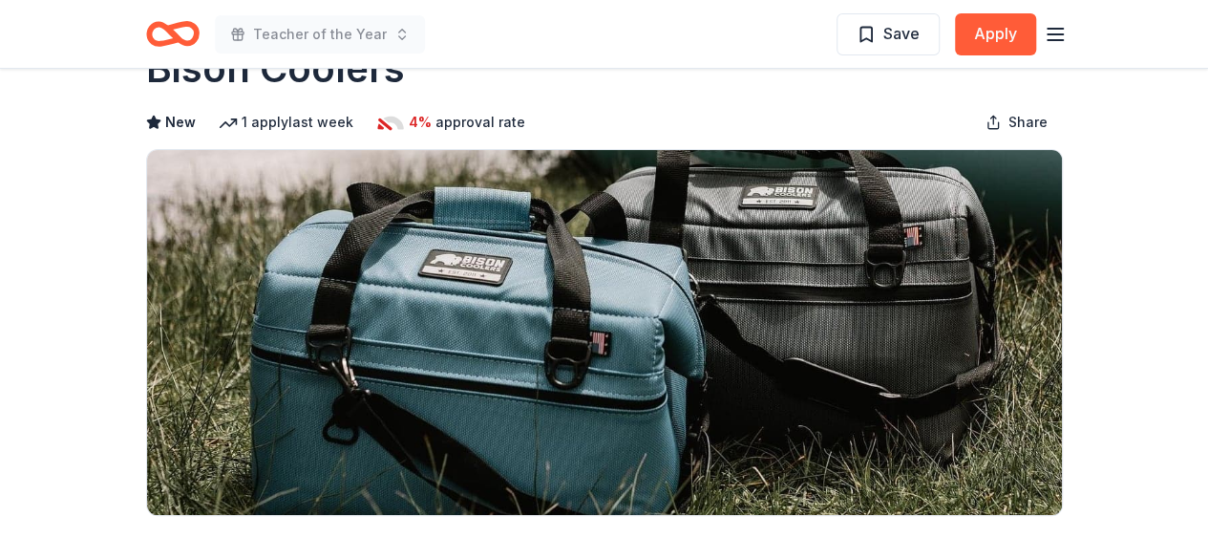
scroll to position [95, 0]
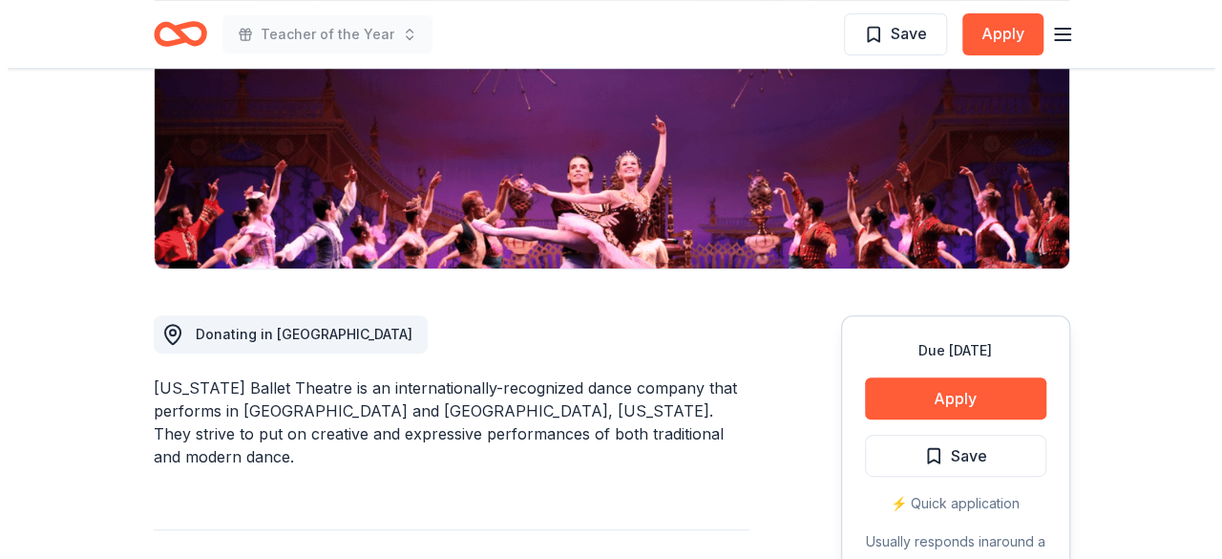
scroll to position [382, 0]
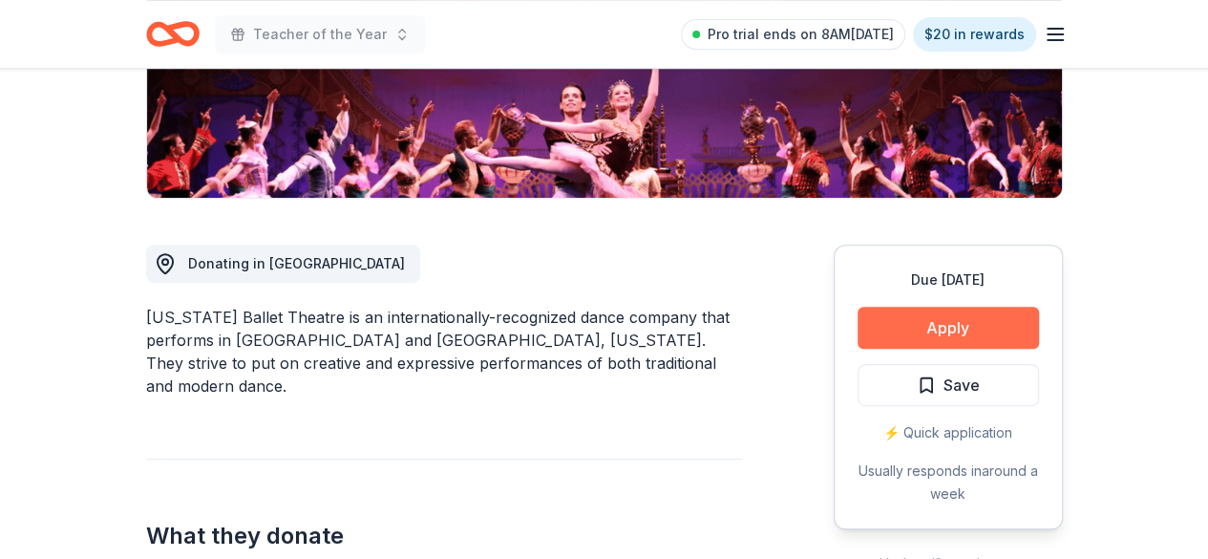
click at [953, 326] on button "Apply" at bounding box center [948, 328] width 181 height 42
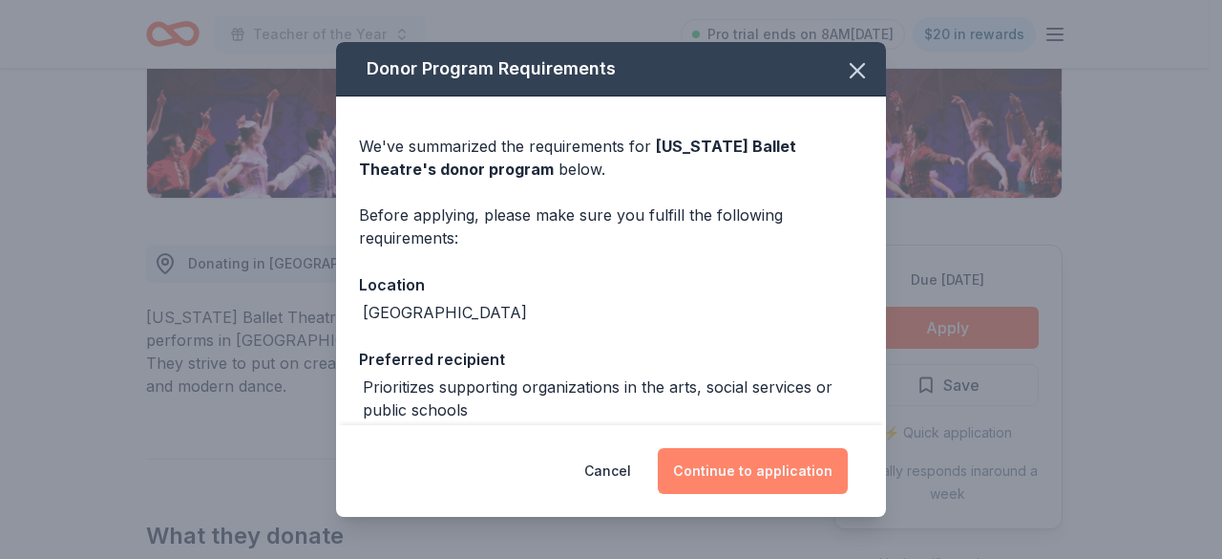
click at [791, 465] on button "Continue to application" at bounding box center [753, 471] width 190 height 46
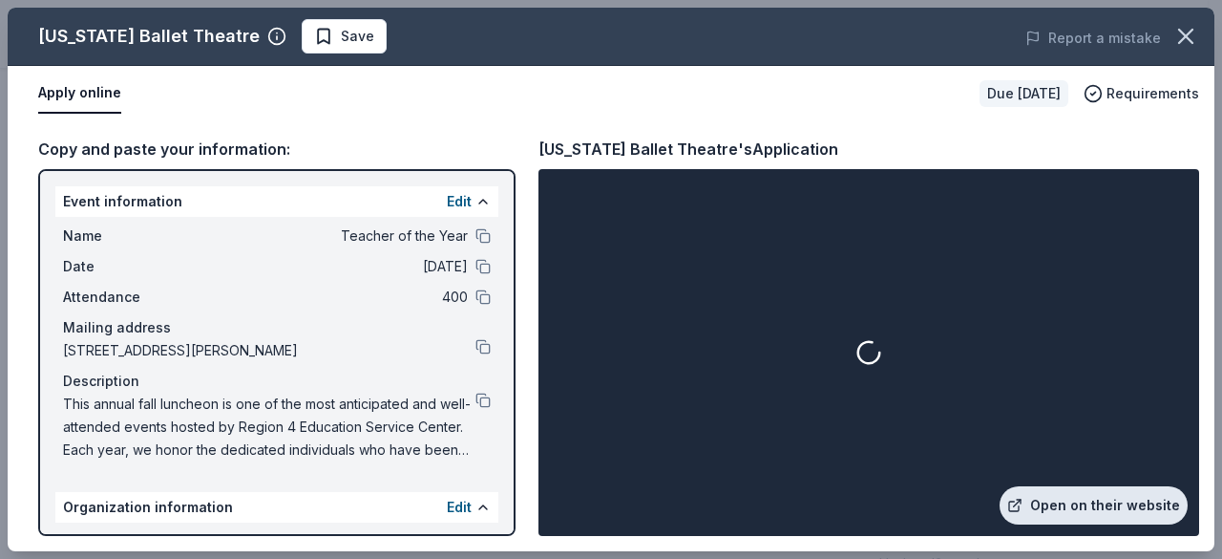
click at [1099, 504] on link "Open on their website" at bounding box center [1094, 505] width 188 height 38
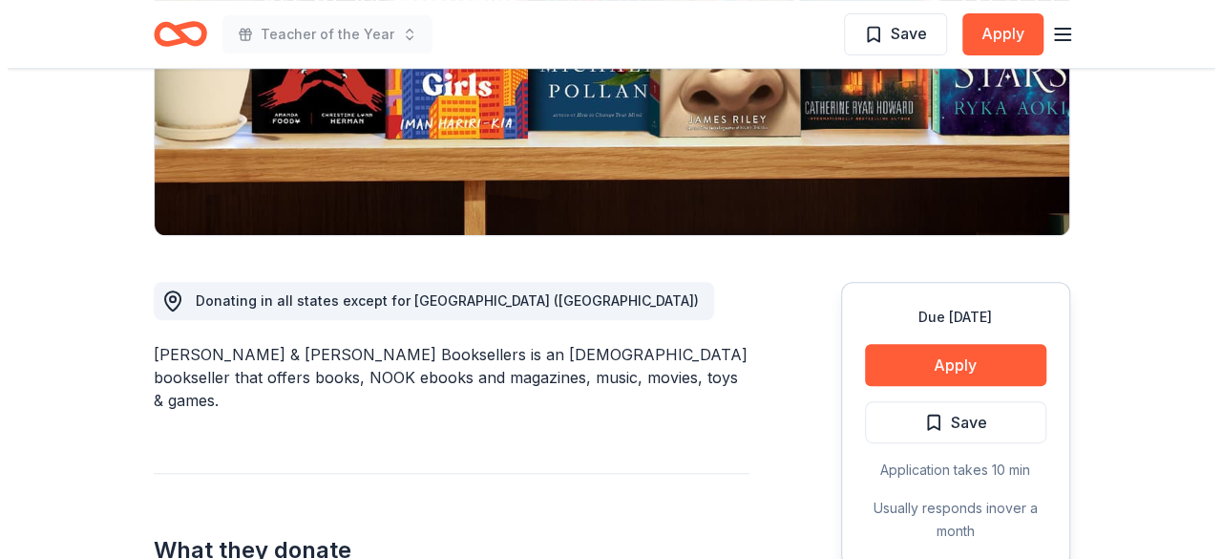
scroll to position [382, 0]
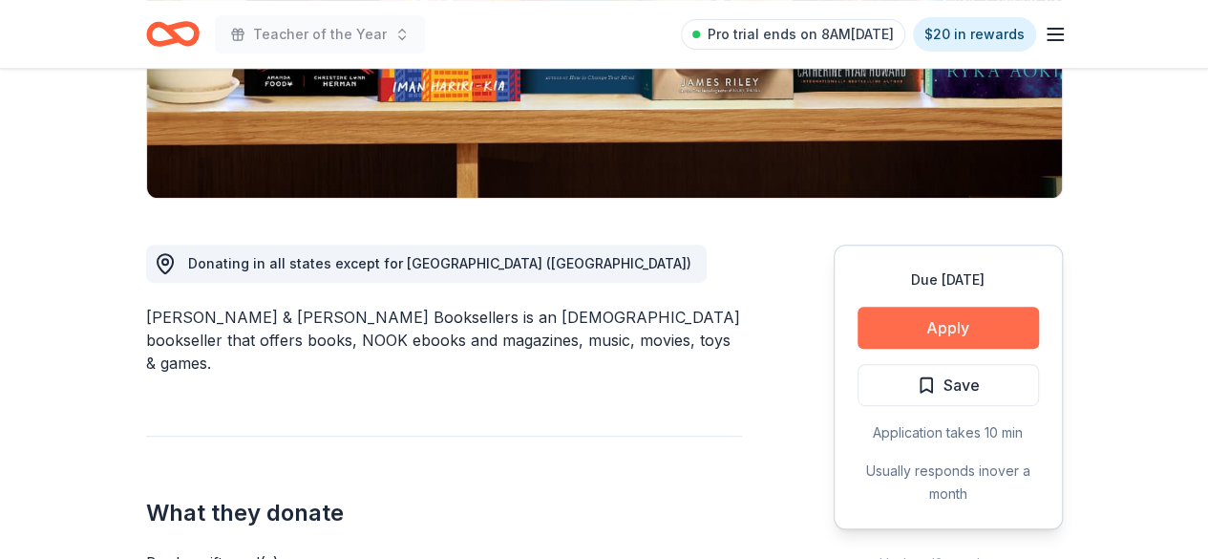
click at [924, 324] on button "Apply" at bounding box center [948, 328] width 181 height 42
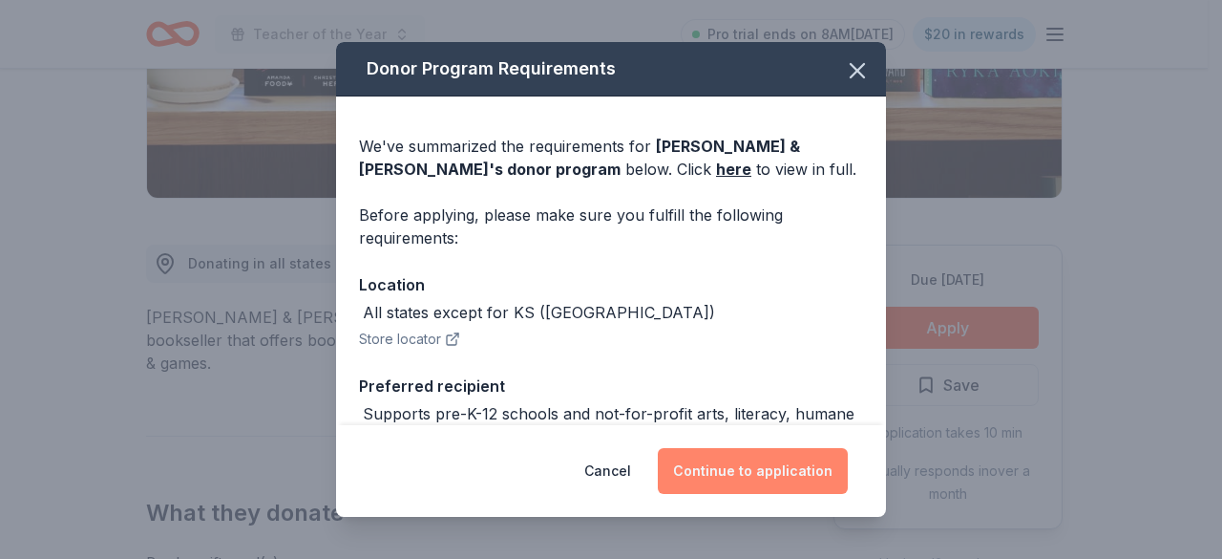
click at [742, 464] on button "Continue to application" at bounding box center [753, 471] width 190 height 46
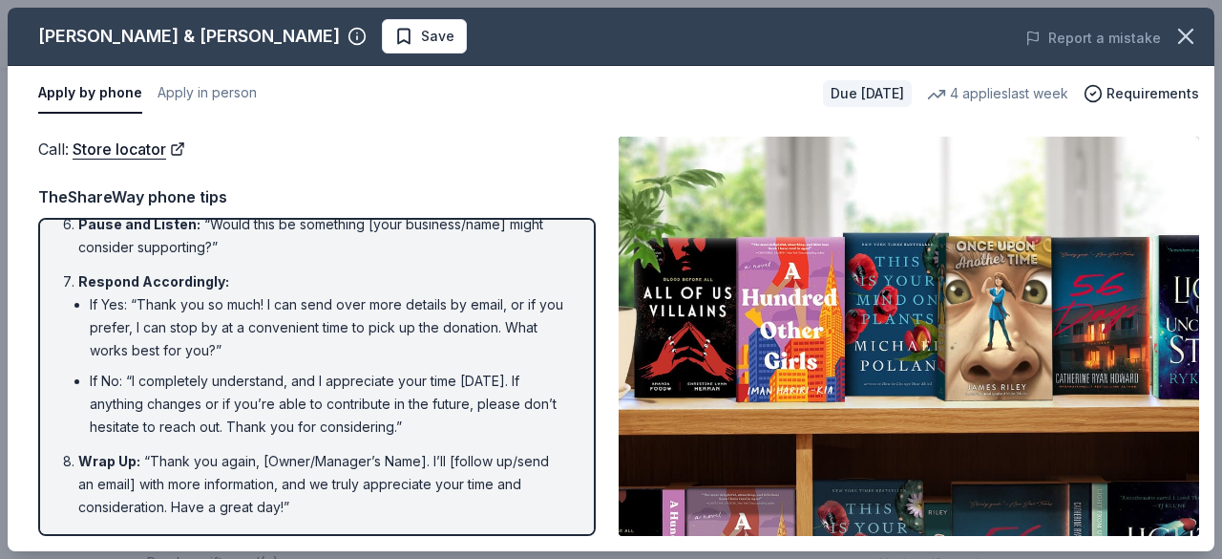
scroll to position [0, 0]
